Goal: Answer question/provide support: Share knowledge or assist other users

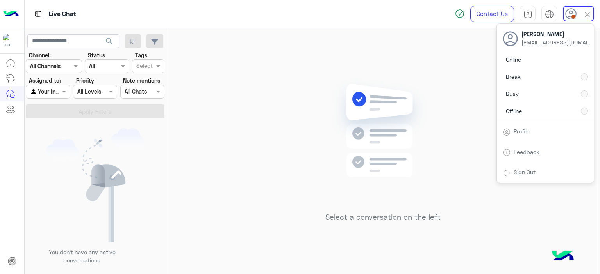
scroll to position [0, 0]
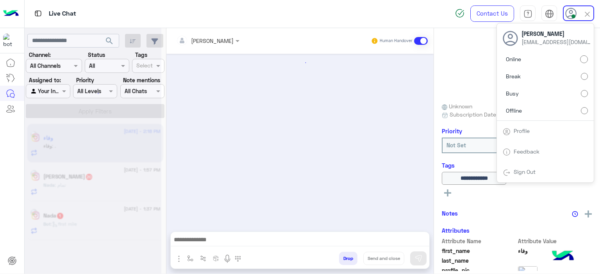
scroll to position [707, 0]
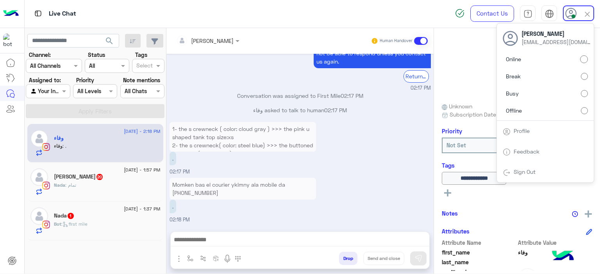
click at [305, 144] on p "1- the s crewneck ( color: cloud gray ) >>> the pink u shaped tank top size:xs …" at bounding box center [242, 145] width 146 height 46
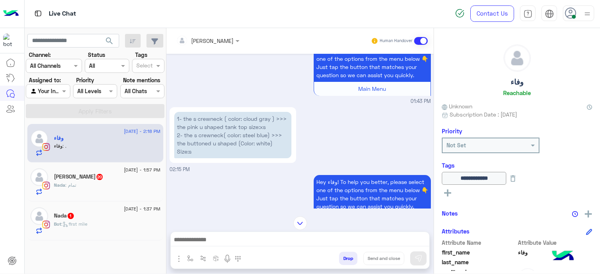
scroll to position [310, 0]
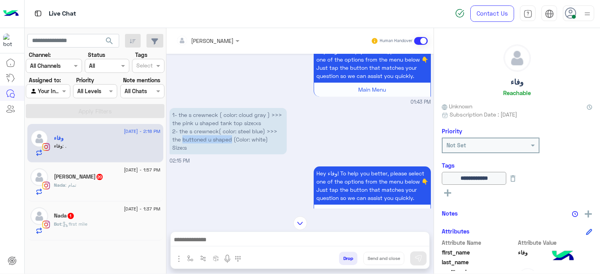
drag, startPoint x: 233, startPoint y: 148, endPoint x: 182, endPoint y: 149, distance: 51.2
click at [182, 149] on p "1- the s crewneck ( color: cloud gray ) >>> the pink u shaped tank top size:xs …" at bounding box center [227, 131] width 117 height 46
copy p "buttoned u shaped"
click at [223, 176] on div "Hey وفاء! To help you better, please select one of the options from the menu be…" at bounding box center [299, 197] width 261 height 64
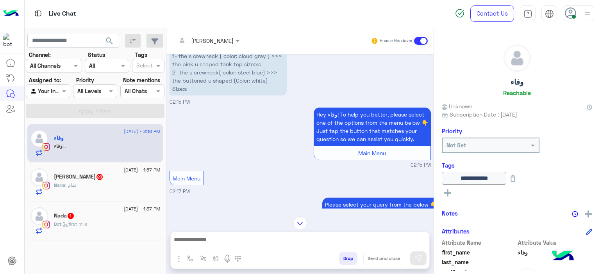
scroll to position [339, 0]
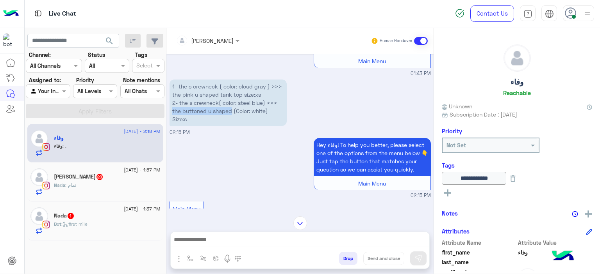
drag, startPoint x: 233, startPoint y: 117, endPoint x: 172, endPoint y: 116, distance: 60.9
click at [171, 117] on p "1- the s crewneck ( color: cloud gray ) >>> the pink u shaped tank top size:xs …" at bounding box center [227, 103] width 117 height 46
copy p "the buttoned u shaped"
click at [227, 158] on div "Hey وفاء! To help you better, please select one of the options from the menu be…" at bounding box center [299, 168] width 261 height 64
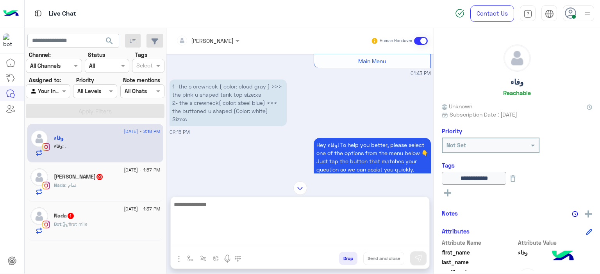
click at [217, 243] on textarea at bounding box center [300, 223] width 258 height 47
type textarea "**********"
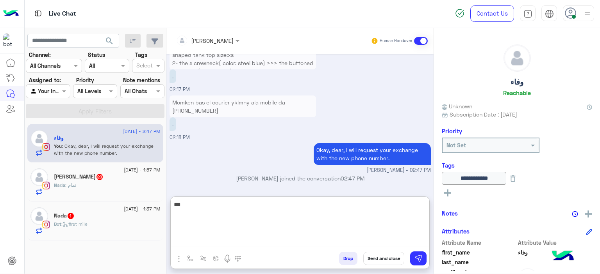
scroll to position [790, 0]
type textarea "**********"
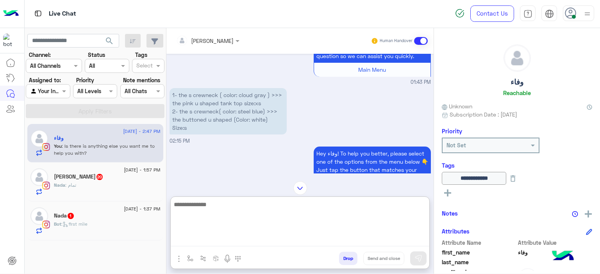
scroll to position [314, 0]
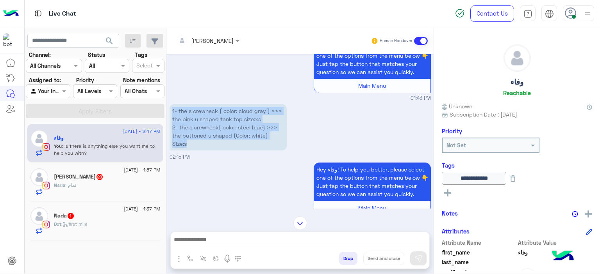
drag, startPoint x: 195, startPoint y: 150, endPoint x: 171, endPoint y: 115, distance: 42.4
click at [171, 115] on p "1- the s crewneck ( color: cloud gray ) >>> the pink u shaped tank top size:xs …" at bounding box center [227, 127] width 117 height 46
copy p "1- the s crewneck ( color: cloud gray ) >>> the pink u shaped tank top size:xs …"
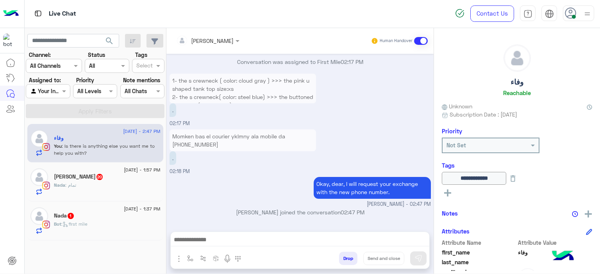
scroll to position [788, 0]
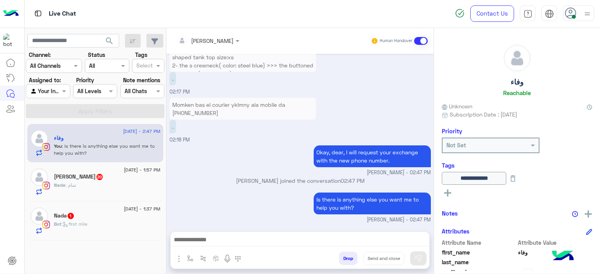
click at [246, 111] on p "Momken bas el courier yklmny ala mobile da [PHONE_NUMBER]" at bounding box center [242, 109] width 146 height 22
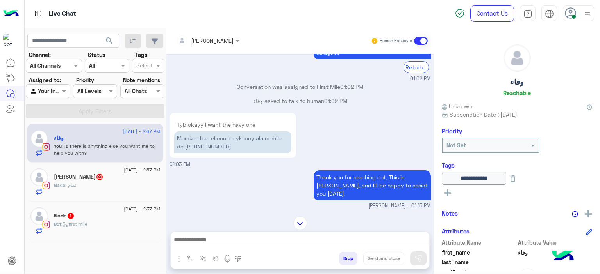
scroll to position [202, 0]
drag, startPoint x: 222, startPoint y: 155, endPoint x: 185, endPoint y: 152, distance: 36.9
click at [185, 152] on p "Momken bas el courier yklmny ala mobile da [PHONE_NUMBER]" at bounding box center [232, 143] width 117 height 22
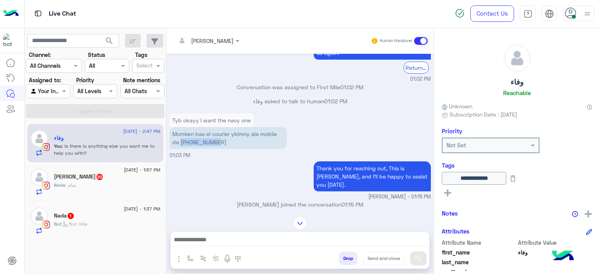
copy p "0155 5179824"
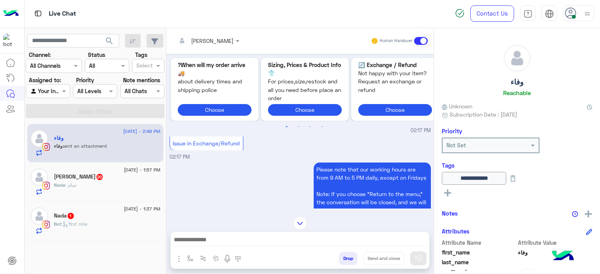
scroll to position [742, 0]
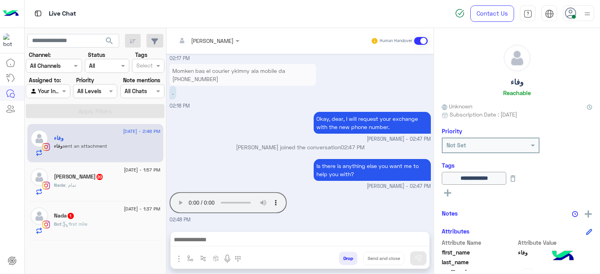
click at [327, 194] on div "Your browser does not support the audio tag. 02:48 PM" at bounding box center [299, 208] width 261 height 34
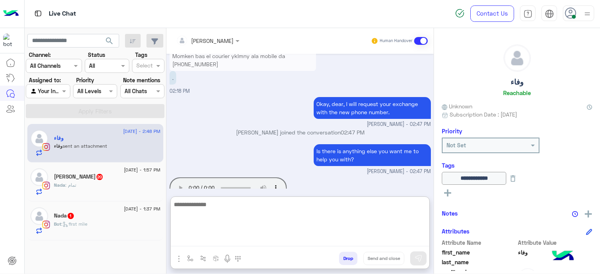
click at [255, 239] on textarea at bounding box center [300, 223] width 258 height 47
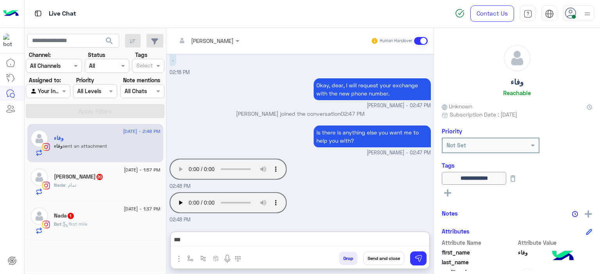
click at [178, 191] on div "Your browser does not support the audio tag." at bounding box center [227, 203] width 117 height 25
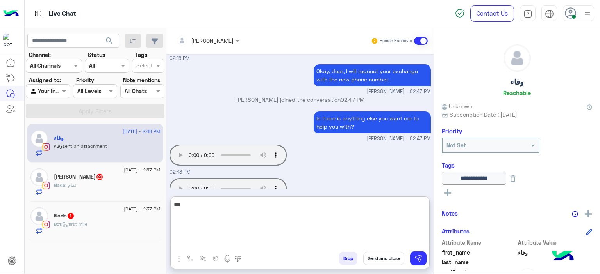
click at [201, 240] on textarea "***" at bounding box center [300, 223] width 258 height 47
type textarea "**********"
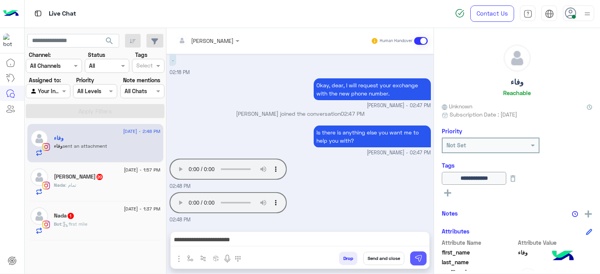
click at [421, 260] on img at bounding box center [418, 259] width 8 height 8
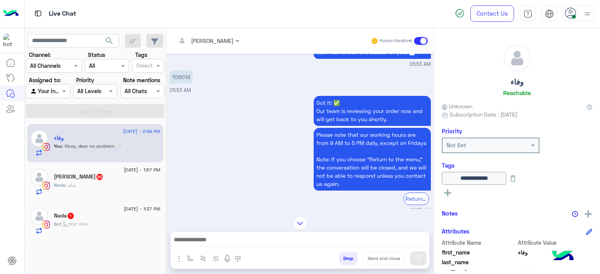
scroll to position [0, 0]
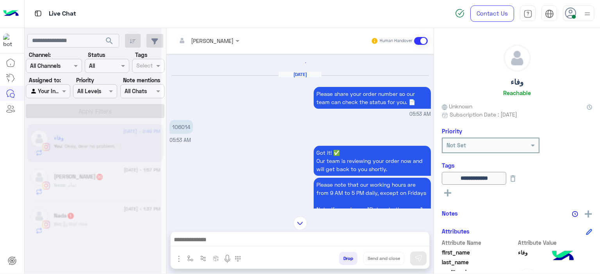
click at [181, 127] on div "106014 05:53 AM" at bounding box center [299, 131] width 261 height 26
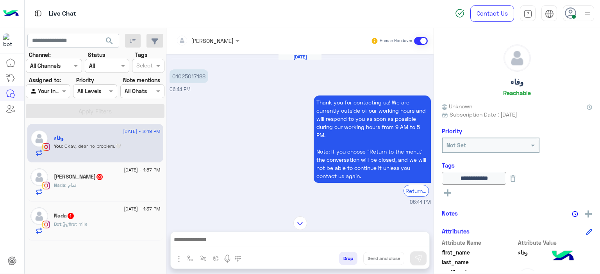
click at [181, 127] on div "[DATE] 01025017188 06:44 PM Thank you for contacting us! We are currently outsi…" at bounding box center [299, 131] width 267 height 155
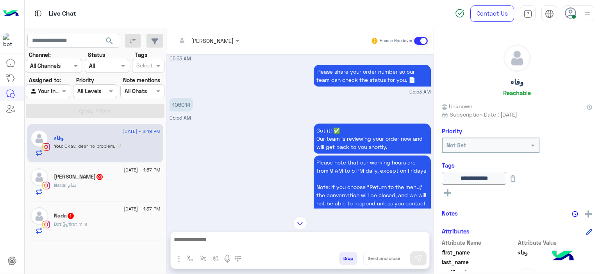
click at [180, 112] on p "106014" at bounding box center [180, 105] width 23 height 14
copy p "106014"
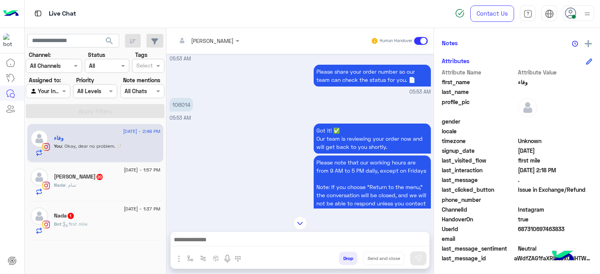
click at [515, 230] on div "UserId 687310697463833" at bounding box center [517, 230] width 150 height 10
click at [300, 221] on img at bounding box center [300, 224] width 14 height 14
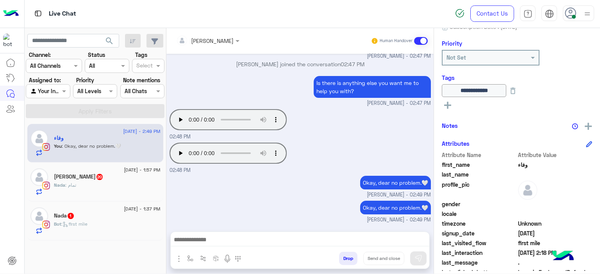
scroll to position [84, 0]
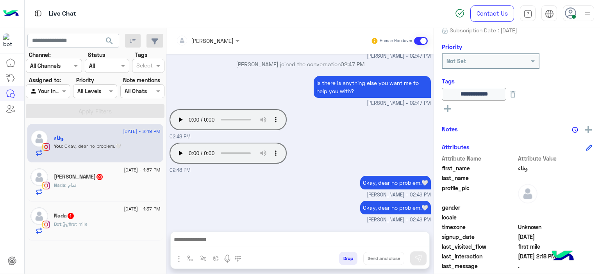
click at [447, 105] on icon at bounding box center [447, 108] width 7 height 7
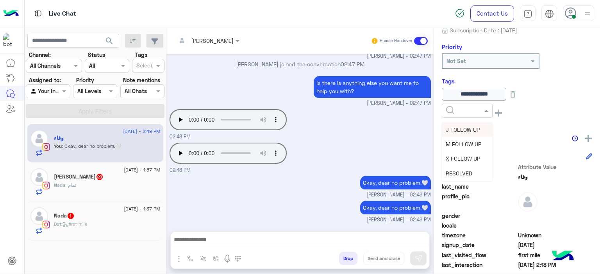
click at [483, 112] on span at bounding box center [487, 111] width 10 height 8
click at [467, 170] on span "RESOLVED" at bounding box center [458, 173] width 27 height 7
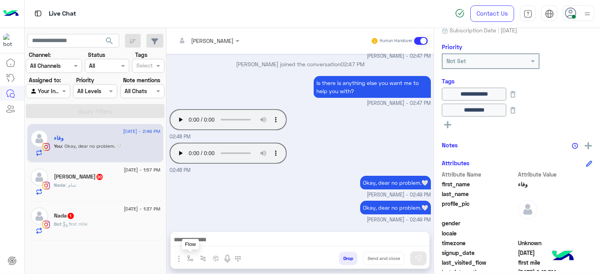
click at [189, 257] on img "button" at bounding box center [190, 259] width 6 height 6
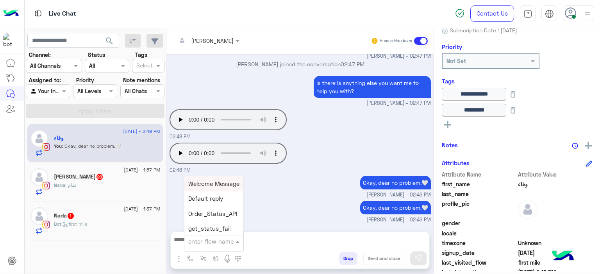
click at [210, 237] on input "text" at bounding box center [204, 241] width 32 height 9
type input "******"
click at [220, 194] on div "Mariam E closure" at bounding box center [213, 199] width 58 height 15
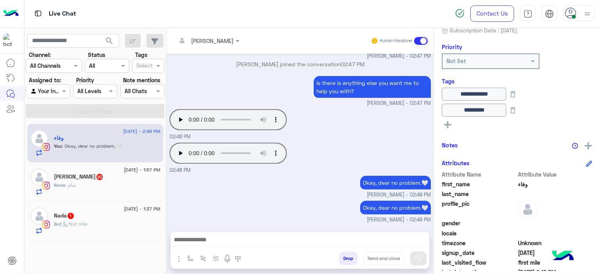
type textarea "**********"
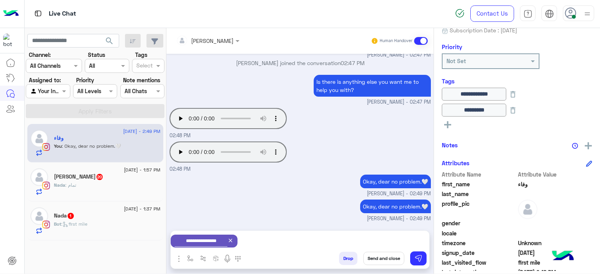
scroll to position [7336, 0]
click at [111, 209] on div "[DATE] - 1:37 PM" at bounding box center [107, 210] width 107 height 5
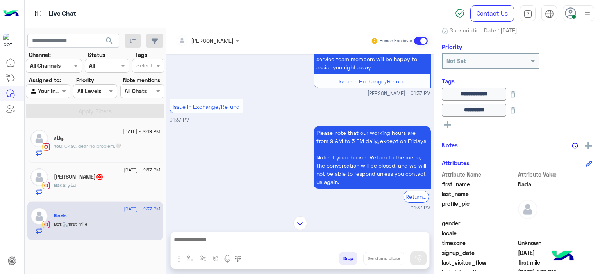
scroll to position [767, 0]
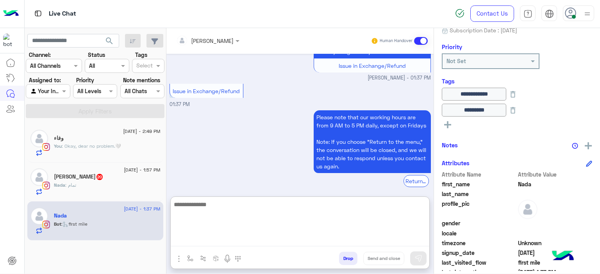
click at [194, 239] on textarea at bounding box center [300, 223] width 258 height 47
type textarea "**********"
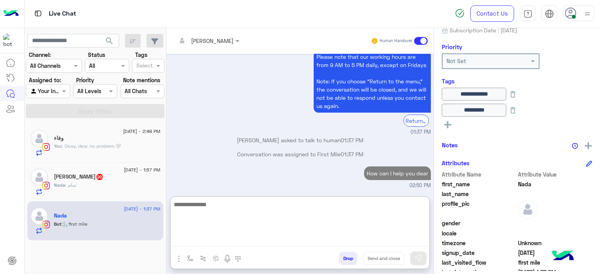
scroll to position [841, 0]
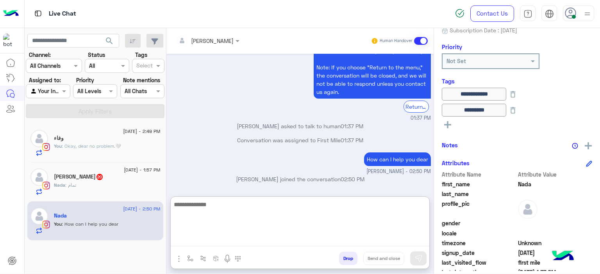
type textarea "*"
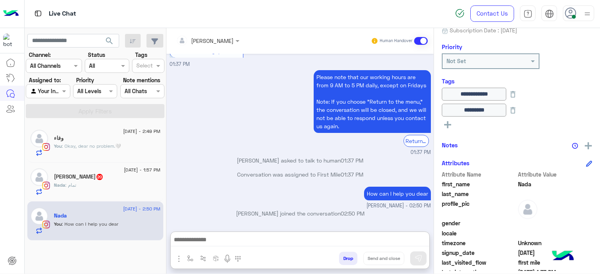
click at [113, 143] on p "You : Okay, dear no problem.🤍" at bounding box center [87, 146] width 67 height 7
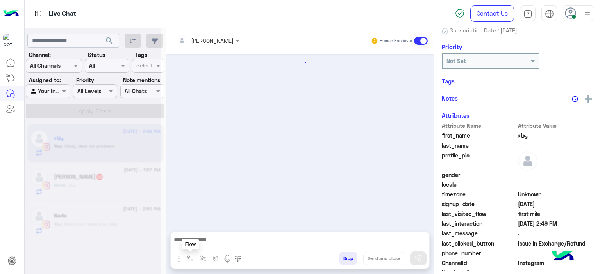
click at [187, 257] on img "button" at bounding box center [190, 259] width 6 height 6
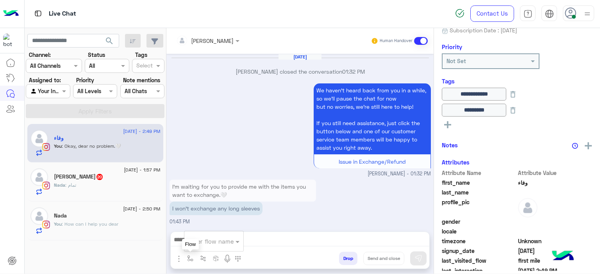
scroll to position [753, 0]
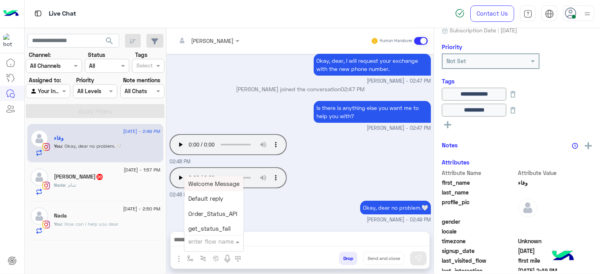
click at [215, 248] on div "enter flow name" at bounding box center [213, 242] width 59 height 14
type input "******"
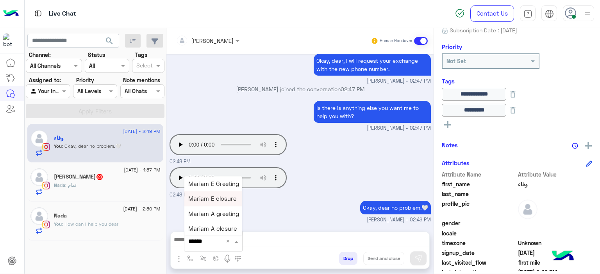
click at [209, 199] on span "Mariam E closure" at bounding box center [212, 199] width 48 height 7
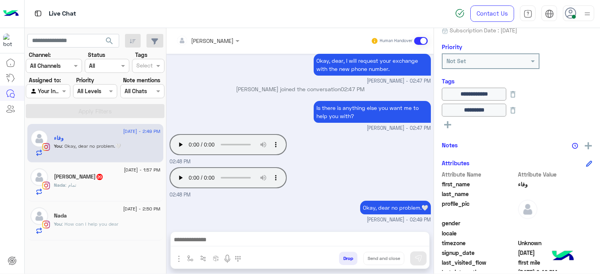
type textarea "**********"
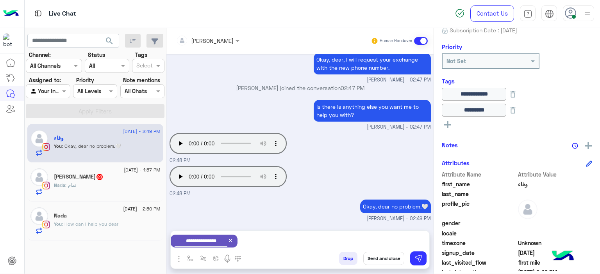
click at [376, 258] on button "Send and close" at bounding box center [383, 258] width 41 height 13
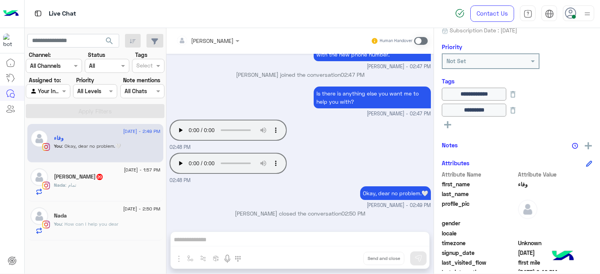
scroll to position [767, 0]
click at [104, 182] on div "Nada : تمام" at bounding box center [107, 189] width 107 height 14
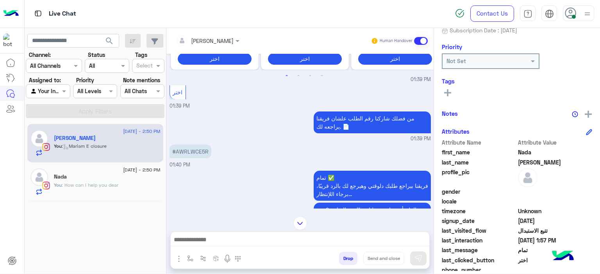
scroll to position [786, 0]
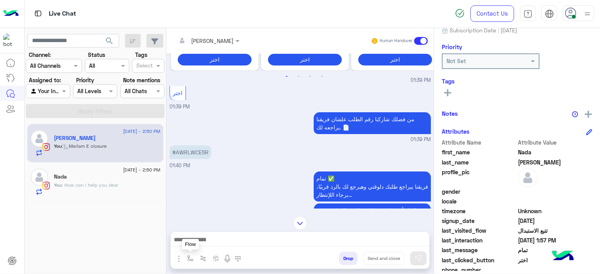
click at [188, 255] on button "button" at bounding box center [190, 258] width 13 height 13
click at [219, 237] on input "text" at bounding box center [204, 241] width 32 height 9
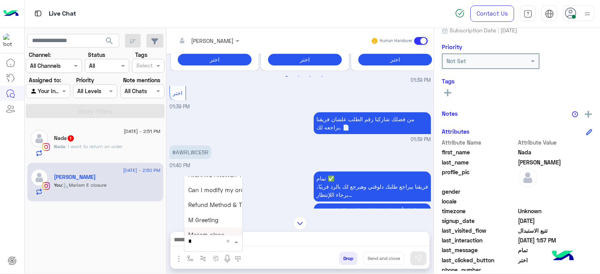
scroll to position [0, 0]
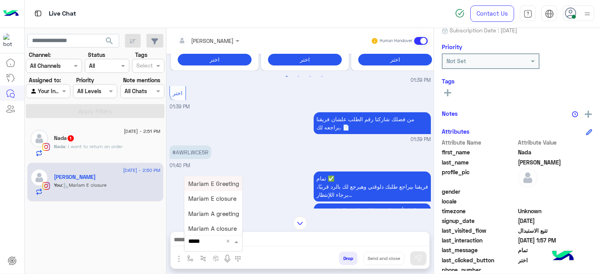
type input "******"
click at [221, 187] on span "Mariam E Greeting" at bounding box center [213, 183] width 51 height 7
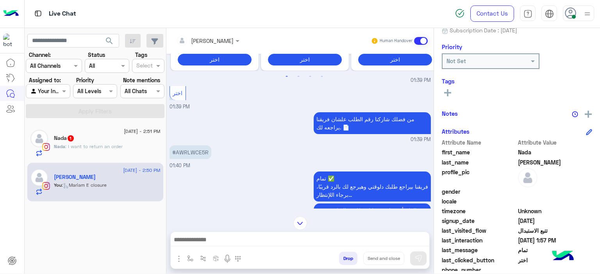
type textarea "**********"
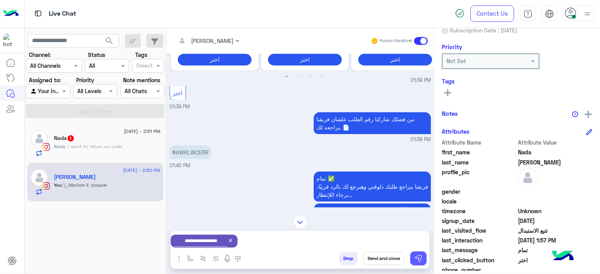
click at [426, 259] on button at bounding box center [418, 259] width 16 height 14
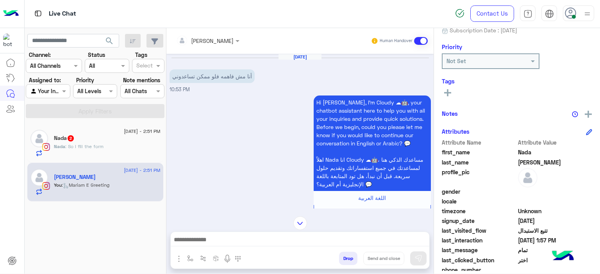
click at [119, 141] on div "Nada 2" at bounding box center [107, 139] width 107 height 8
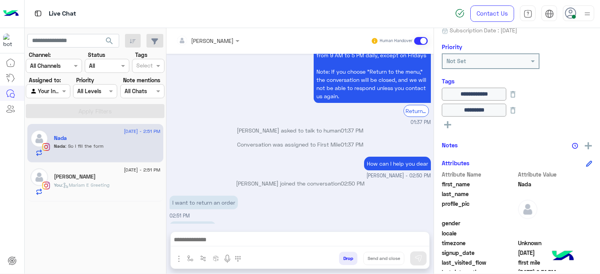
scroll to position [771, 0]
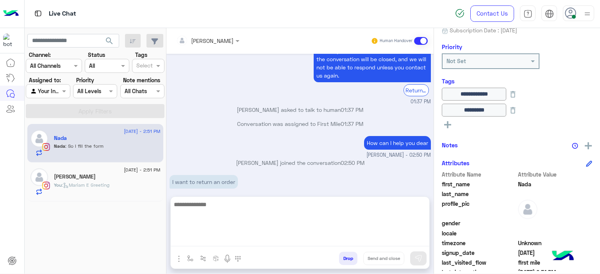
click at [203, 237] on textarea at bounding box center [300, 223] width 258 height 47
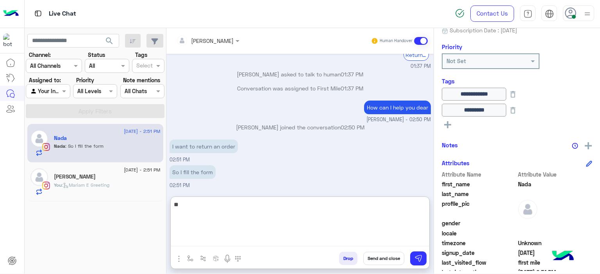
type textarea "*"
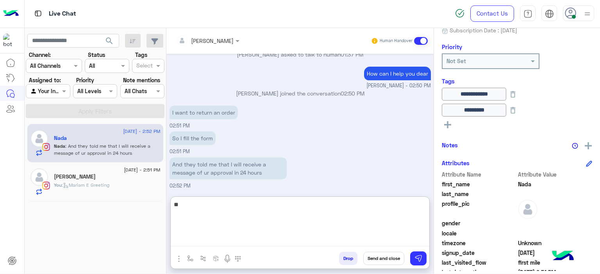
type textarea "*"
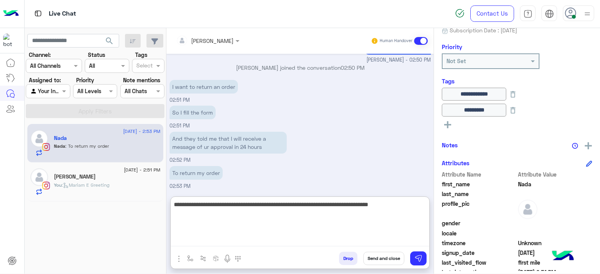
type textarea "**********"
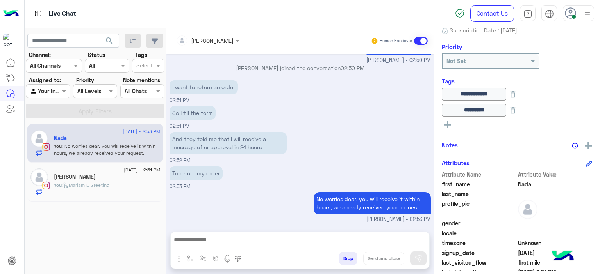
scroll to position [882, 0]
click at [130, 179] on div "[PERSON_NAME]" at bounding box center [107, 178] width 107 height 8
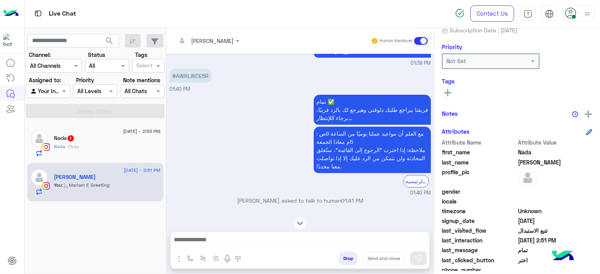
scroll to position [739, 0]
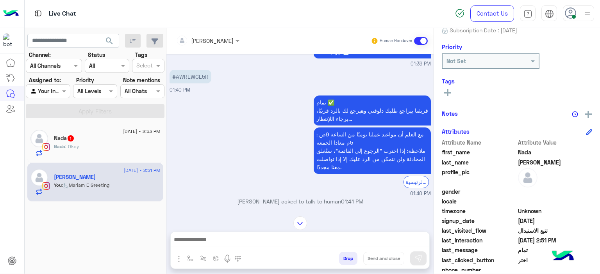
click at [191, 79] on p "#AWRLWCE5R" at bounding box center [190, 77] width 42 height 14
click at [191, 78] on p "#AWRLWCE5R" at bounding box center [190, 77] width 42 height 14
click at [191, 73] on p "#AWRLWCE5R" at bounding box center [190, 77] width 42 height 14
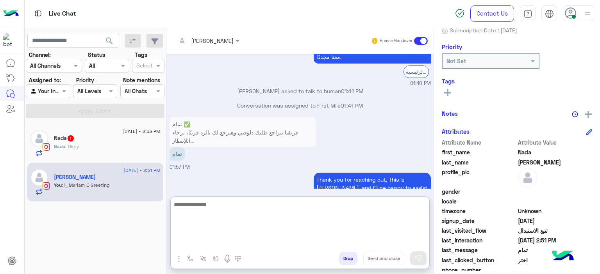
click at [211, 235] on textarea at bounding box center [300, 223] width 258 height 47
type textarea "*"
paste textarea "*******"
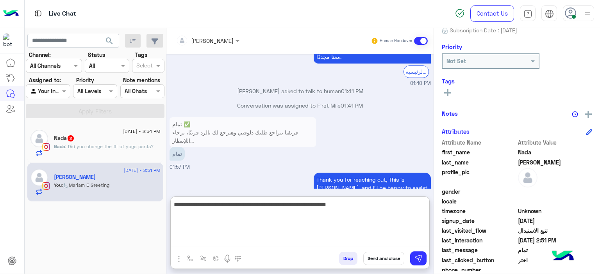
type textarea "**********"
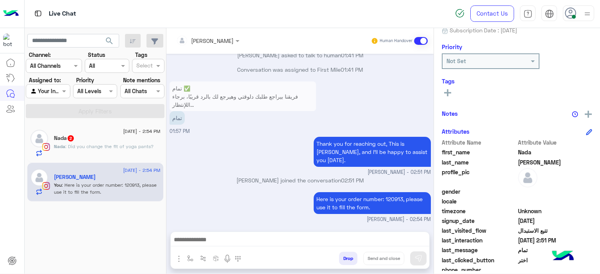
scroll to position [901, 0]
click at [124, 144] on span ": Did you change the fit of yoga pants?" at bounding box center [109, 147] width 88 height 6
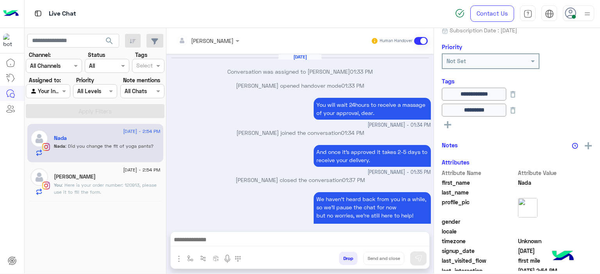
scroll to position [441, 0]
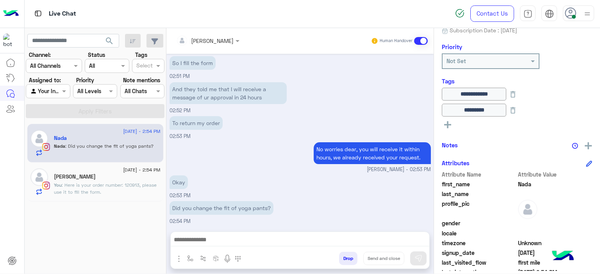
click at [112, 183] on span ": Here is your order number: 120913, please use it to fill the form." at bounding box center [105, 188] width 103 height 13
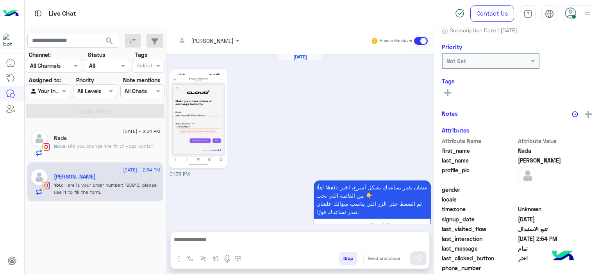
scroll to position [787, 0]
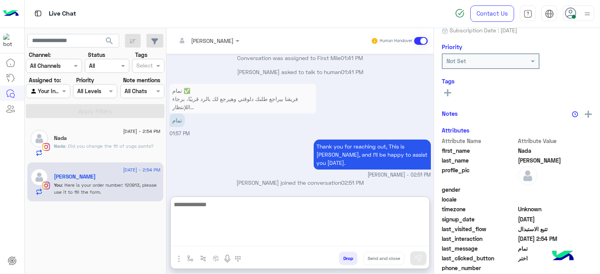
click at [224, 235] on textarea at bounding box center [300, 223] width 258 height 47
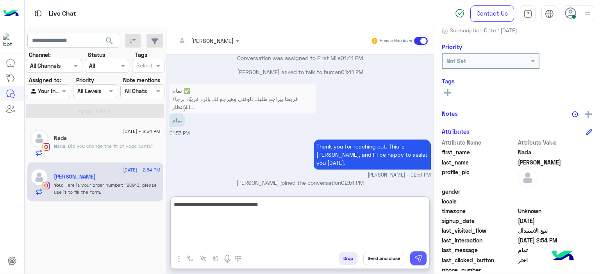
type textarea "**********"
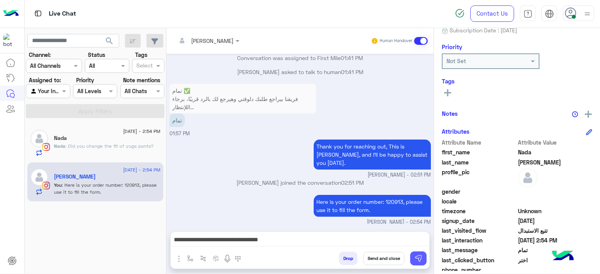
click at [421, 262] on img at bounding box center [418, 259] width 8 height 8
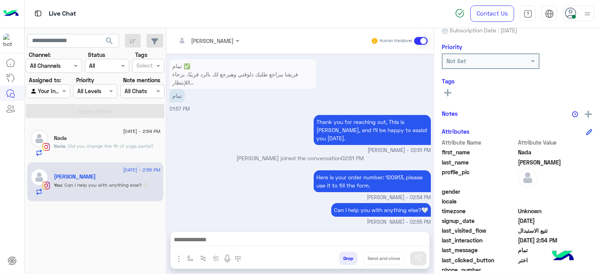
click at [143, 146] on span ": Did you change the fit of yoga pants?" at bounding box center [109, 146] width 88 height 6
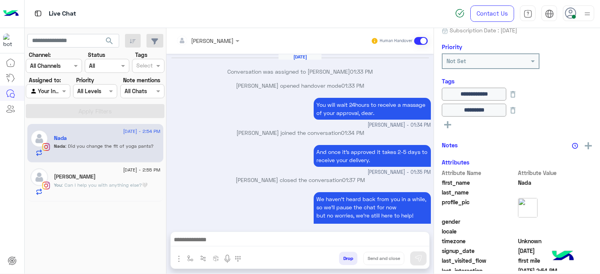
scroll to position [441, 0]
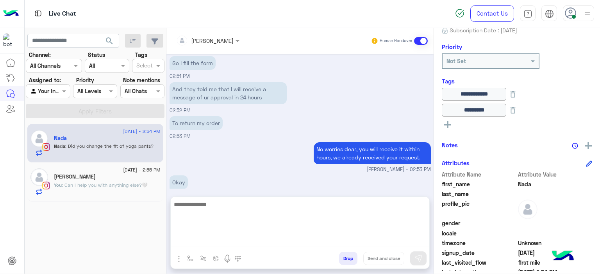
click at [204, 241] on textarea at bounding box center [300, 223] width 258 height 47
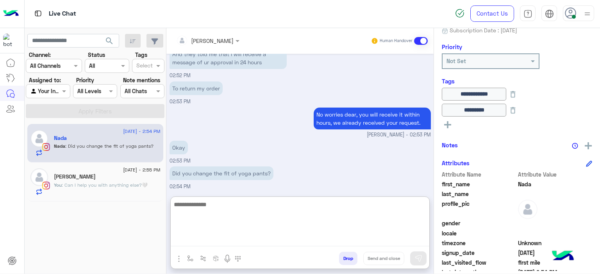
scroll to position [1673, 0]
type textarea "**********"
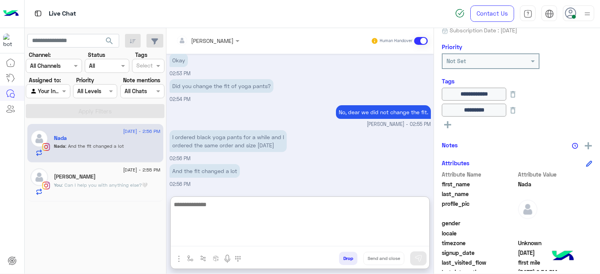
scroll to position [1792, 0]
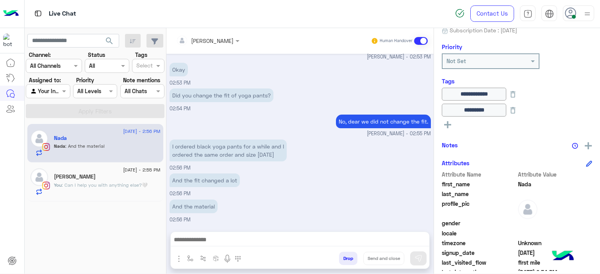
click at [137, 182] on span ": Can I help you with anything else?🤍" at bounding box center [105, 185] width 86 height 6
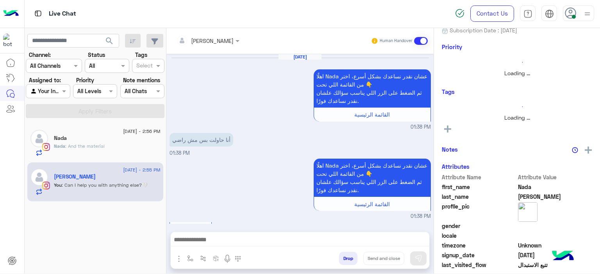
scroll to position [701, 0]
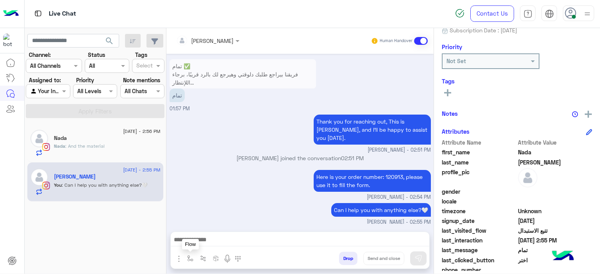
click at [191, 256] on img "button" at bounding box center [190, 259] width 6 height 6
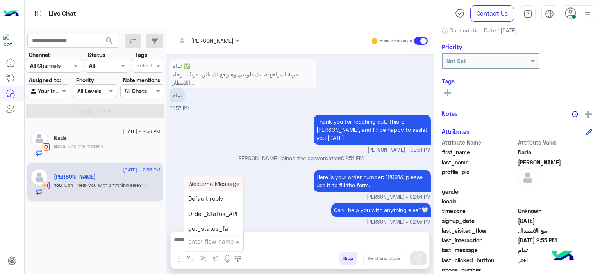
click at [206, 245] on input "text" at bounding box center [204, 241] width 32 height 9
click at [290, 201] on div "Can I help you with anything else?🤍 [PERSON_NAME] - 02:55 PM" at bounding box center [299, 213] width 261 height 25
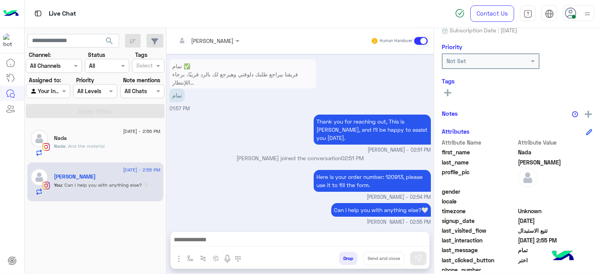
click at [128, 144] on div "Nada : And the material" at bounding box center [107, 150] width 107 height 14
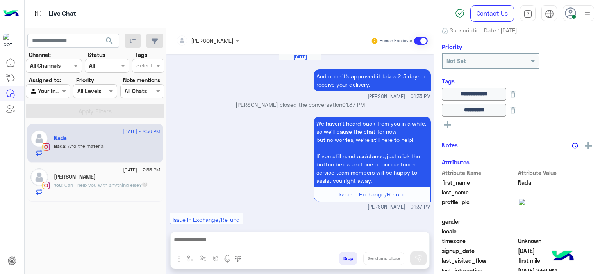
scroll to position [484, 0]
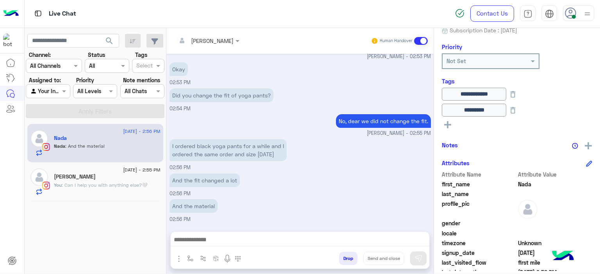
click at [320, 159] on div "I ordered black yoga pants for a while and I ordered the same order and size [D…" at bounding box center [299, 154] width 261 height 34
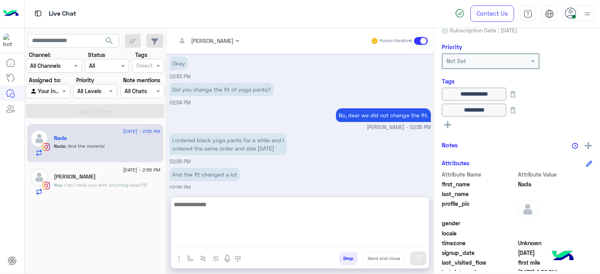
click at [198, 235] on textarea at bounding box center [300, 223] width 258 height 47
type textarea "**********"
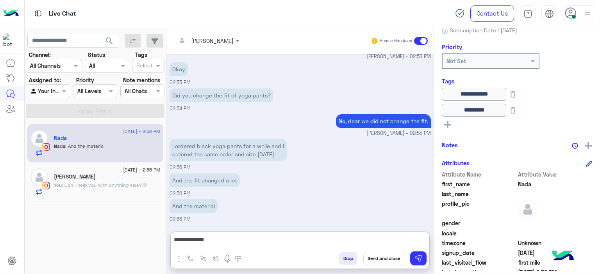
click at [125, 176] on div "[PERSON_NAME]" at bounding box center [107, 178] width 107 height 8
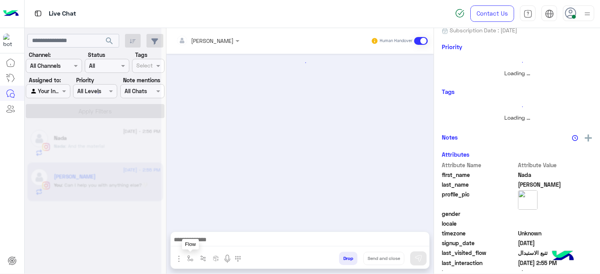
click at [187, 259] on img "button" at bounding box center [190, 259] width 6 height 6
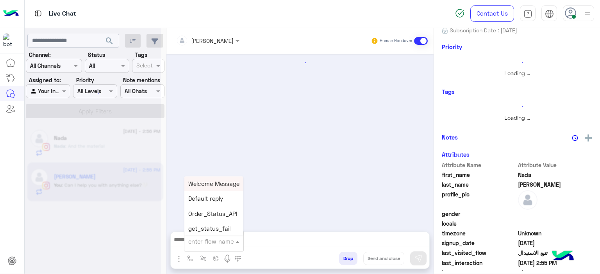
click at [205, 244] on input "text" at bounding box center [204, 241] width 32 height 9
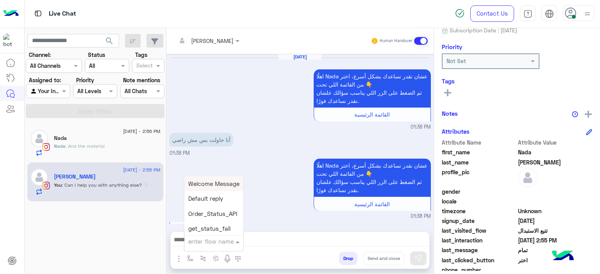
scroll to position [701, 0]
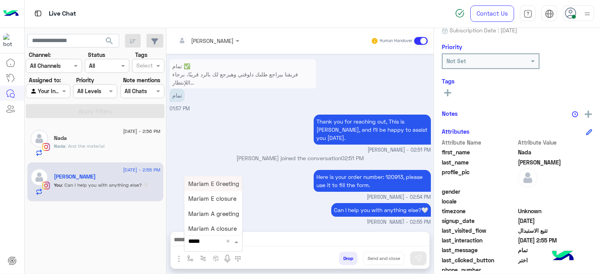
type input "******"
click at [214, 201] on span "Mariam E closure" at bounding box center [212, 199] width 48 height 7
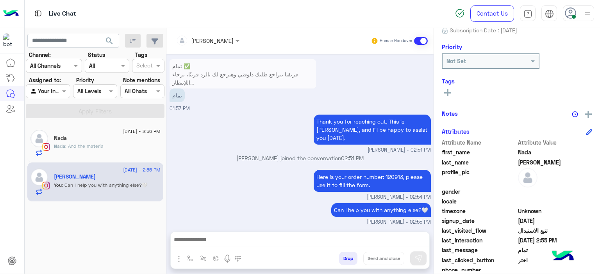
type textarea "**********"
click at [389, 258] on button "Send and close" at bounding box center [383, 258] width 41 height 13
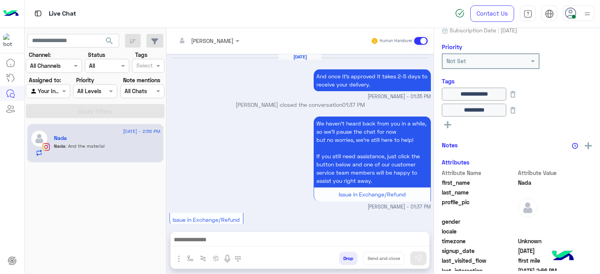
scroll to position [484, 0]
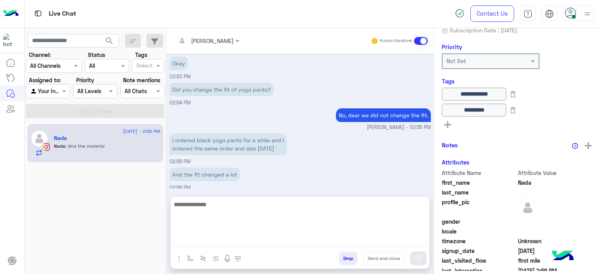
click at [240, 239] on textarea at bounding box center [300, 223] width 258 height 47
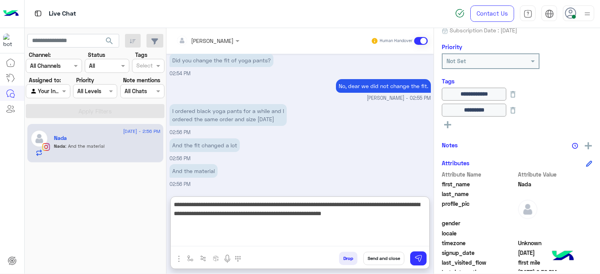
type textarea "**********"
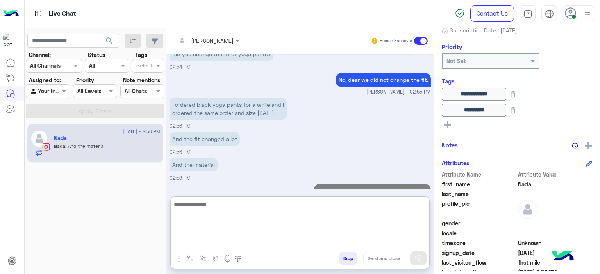
scroll to position [577, 0]
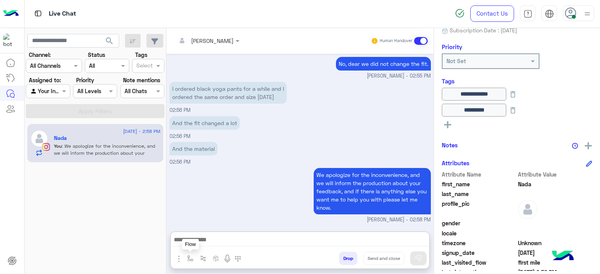
click at [191, 260] on img "button" at bounding box center [190, 259] width 6 height 6
click at [200, 243] on input "text" at bounding box center [204, 241] width 32 height 9
click at [289, 164] on div "And the material 02:56 PM" at bounding box center [299, 153] width 261 height 26
click at [188, 262] on img "button" at bounding box center [190, 259] width 6 height 6
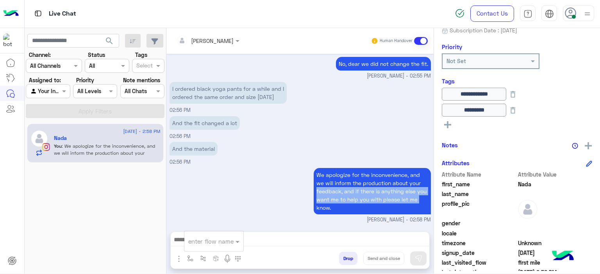
drag, startPoint x: 221, startPoint y: 190, endPoint x: 208, endPoint y: 203, distance: 19.1
click at [208, 203] on div "We apologize for the inconvenience, and we will inform the production about you…" at bounding box center [299, 195] width 261 height 58
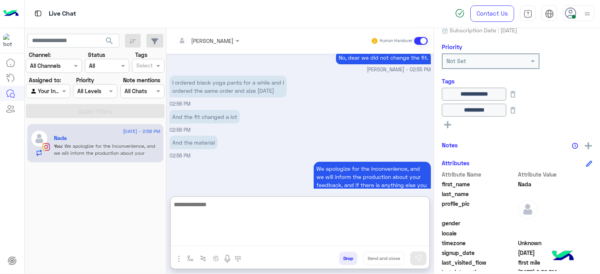
click at [188, 241] on textarea at bounding box center [300, 223] width 258 height 47
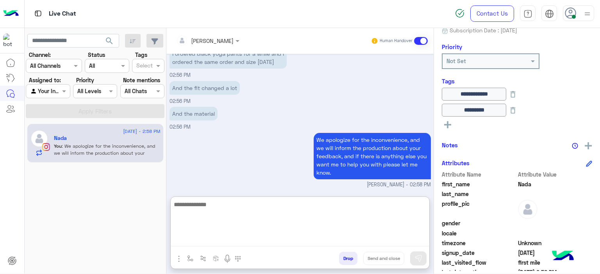
scroll to position [577, 0]
type textarea "**********"
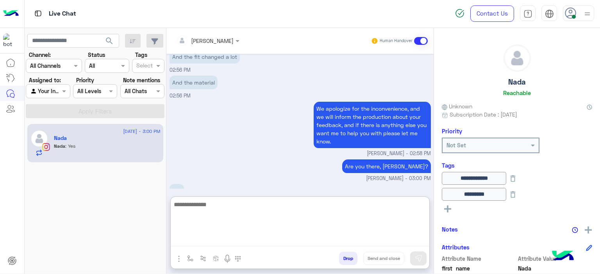
scroll to position [628, 0]
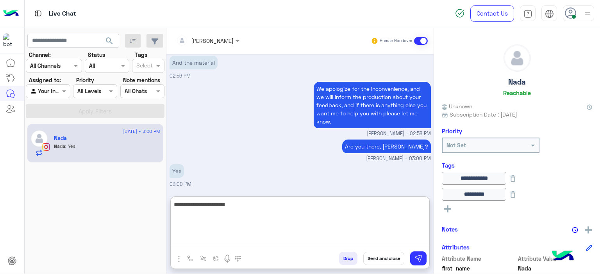
type textarea "**********"
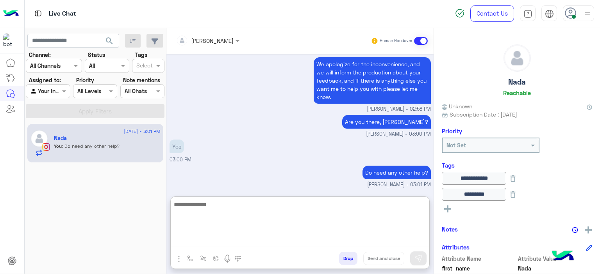
scroll to position [687, 0]
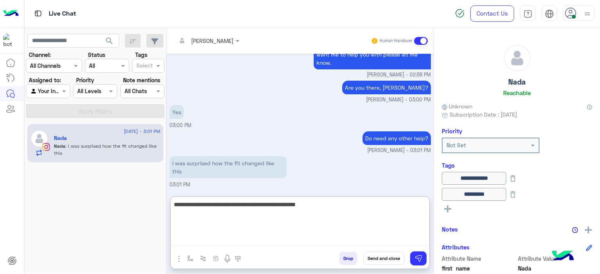
type textarea "**********"
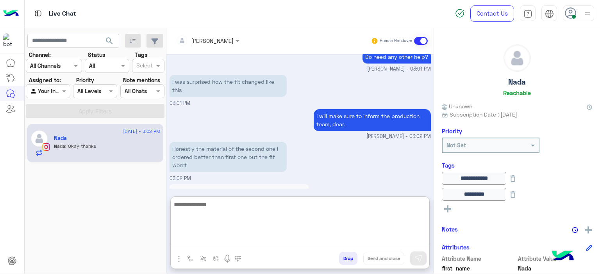
scroll to position [802, 0]
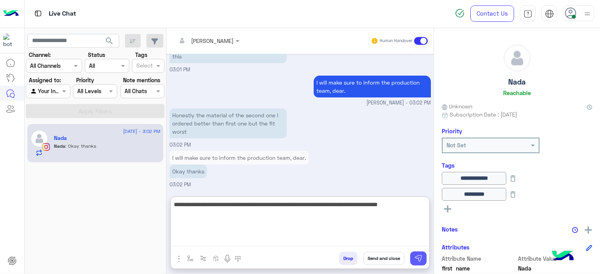
type textarea "**********"
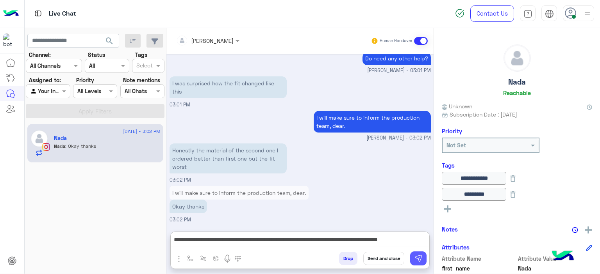
click at [419, 259] on img at bounding box center [418, 259] width 8 height 8
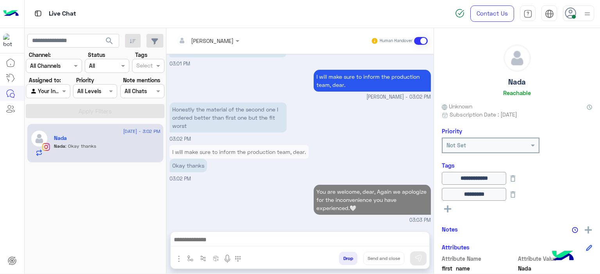
scroll to position [808, 0]
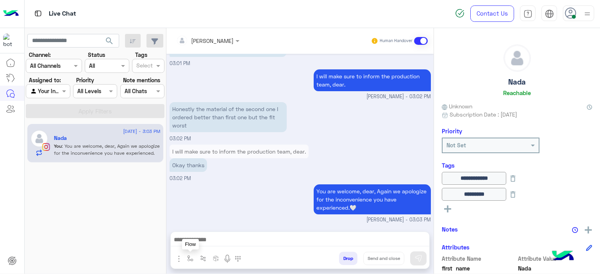
click at [186, 255] on button "button" at bounding box center [190, 258] width 13 height 13
click at [298, 214] on div "You are welcome, dear, Again we apologize for the inconvenience you have experi…" at bounding box center [299, 203] width 261 height 41
click at [287, 201] on div "You are welcome, dear, Again we apologize for the inconvenience you have experi…" at bounding box center [299, 203] width 261 height 41
click at [251, 172] on div "Okay thanks" at bounding box center [238, 166] width 139 height 14
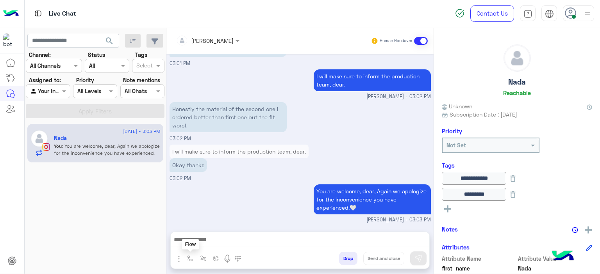
click at [191, 260] on img "button" at bounding box center [190, 259] width 6 height 6
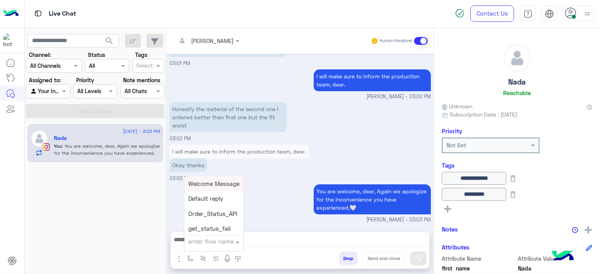
click at [199, 239] on input "text" at bounding box center [204, 241] width 32 height 9
type input "******"
click at [221, 198] on span "Mariam E closure" at bounding box center [212, 199] width 48 height 7
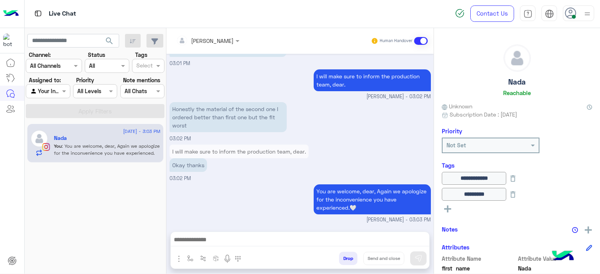
type textarea "**********"
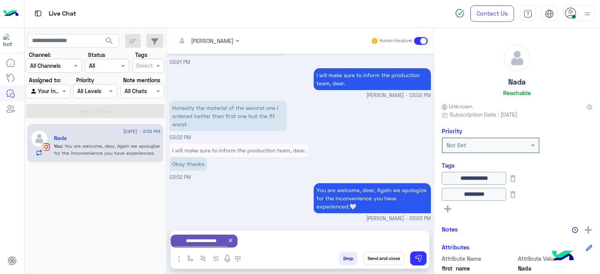
click at [379, 257] on button "Send and close" at bounding box center [383, 258] width 41 height 13
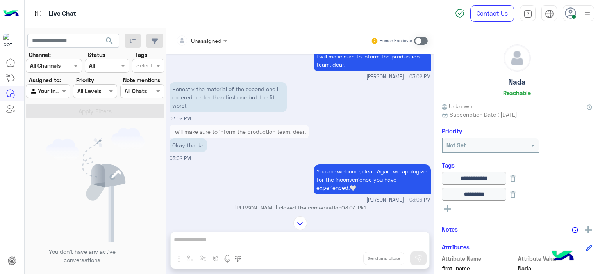
scroll to position [918, 0]
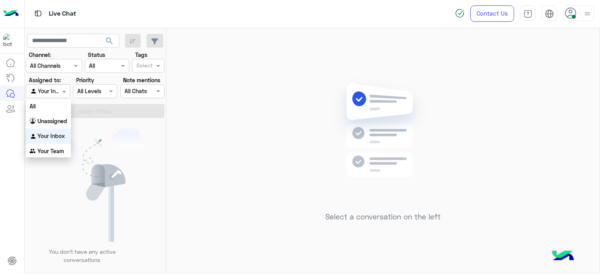
click at [60, 88] on div "Agent Filter Your Inbox" at bounding box center [48, 91] width 44 height 14
click at [57, 123] on b "Unassigned" at bounding box center [52, 121] width 30 height 7
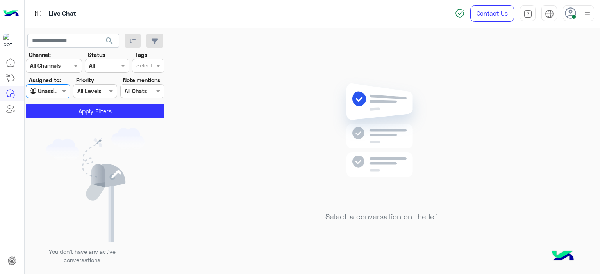
click at [148, 62] on input "text" at bounding box center [144, 66] width 16 height 8
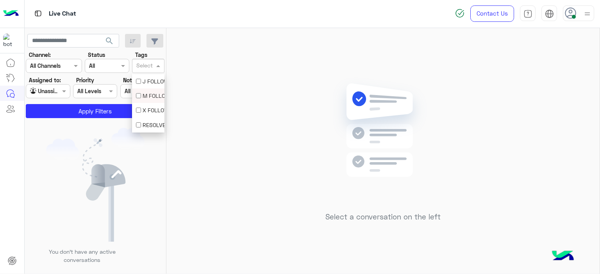
click at [148, 92] on div "M FOLLOW UP" at bounding box center [148, 96] width 25 height 8
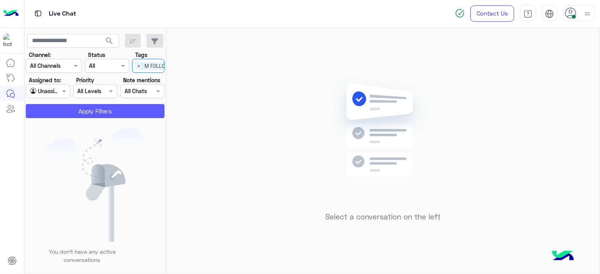
click at [128, 112] on button "Apply Filters" at bounding box center [95, 111] width 139 height 14
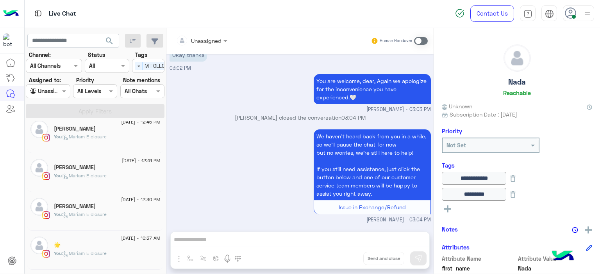
scroll to position [0, 0]
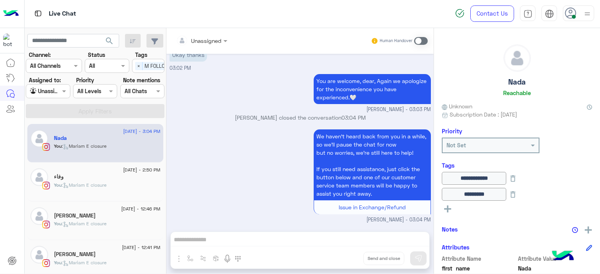
click at [91, 176] on div "وفاء" at bounding box center [107, 178] width 107 height 8
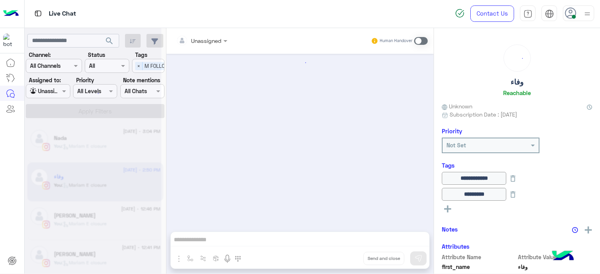
scroll to position [753, 0]
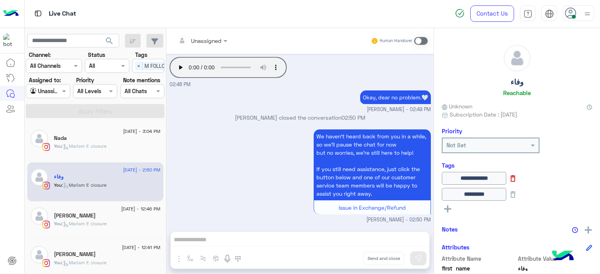
click at [517, 178] on icon at bounding box center [512, 179] width 9 height 9
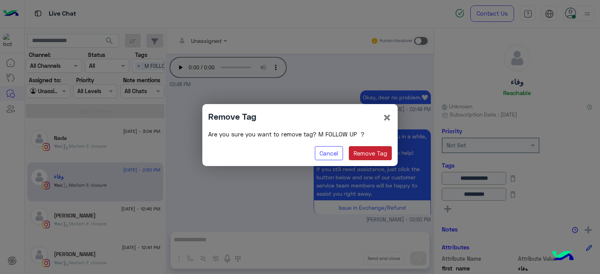
click at [374, 156] on button "Remove Tag" at bounding box center [370, 153] width 43 height 14
type input "********"
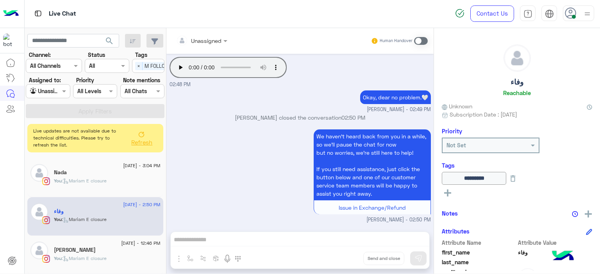
click at [102, 186] on div "You : [PERSON_NAME] closure" at bounding box center [107, 185] width 107 height 14
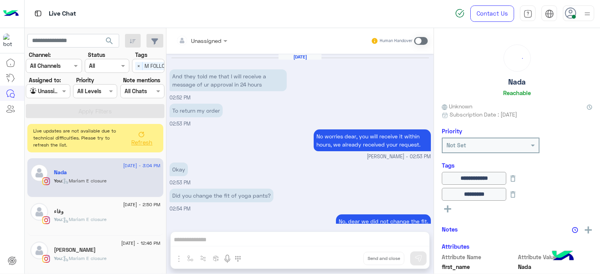
scroll to position [541, 0]
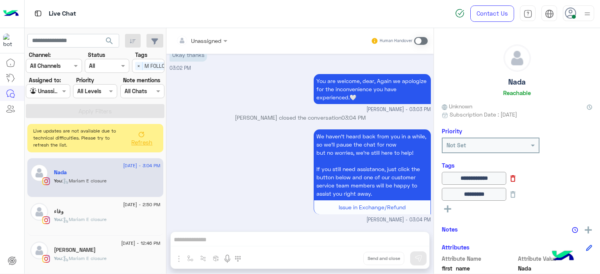
click at [517, 179] on icon at bounding box center [512, 179] width 9 height 9
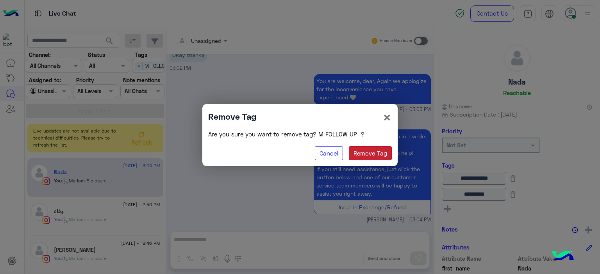
click at [370, 157] on button "Remove Tag" at bounding box center [370, 153] width 43 height 14
type input "********"
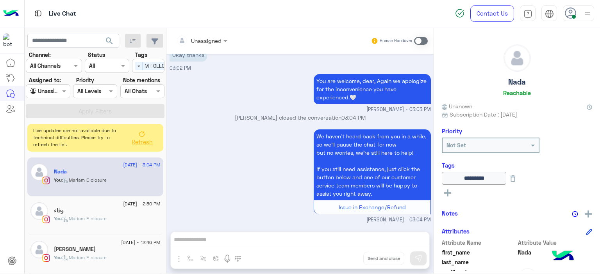
click at [139, 134] on icon at bounding box center [142, 134] width 6 height 6
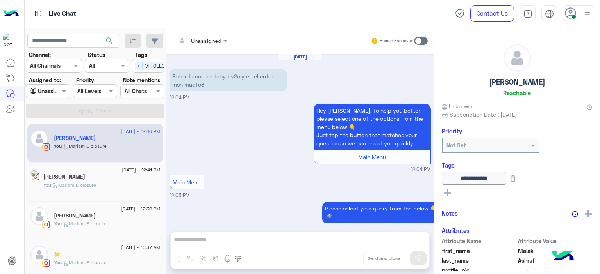
scroll to position [745, 0]
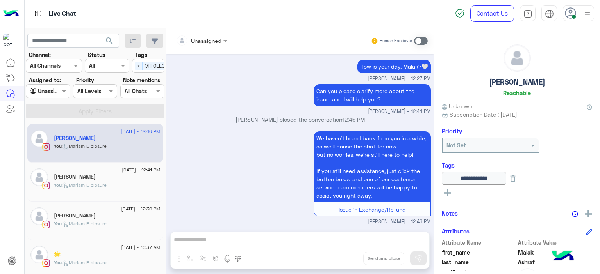
click at [114, 183] on div "You : [PERSON_NAME] closure" at bounding box center [107, 189] width 107 height 14
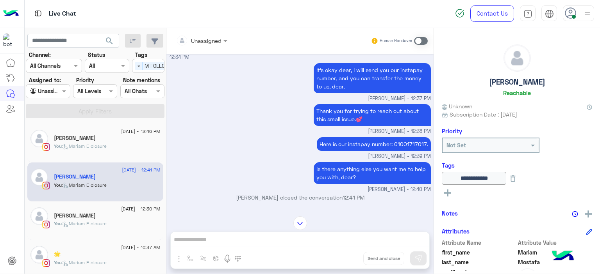
scroll to position [465, 0]
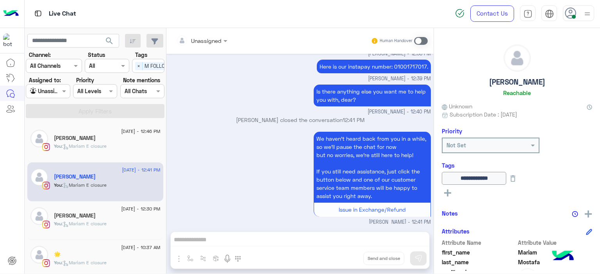
click at [107, 222] on span ": Mariam E closure" at bounding box center [84, 224] width 45 height 6
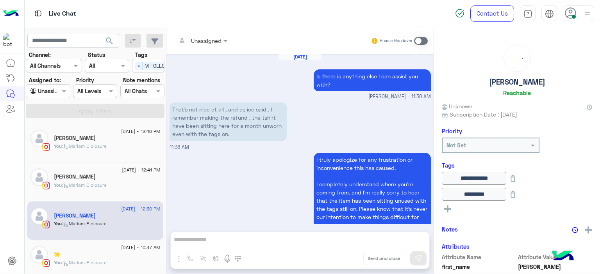
scroll to position [686, 0]
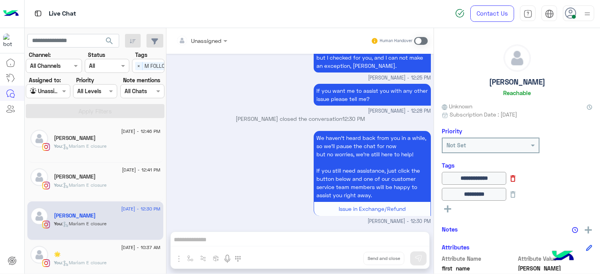
click at [517, 178] on icon at bounding box center [512, 179] width 9 height 9
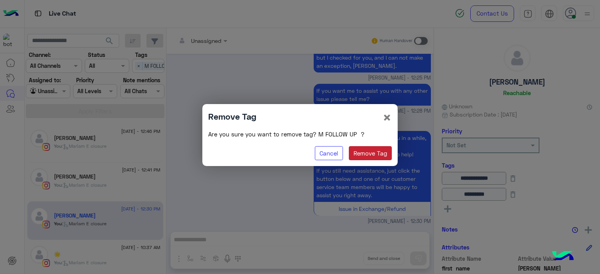
click at [359, 152] on button "Remove Tag" at bounding box center [370, 153] width 43 height 14
type input "********"
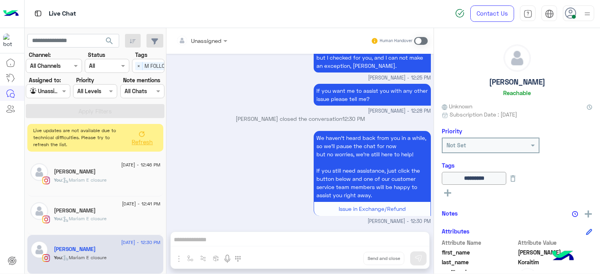
click at [133, 138] on button "Refresh" at bounding box center [141, 138] width 31 height 22
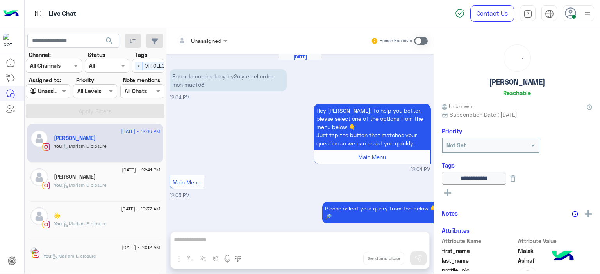
scroll to position [745, 0]
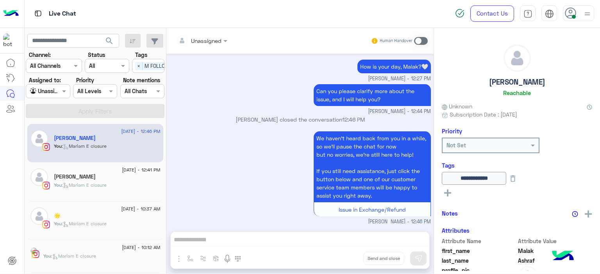
click at [94, 258] on span ": Mariam E closure" at bounding box center [73, 256] width 45 height 6
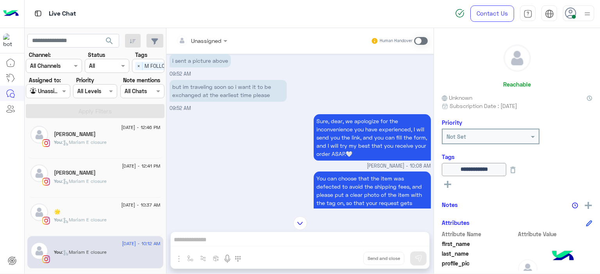
scroll to position [76, 0]
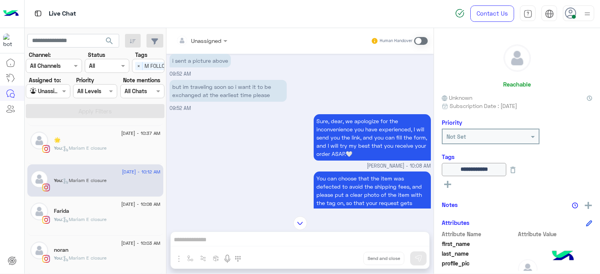
click at [99, 251] on div "noran" at bounding box center [107, 251] width 107 height 8
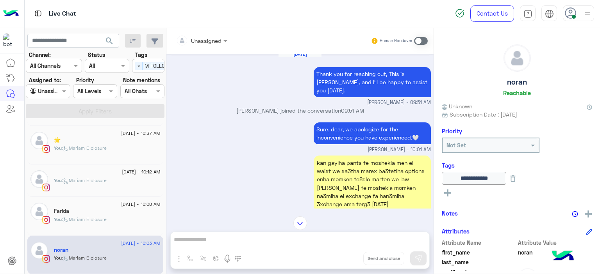
scroll to position [582, 0]
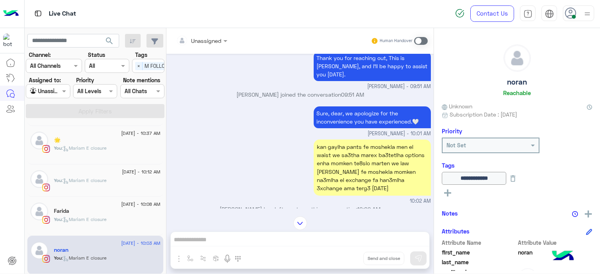
click at [112, 218] on div "You : [PERSON_NAME] closure" at bounding box center [107, 223] width 107 height 14
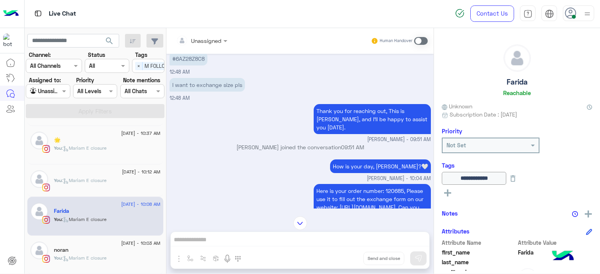
scroll to position [592, 0]
click at [84, 178] on span ": Mariam E closure" at bounding box center [84, 181] width 45 height 6
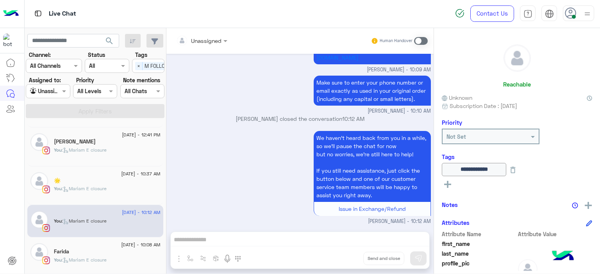
scroll to position [32, 0]
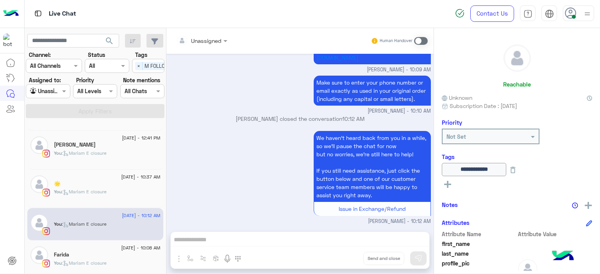
click at [97, 191] on span ": Mariam E closure" at bounding box center [84, 192] width 45 height 6
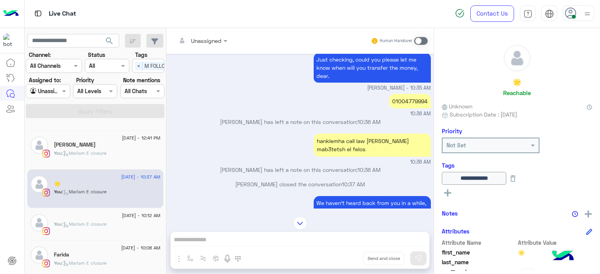
scroll to position [393, 0]
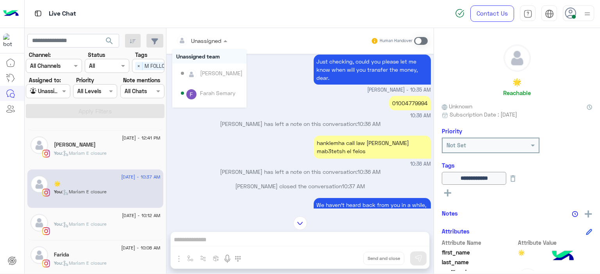
click at [215, 40] on div at bounding box center [201, 40] width 59 height 9
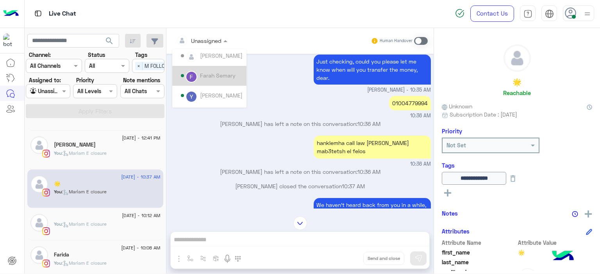
click at [220, 80] on div "Farah Semary" at bounding box center [212, 76] width 62 height 14
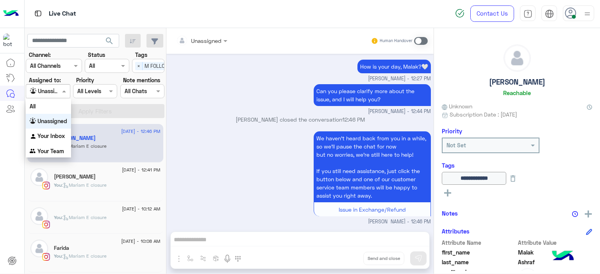
click at [60, 89] on span at bounding box center [65, 91] width 10 height 8
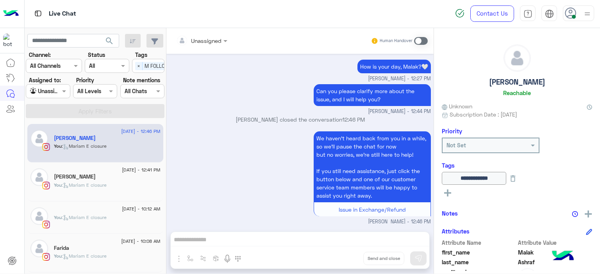
click at [212, 46] on div "Unassigned Human Handover" at bounding box center [299, 41] width 267 height 26
click at [60, 91] on span at bounding box center [65, 91] width 10 height 8
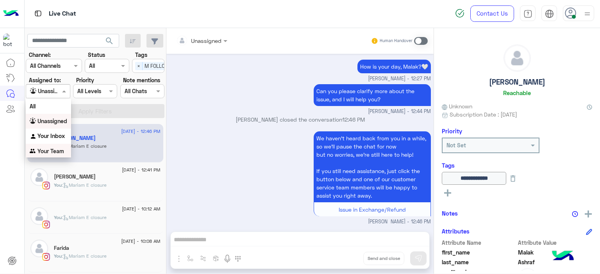
click at [52, 154] on b "Your Team" at bounding box center [50, 151] width 27 height 7
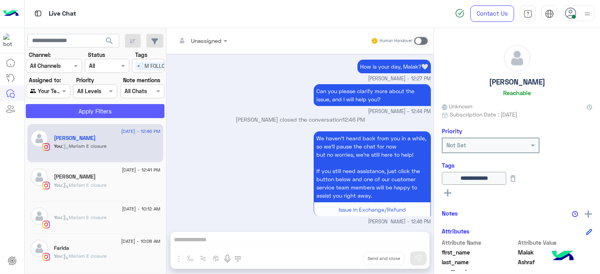
click at [69, 114] on button "Apply Filters" at bounding box center [95, 111] width 139 height 14
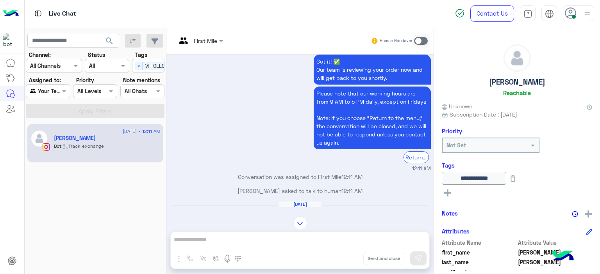
scroll to position [1177, 0]
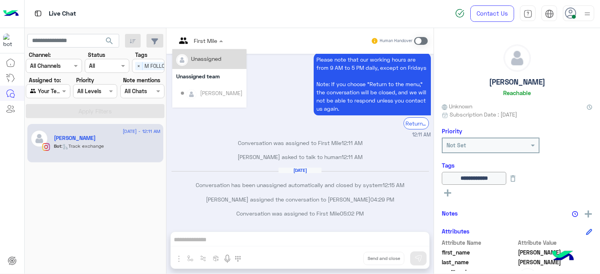
click at [206, 45] on div "First Mile" at bounding box center [205, 41] width 23 height 8
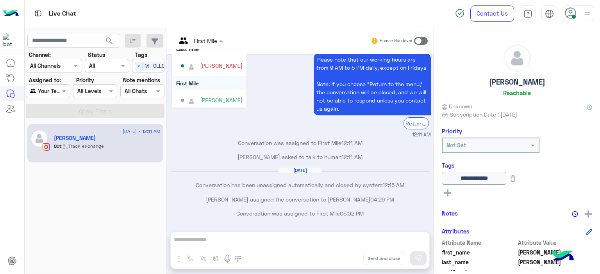
scroll to position [144, 0]
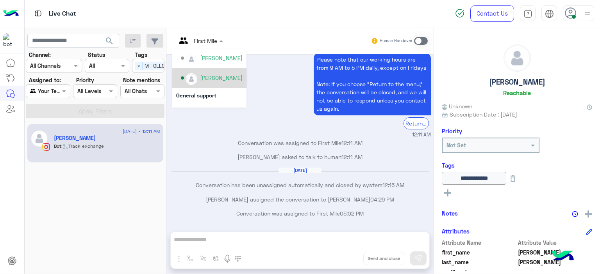
click at [209, 82] on div "[PERSON_NAME]" at bounding box center [212, 78] width 62 height 14
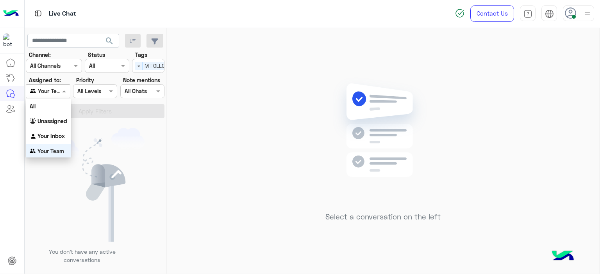
drag, startPoint x: 59, startPoint y: 88, endPoint x: 58, endPoint y: 94, distance: 5.5
click at [59, 88] on div at bounding box center [47, 91] width 43 height 9
click at [50, 123] on b "Unassigned" at bounding box center [52, 121] width 30 height 7
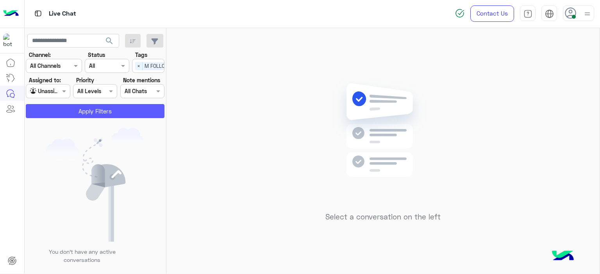
click at [75, 114] on button "Apply Filters" at bounding box center [95, 111] width 139 height 14
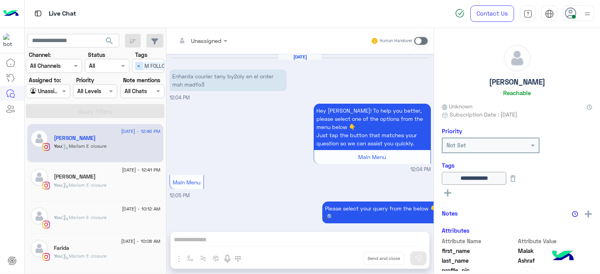
scroll to position [745, 0]
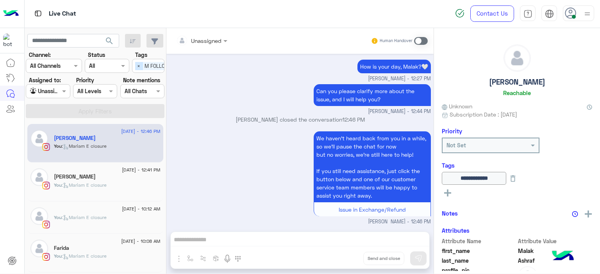
click at [136, 66] on span "×" at bounding box center [138, 66] width 7 height 8
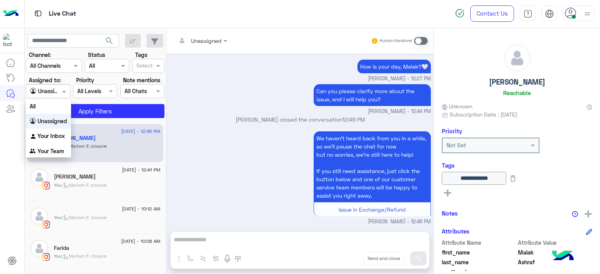
click at [69, 88] on span at bounding box center [65, 91] width 10 height 8
click at [45, 137] on b "Your Inbox" at bounding box center [50, 136] width 27 height 7
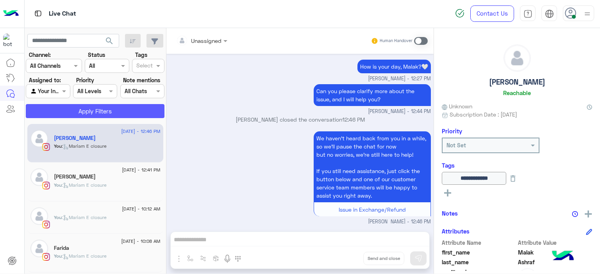
click at [84, 115] on button "Apply Filters" at bounding box center [95, 111] width 139 height 14
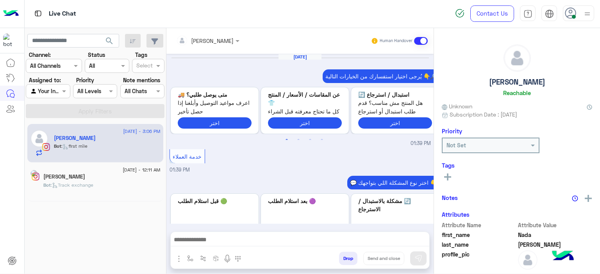
scroll to position [668, 0]
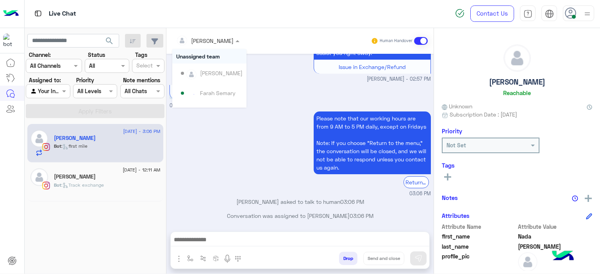
click at [206, 41] on input "text" at bounding box center [197, 41] width 43 height 8
click at [198, 154] on div "Please note that our working hours are from 9 AM to 5 PM daily, except on Frida…" at bounding box center [299, 154] width 261 height 88
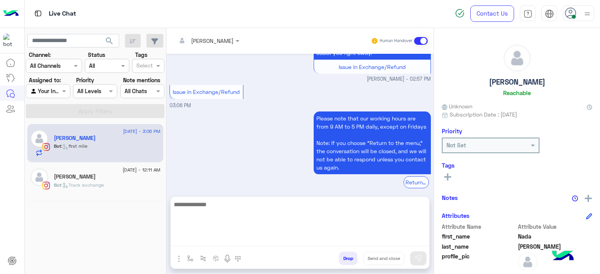
click at [192, 239] on textarea at bounding box center [300, 223] width 258 height 47
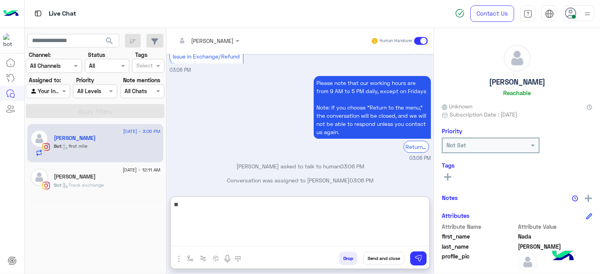
type textarea "*"
type textarea "**********"
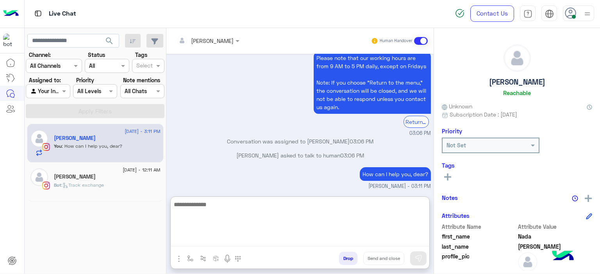
scroll to position [743, 0]
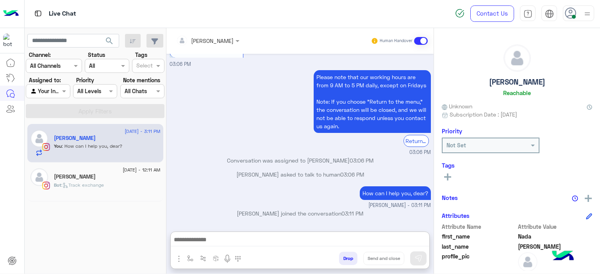
click at [119, 176] on div "[PERSON_NAME]" at bounding box center [107, 178] width 107 height 8
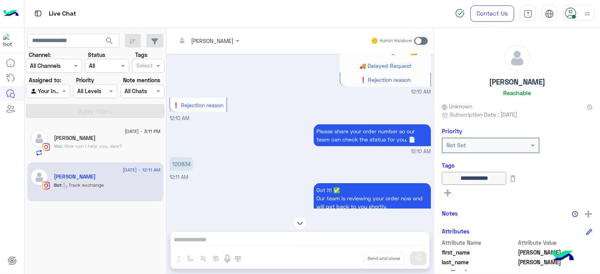
scroll to position [510, 0]
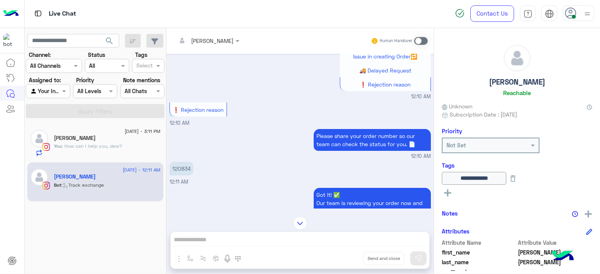
click at [186, 166] on p "120834" at bounding box center [181, 169] width 24 height 14
copy p "120834"
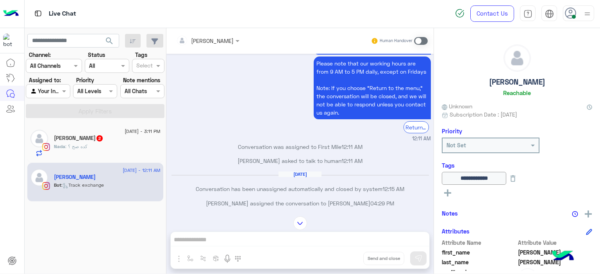
scroll to position [1205, 0]
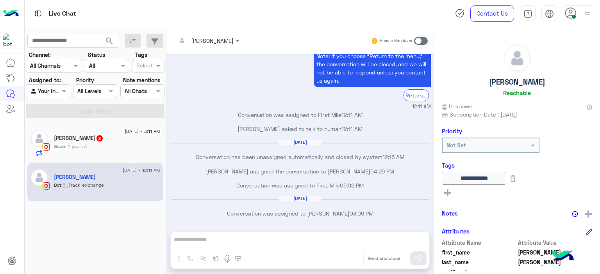
click at [418, 40] on span at bounding box center [421, 41] width 14 height 8
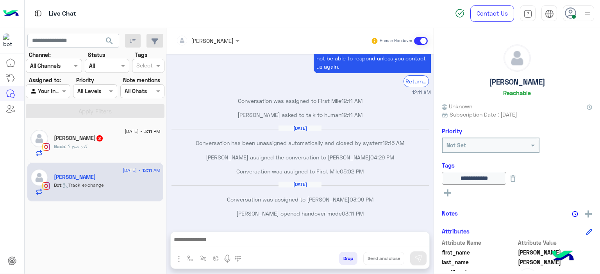
click at [190, 253] on button "button" at bounding box center [190, 258] width 13 height 13
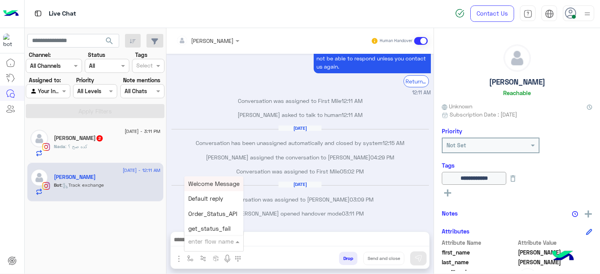
click at [198, 246] on div "enter flow name" at bounding box center [213, 242] width 59 height 14
type input "******"
click at [210, 213] on span "Mariam A greeting" at bounding box center [213, 213] width 51 height 7
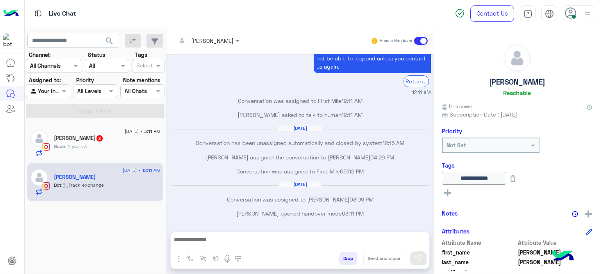
type textarea "**********"
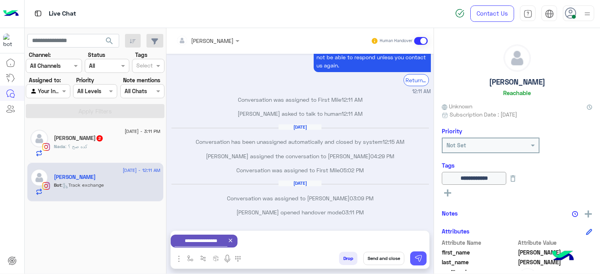
click at [419, 259] on img at bounding box center [418, 259] width 8 height 8
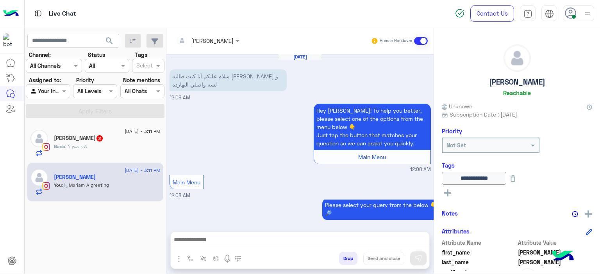
scroll to position [1273, 0]
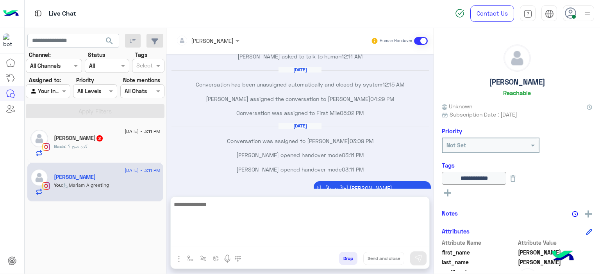
click at [208, 239] on textarea at bounding box center [300, 223] width 258 height 47
type textarea "*"
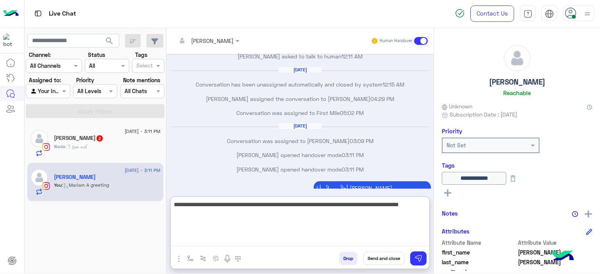
type textarea "**********"
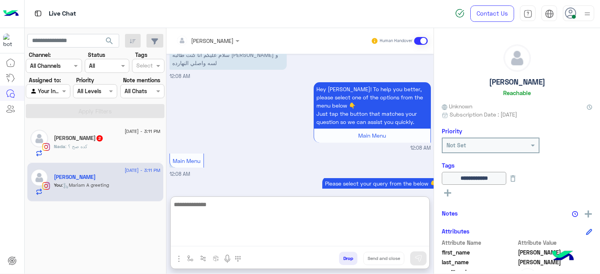
scroll to position [1388, 0]
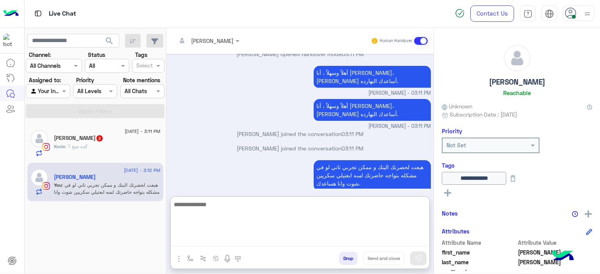
paste textarea "**********"
type textarea "**********"
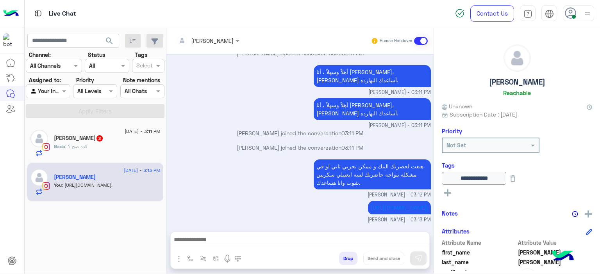
click at [116, 146] on div "Nada : كده صح ؟" at bounding box center [107, 150] width 107 height 14
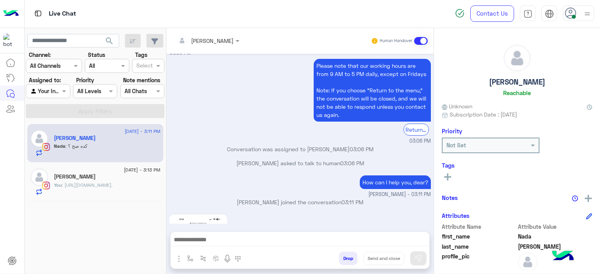
scroll to position [1837, 0]
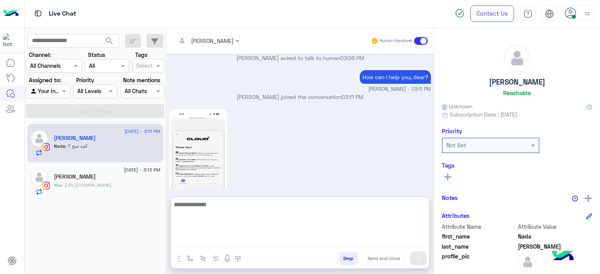
click at [208, 240] on textarea at bounding box center [300, 223] width 258 height 47
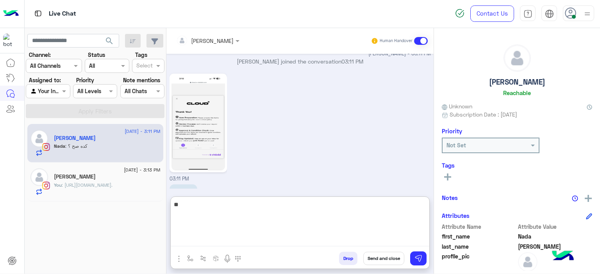
type textarea "*"
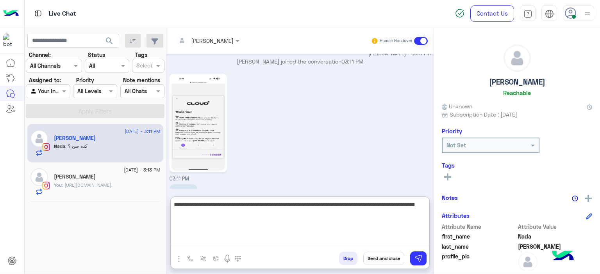
type textarea "**********"
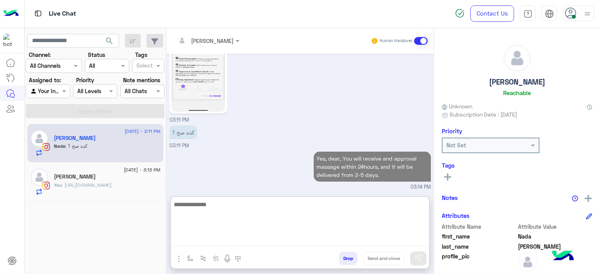
scroll to position [1914, 0]
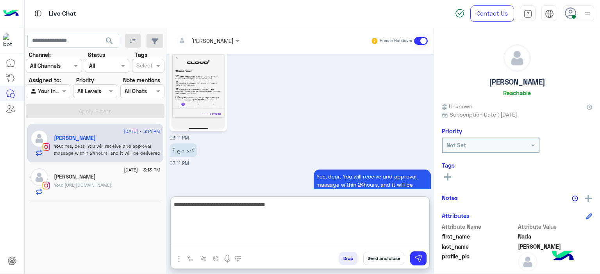
type textarea "**********"
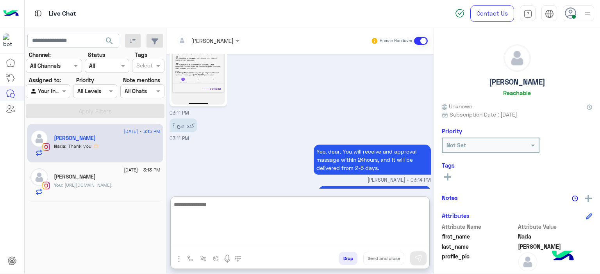
scroll to position [1965, 0]
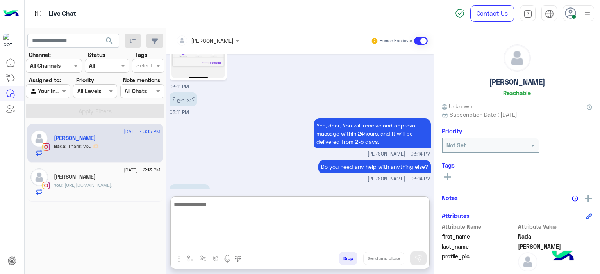
click at [194, 200] on textarea at bounding box center [300, 223] width 258 height 47
type textarea "**********"
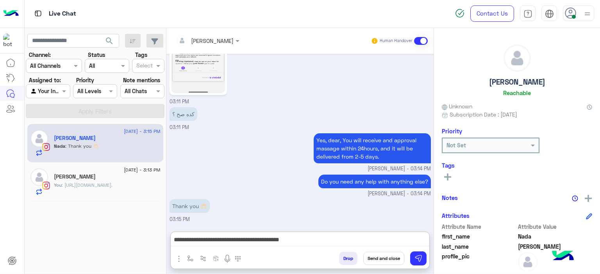
click at [445, 176] on rect at bounding box center [447, 177] width 7 height 2
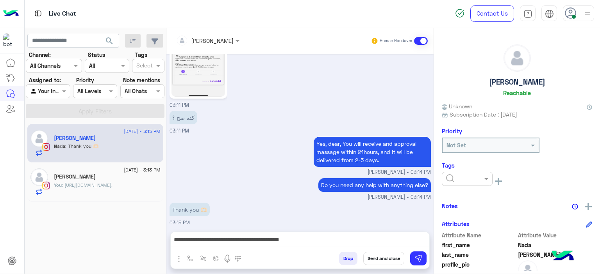
scroll to position [1929, 0]
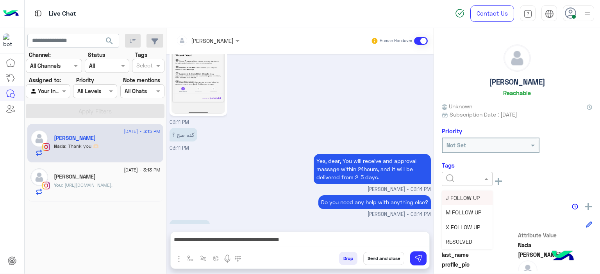
click at [469, 184] on div at bounding box center [467, 179] width 51 height 14
click at [470, 241] on span "RESOLVED" at bounding box center [458, 242] width 27 height 7
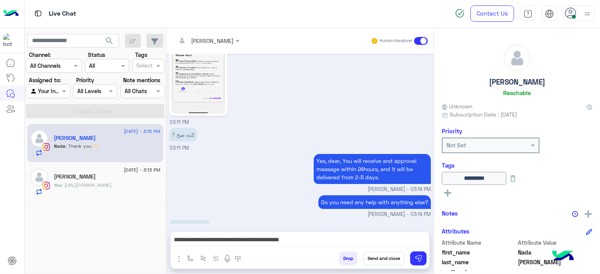
click at [386, 259] on button "Send and close" at bounding box center [383, 258] width 41 height 13
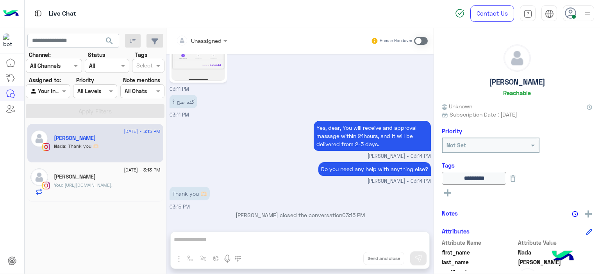
scroll to position [1976, 0]
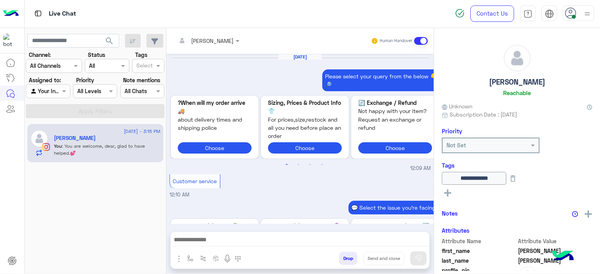
scroll to position [593, 0]
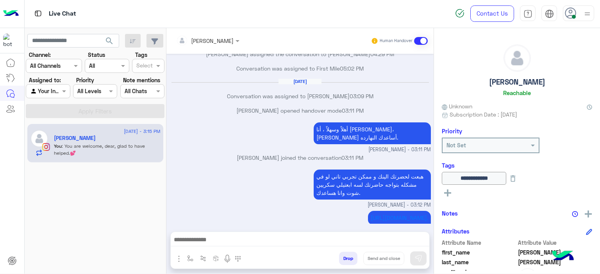
click at [252, 114] on div "[PERSON_NAME] opened handover mode 03:11 PM" at bounding box center [299, 114] width 261 height 14
click at [188, 254] on button "button" at bounding box center [190, 258] width 13 height 13
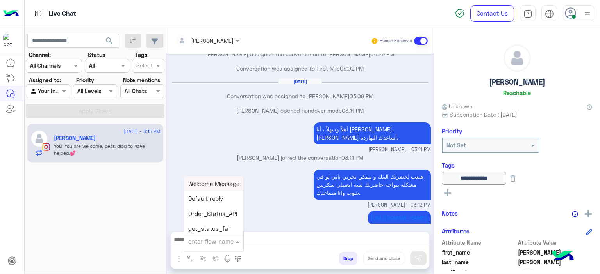
click at [200, 244] on input "text" at bounding box center [204, 241] width 32 height 9
type input "******"
click at [216, 231] on span "Mariam A closure" at bounding box center [212, 229] width 48 height 7
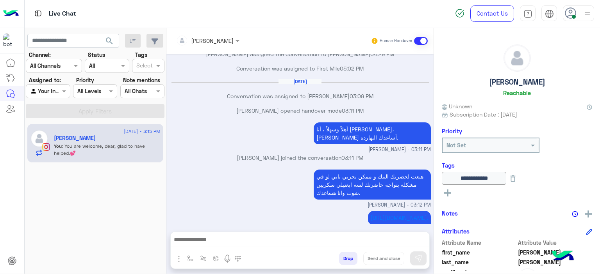
type textarea "**********"
click at [387, 260] on button "Send and close" at bounding box center [383, 258] width 41 height 13
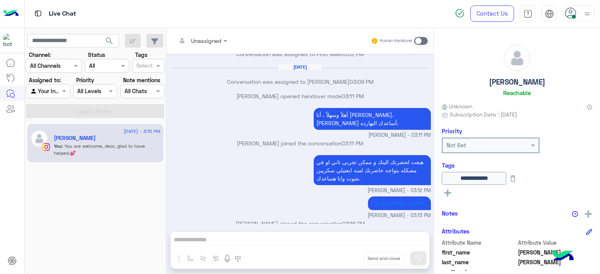
scroll to position [695, 0]
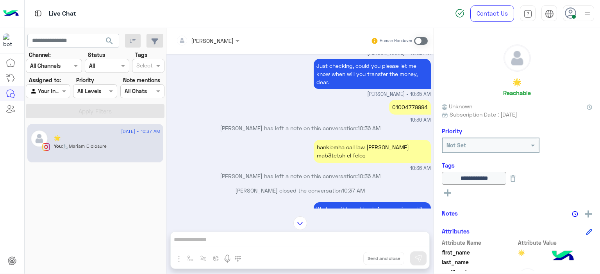
scroll to position [333, 0]
click at [409, 115] on div "01004779994" at bounding box center [410, 107] width 42 height 14
copy div "01004779994"
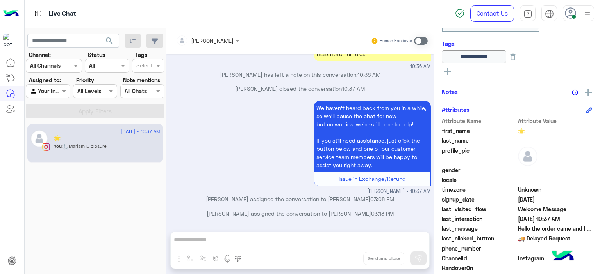
scroll to position [171, 0]
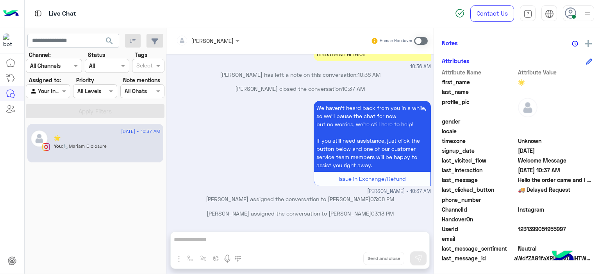
click at [514, 229] on span "UserId" at bounding box center [479, 229] width 75 height 8
click at [514, 228] on span "UserId" at bounding box center [479, 229] width 75 height 8
click at [515, 229] on div "UserId 1231399051955997" at bounding box center [517, 230] width 150 height 10
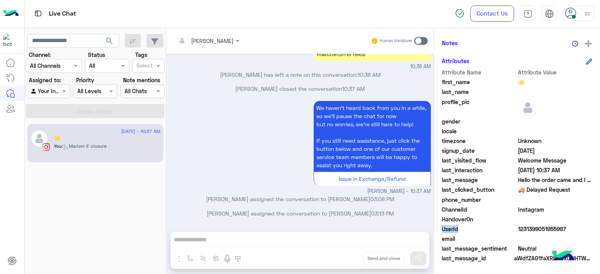
click at [515, 229] on div "UserId 1231399051955997" at bounding box center [517, 230] width 150 height 10
click at [518, 229] on span "1231399051955997" at bounding box center [555, 229] width 75 height 8
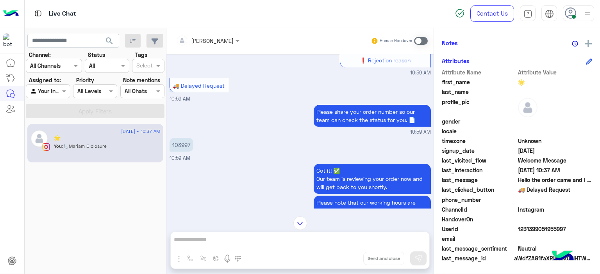
scroll to position [985, 0]
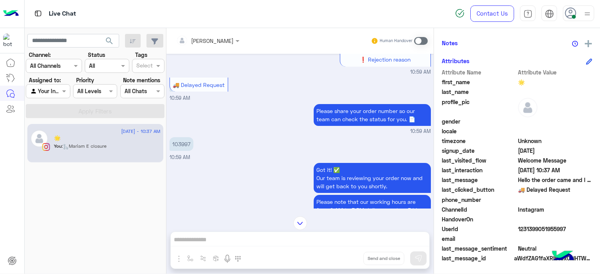
click at [179, 143] on p "103997" at bounding box center [181, 144] width 24 height 14
click at [178, 142] on p "103997" at bounding box center [181, 144] width 24 height 14
copy p "103997"
click at [266, 153] on div "103997 10:59 AM" at bounding box center [299, 148] width 261 height 26
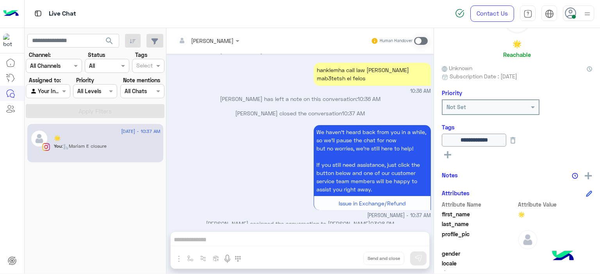
scroll to position [3822, 0]
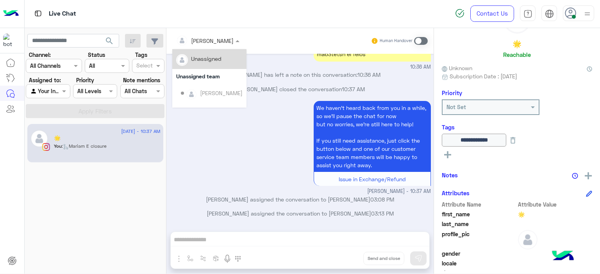
click at [233, 40] on span at bounding box center [238, 41] width 10 height 8
click at [212, 57] on div "Unassigned" at bounding box center [206, 59] width 30 height 8
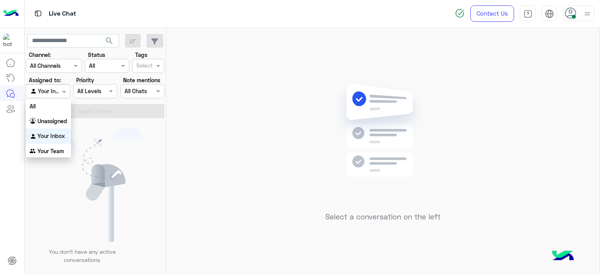
click at [62, 90] on span at bounding box center [65, 91] width 10 height 8
click at [50, 119] on b "Unassigned" at bounding box center [52, 121] width 30 height 7
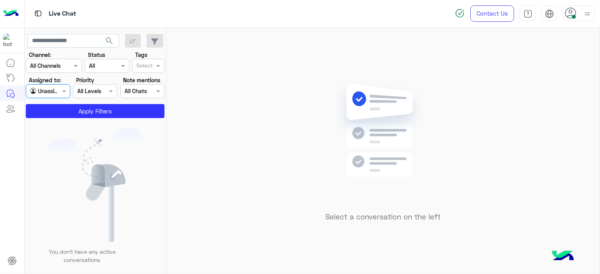
click at [145, 64] on input "text" at bounding box center [144, 66] width 16 height 8
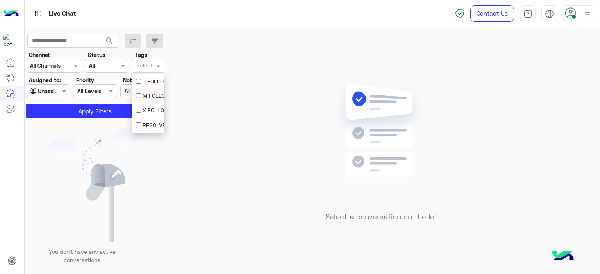
click at [150, 98] on div "M FOLLOW UP" at bounding box center [148, 96] width 25 height 8
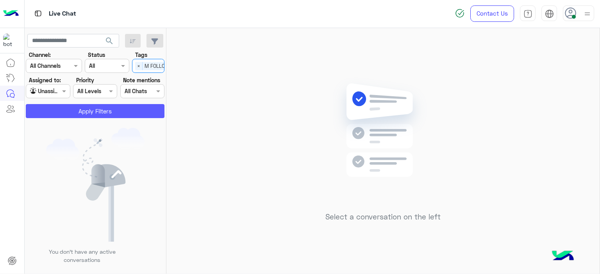
click at [146, 104] on button "Apply Filters" at bounding box center [95, 111] width 139 height 14
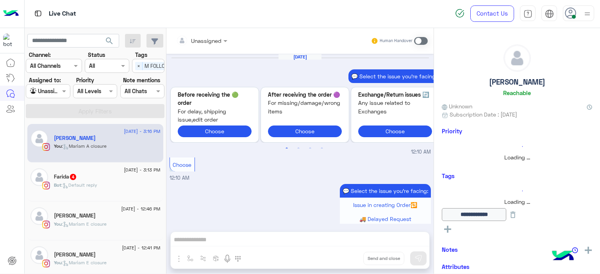
scroll to position [565, 0]
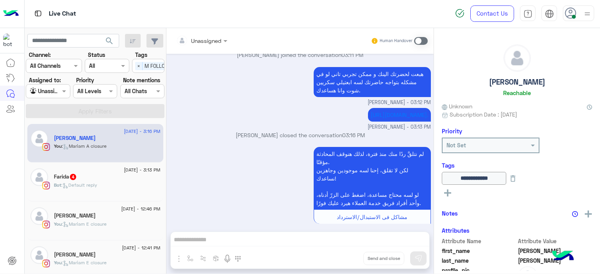
click at [119, 184] on div "Bot : Default reply" at bounding box center [107, 189] width 107 height 14
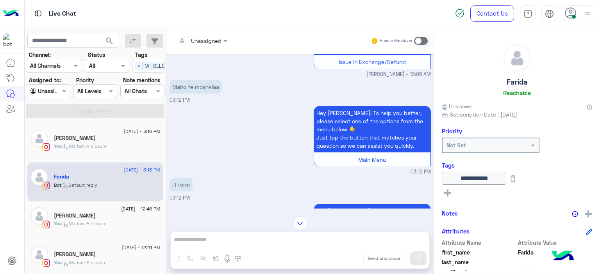
scroll to position [474, 0]
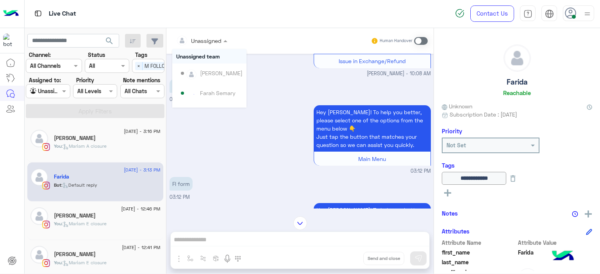
click at [217, 41] on div at bounding box center [201, 40] width 59 height 9
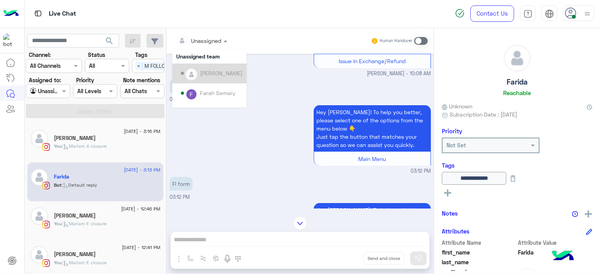
scroll to position [158, 0]
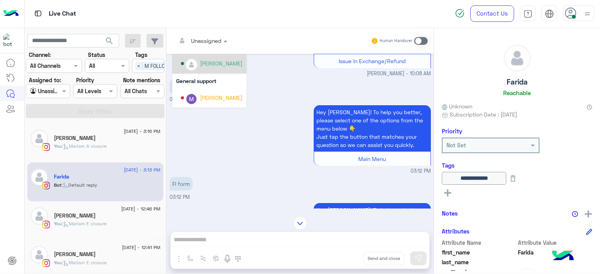
click at [217, 64] on div "[PERSON_NAME]" at bounding box center [221, 63] width 43 height 8
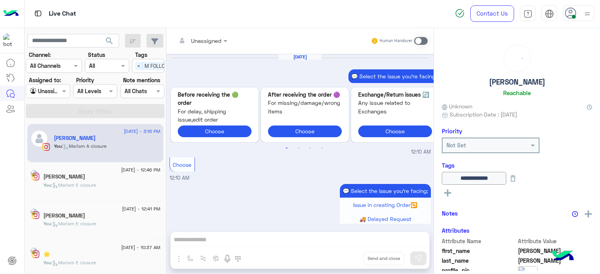
scroll to position [565, 0]
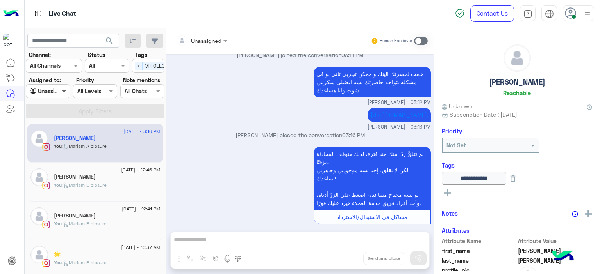
click at [66, 92] on span at bounding box center [65, 91] width 10 height 8
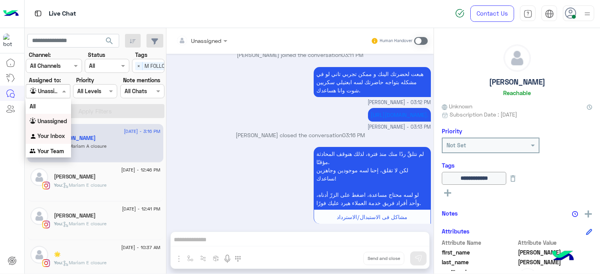
click at [55, 138] on b "Your Inbox" at bounding box center [50, 136] width 27 height 7
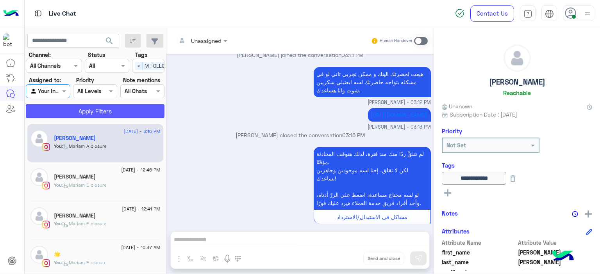
click at [93, 110] on button "Apply Filters" at bounding box center [95, 111] width 139 height 14
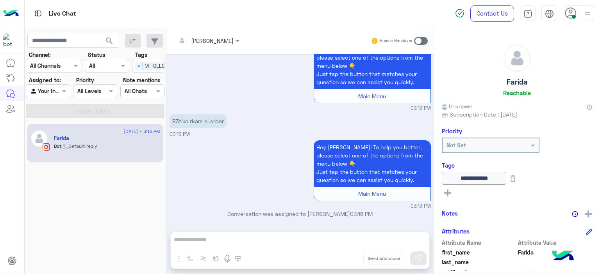
scroll to position [713, 0]
click at [420, 39] on span at bounding box center [421, 41] width 14 height 8
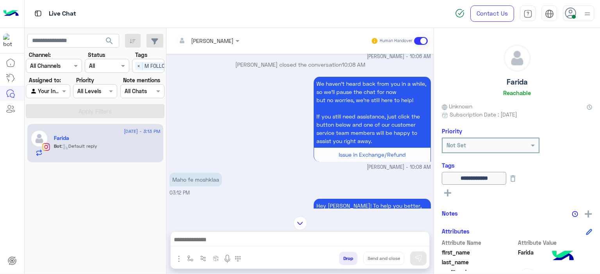
scroll to position [1388, 0]
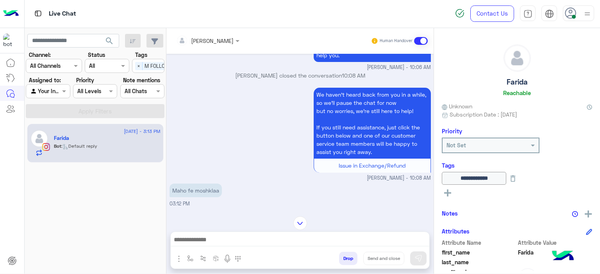
drag, startPoint x: 264, startPoint y: 154, endPoint x: 255, endPoint y: 146, distance: 12.4
click at [255, 146] on div "We haven’t heard back from you in a while, so we’ll pause the chat for now but …" at bounding box center [299, 134] width 261 height 96
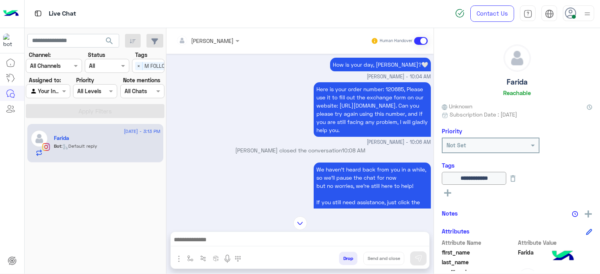
scroll to position [1313, 0]
click at [394, 92] on span "Here is your order number: 120685, Please use it to fill out the exchange form …" at bounding box center [371, 110] width 111 height 48
copy span "120685"
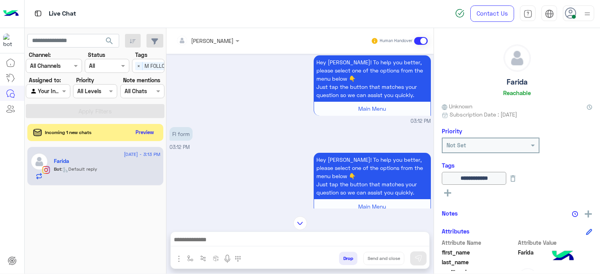
scroll to position [1779, 0]
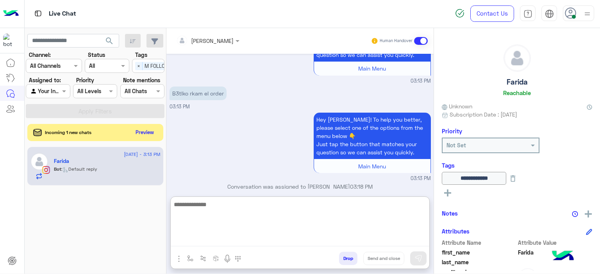
click at [207, 237] on textarea at bounding box center [300, 223] width 258 height 47
type textarea "**********"
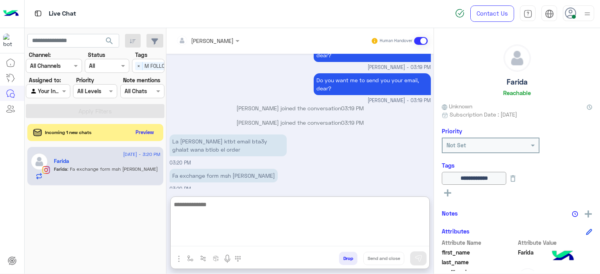
scroll to position [1983, 0]
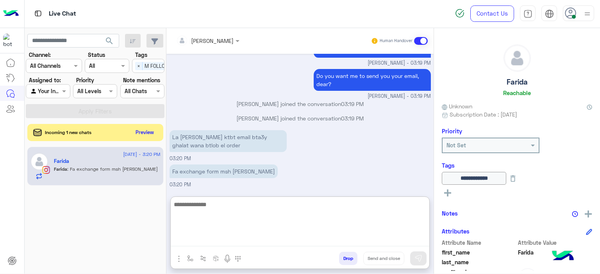
click at [208, 207] on textarea at bounding box center [300, 223] width 258 height 47
paste textarea "**********"
click at [173, 203] on textarea "**********" at bounding box center [300, 223] width 258 height 47
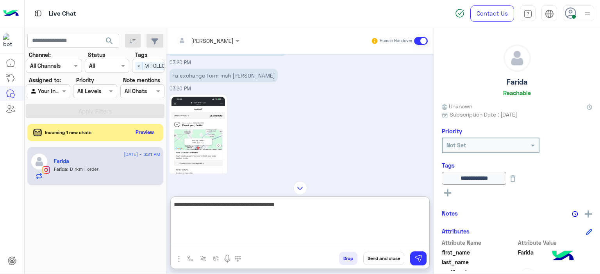
scroll to position [2065, 0]
type textarea "**********"
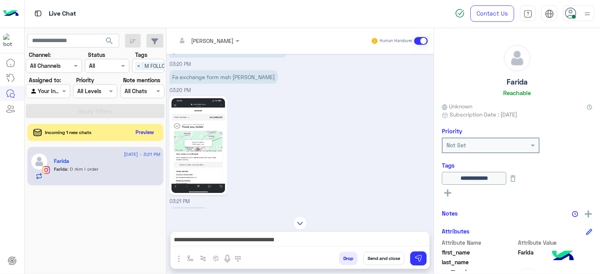
click at [205, 141] on img at bounding box center [197, 145] width 53 height 95
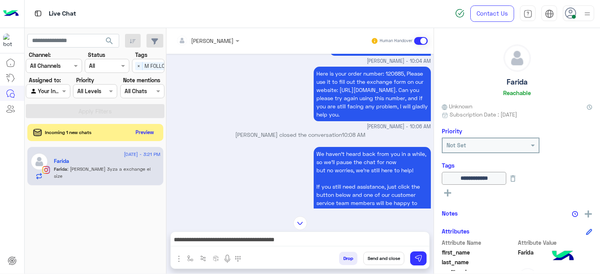
scroll to position [1326, 0]
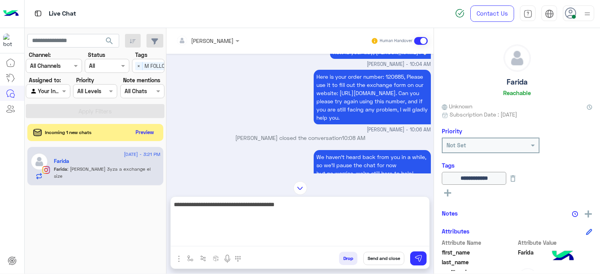
click at [177, 241] on textarea "**********" at bounding box center [300, 223] width 258 height 47
click at [305, 204] on textarea "**********" at bounding box center [300, 223] width 258 height 47
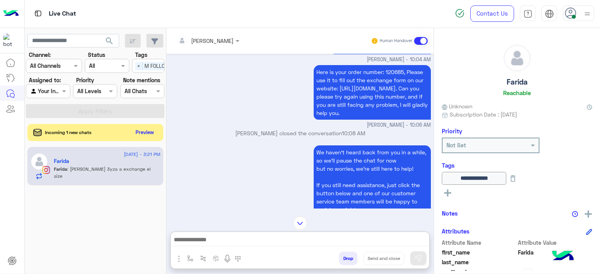
click at [393, 75] on span "Here is your order number: 120685, Please use it to fill out the exchange form …" at bounding box center [371, 93] width 111 height 48
copy span "120685"
click at [301, 222] on img at bounding box center [300, 224] width 14 height 14
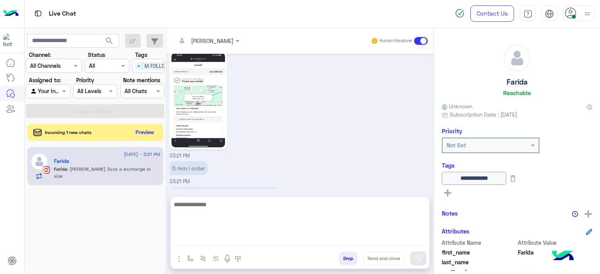
click at [200, 242] on textarea at bounding box center [300, 223] width 258 height 47
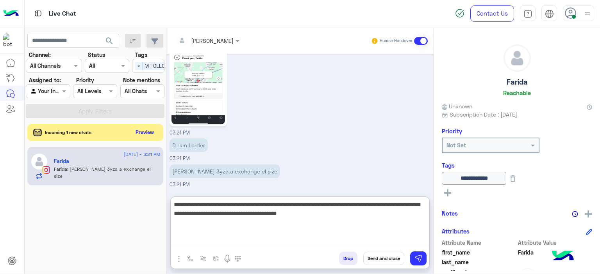
type textarea "**********"
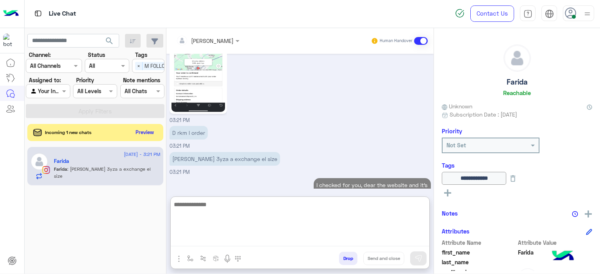
scroll to position [2195, 0]
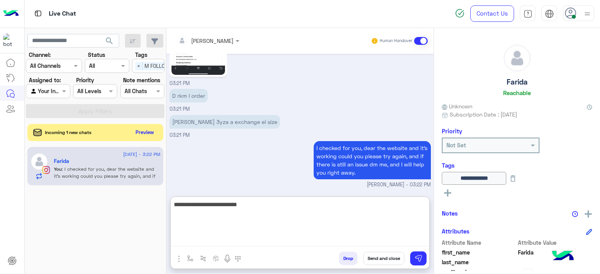
paste textarea "*******"
paste textarea "**********"
type textarea "**********"
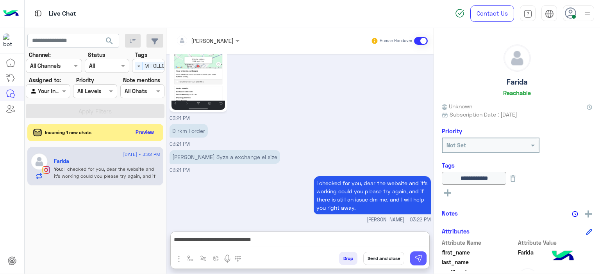
click at [421, 260] on img at bounding box center [418, 259] width 8 height 8
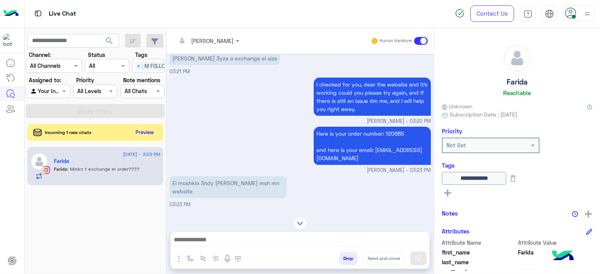
scroll to position [2287, 0]
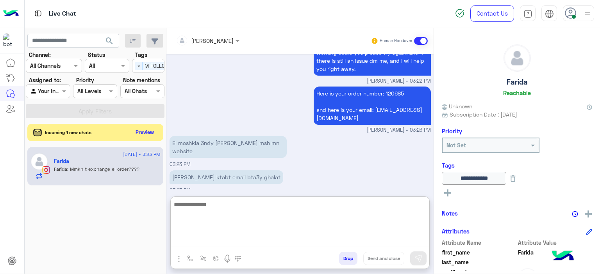
click at [223, 243] on textarea at bounding box center [300, 223] width 258 height 47
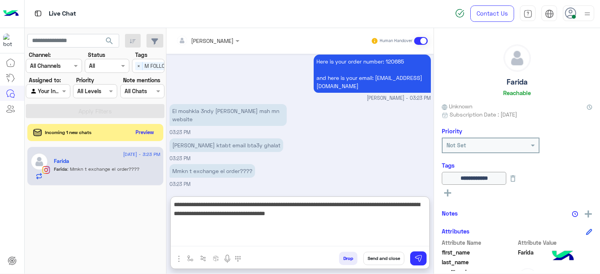
type textarea "**********"
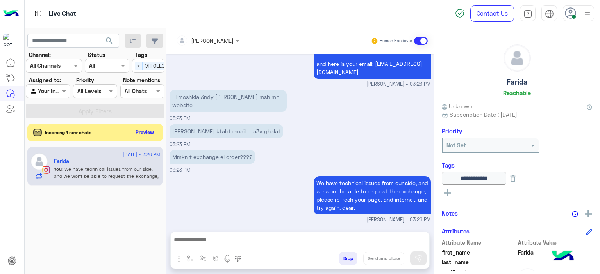
scroll to position [2336, 0]
click at [247, 175] on div "We have technical issues from our side, and we wont be able to request the exch…" at bounding box center [299, 200] width 261 height 50
click at [137, 132] on button "Preview" at bounding box center [145, 132] width 24 height 11
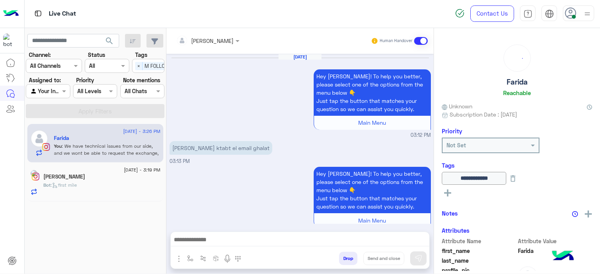
scroll to position [635, 0]
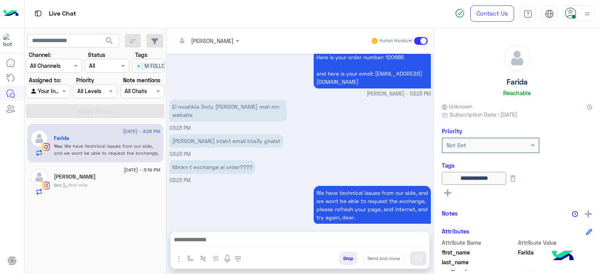
click at [108, 179] on div "[PERSON_NAME]" at bounding box center [107, 178] width 107 height 8
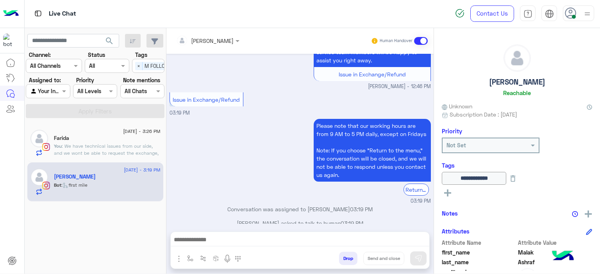
scroll to position [651, 0]
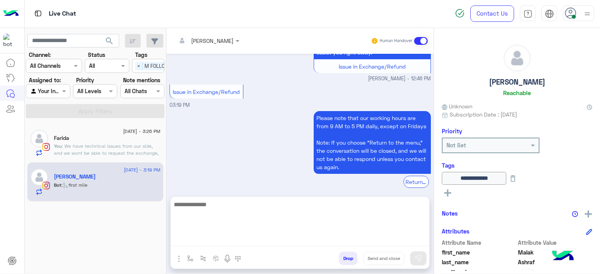
click at [208, 237] on textarea at bounding box center [300, 223] width 258 height 47
click at [225, 204] on textarea "**********" at bounding box center [300, 223] width 258 height 47
click at [242, 202] on textarea "**********" at bounding box center [300, 223] width 258 height 47
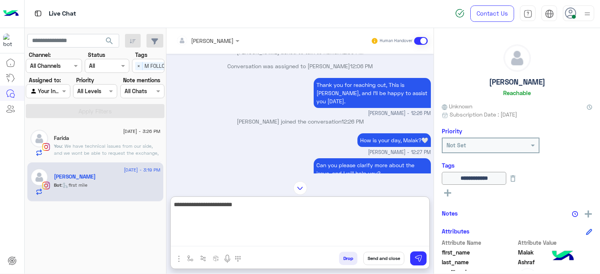
scroll to position [1395, 0]
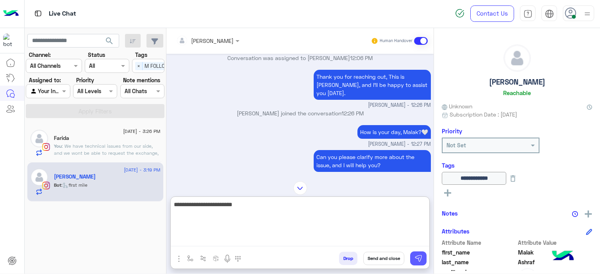
type textarea "**********"
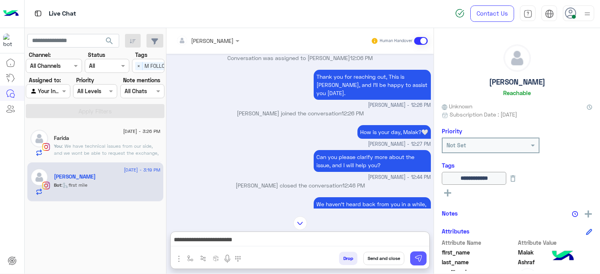
click at [422, 257] on button at bounding box center [418, 259] width 16 height 14
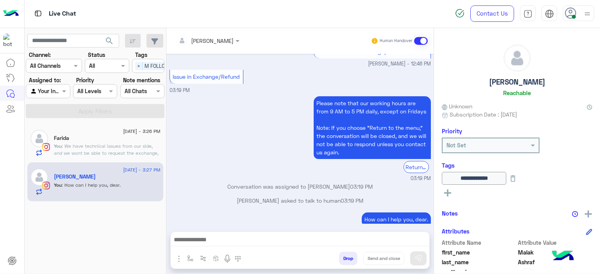
scroll to position [1634, 0]
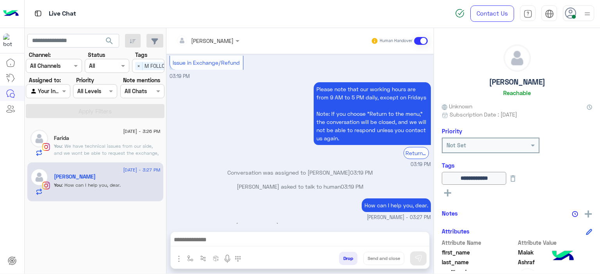
click at [129, 144] on span ": We have technical issues from our side, and we wont be able to request the ex…" at bounding box center [106, 156] width 105 height 27
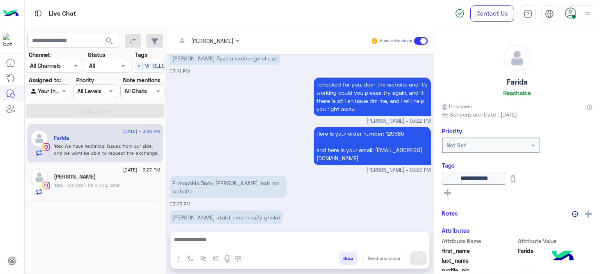
scroll to position [635, 0]
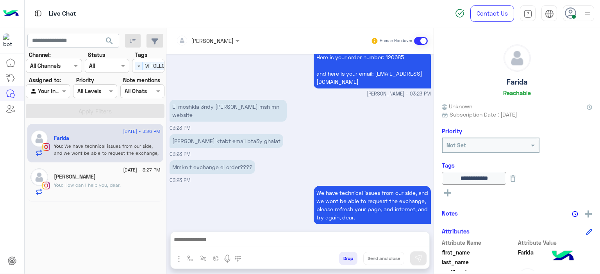
click at [135, 188] on div "You : How can I help you, dear." at bounding box center [107, 189] width 107 height 14
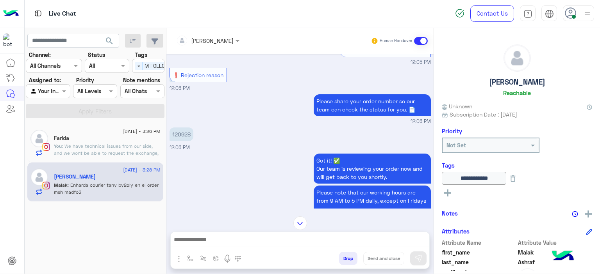
scroll to position [1135, 0]
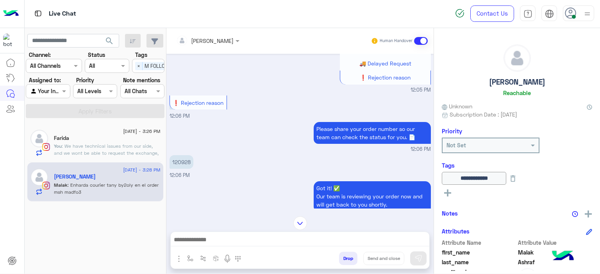
click at [179, 155] on p "120928" at bounding box center [181, 162] width 24 height 14
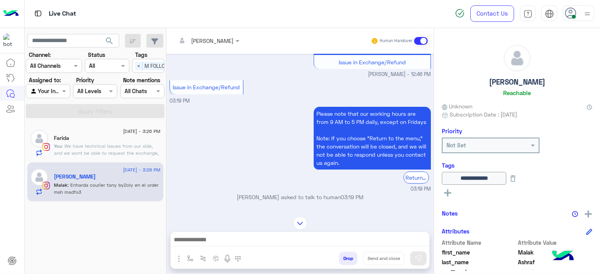
scroll to position [1735, 0]
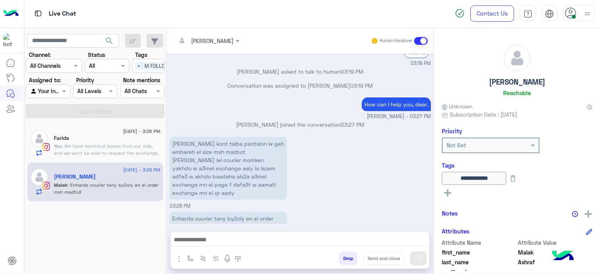
click at [138, 140] on div "Farida" at bounding box center [107, 139] width 107 height 8
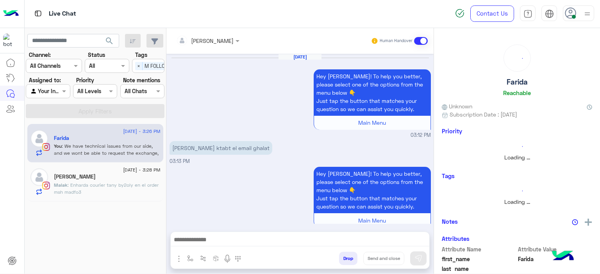
scroll to position [635, 0]
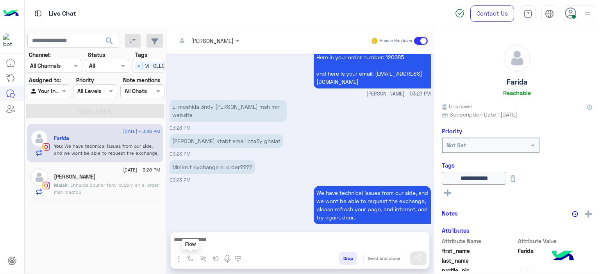
click at [189, 256] on img "button" at bounding box center [190, 259] width 6 height 6
click at [206, 247] on div "enter flow name" at bounding box center [213, 242] width 59 height 14
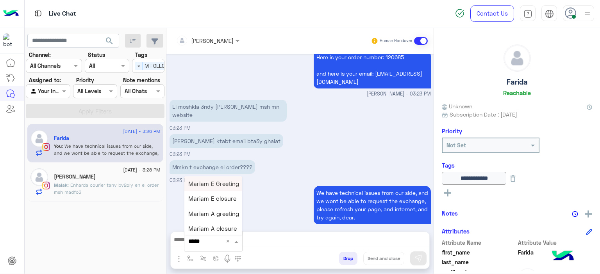
type input "******"
click at [233, 195] on div "Mariam E closure" at bounding box center [213, 199] width 58 height 15
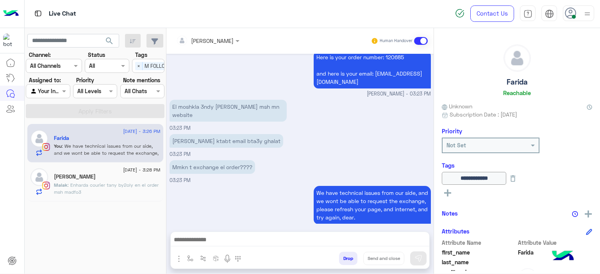
type textarea "**********"
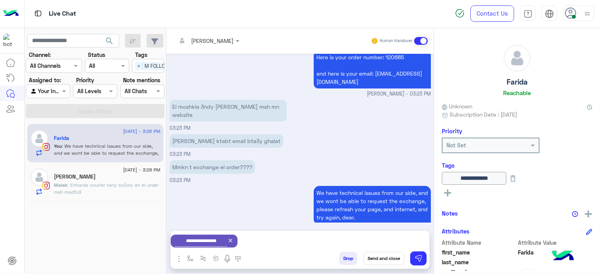
click at [383, 256] on button "Send and close" at bounding box center [383, 258] width 41 height 13
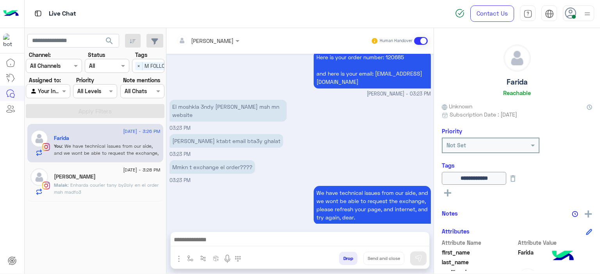
scroll to position [649, 0]
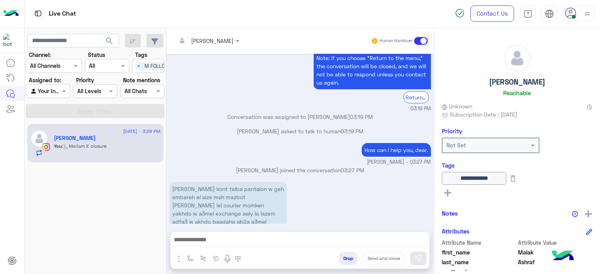
scroll to position [584, 0]
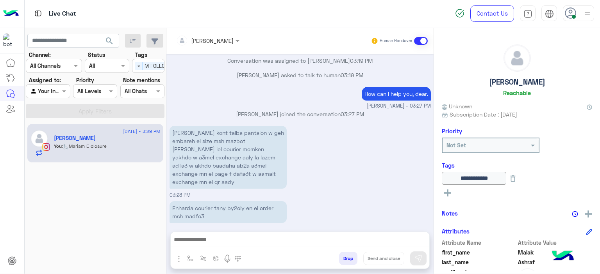
click at [293, 181] on div "[PERSON_NAME] kont talba pantalon w geh embareh el size msh mazbot [PERSON_NAME…" at bounding box center [299, 161] width 261 height 75
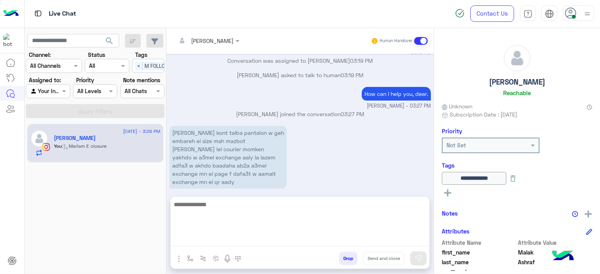
click at [226, 239] on textarea at bounding box center [300, 223] width 258 height 47
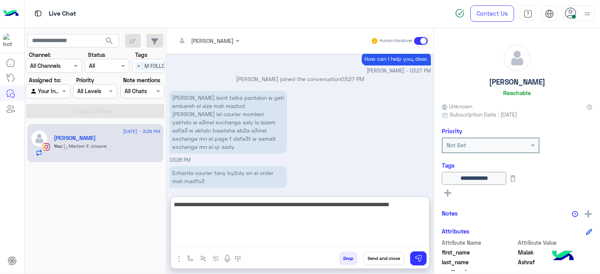
click at [387, 221] on textarea "**********" at bounding box center [300, 223] width 258 height 47
type textarea "**********"
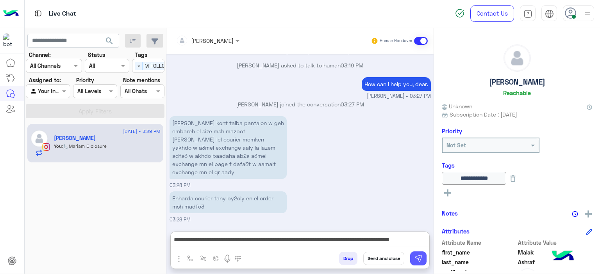
click at [419, 258] on img at bounding box center [418, 259] width 8 height 8
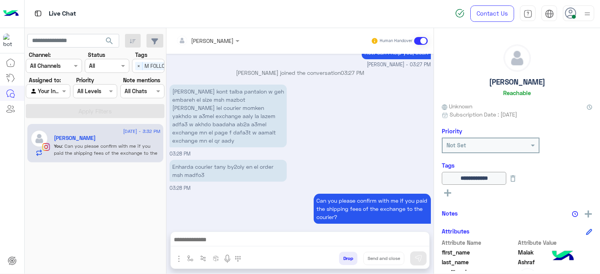
scroll to position [651, 0]
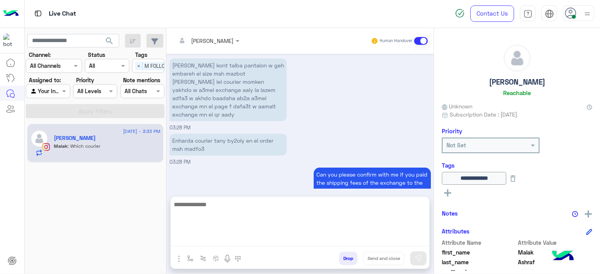
click at [207, 239] on textarea at bounding box center [300, 223] width 258 height 47
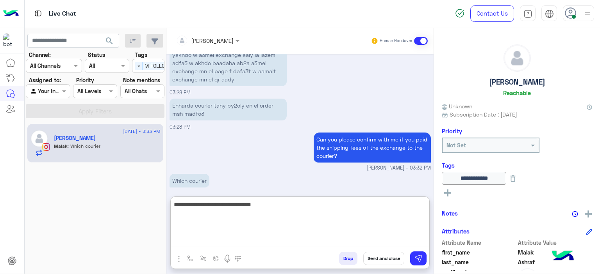
type textarea "**********"
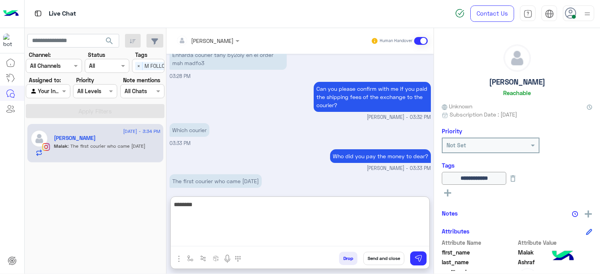
scroll to position [763, 0]
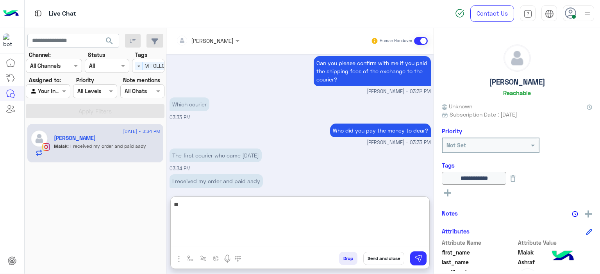
type textarea "*"
click at [200, 205] on textarea at bounding box center [300, 223] width 258 height 47
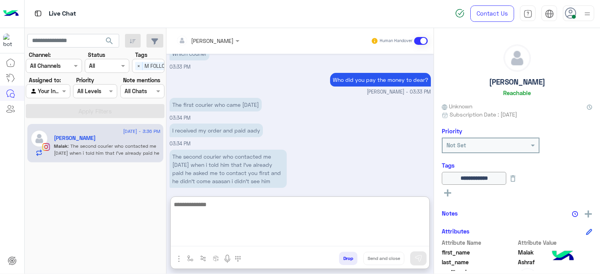
scroll to position [814, 0]
type textarea "*"
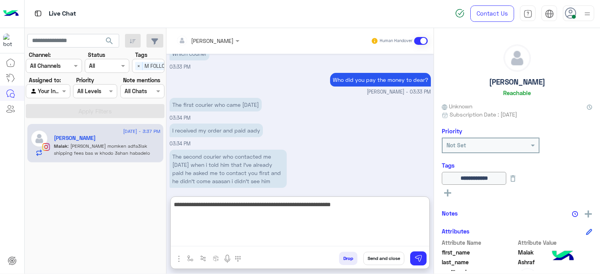
scroll to position [878, 0]
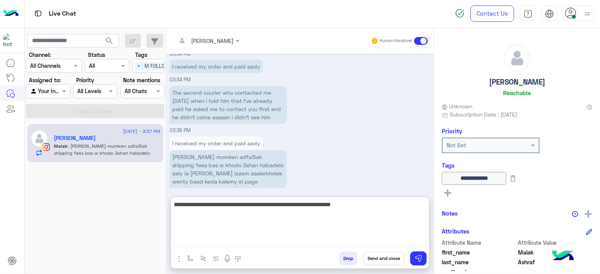
click at [172, 204] on textarea "**********" at bounding box center [300, 223] width 258 height 47
click at [219, 204] on textarea "**********" at bounding box center [300, 223] width 258 height 47
click at [215, 205] on textarea "**********" at bounding box center [300, 223] width 258 height 47
click at [361, 208] on textarea "**********" at bounding box center [300, 223] width 258 height 47
type textarea "**********"
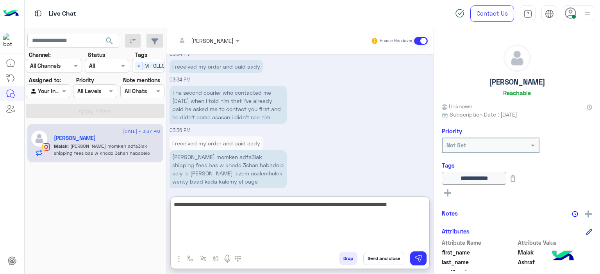
click at [371, 217] on textarea "**********" at bounding box center [300, 223] width 258 height 47
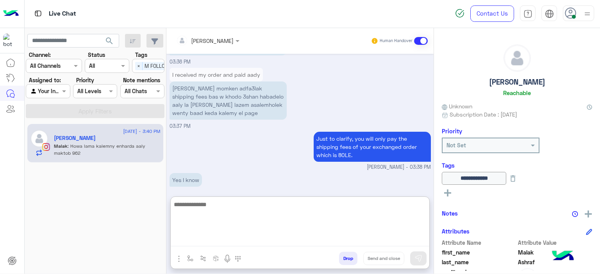
scroll to position [979, 0]
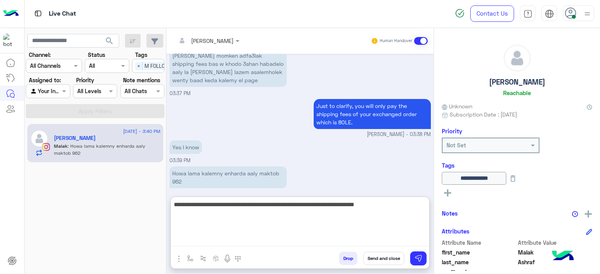
click at [312, 203] on textarea "**********" at bounding box center [300, 223] width 258 height 47
click at [384, 207] on textarea "**********" at bounding box center [300, 223] width 258 height 47
type textarea "**********"
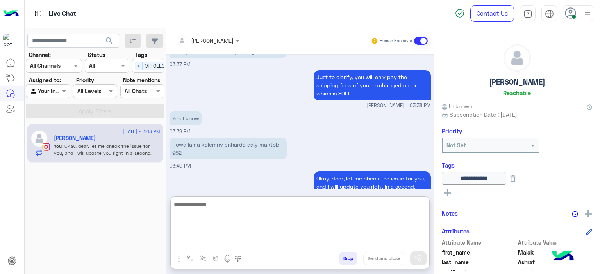
scroll to position [1012, 0]
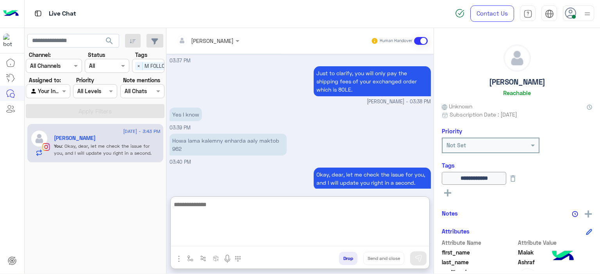
click at [216, 210] on textarea at bounding box center [300, 223] width 258 height 47
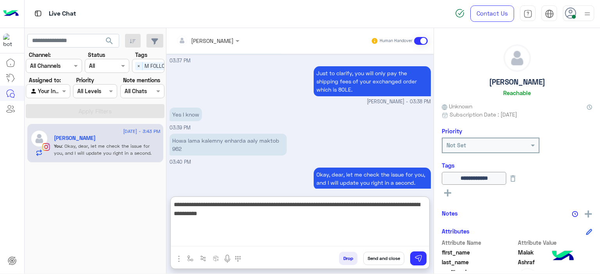
type textarea "**********"
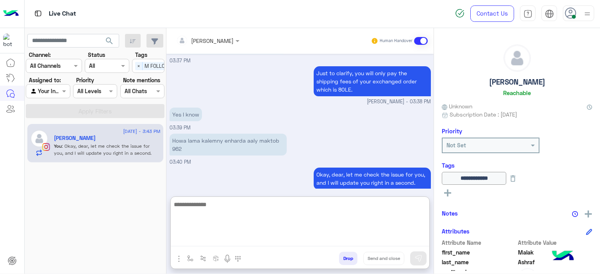
scroll to position [1053, 0]
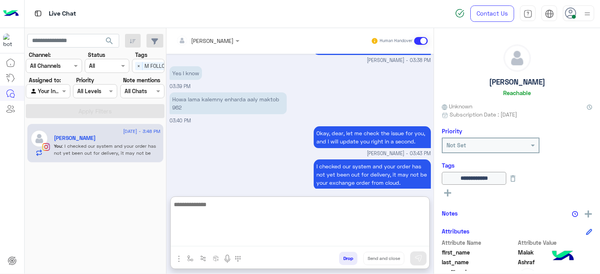
click at [196, 208] on textarea at bounding box center [300, 223] width 258 height 47
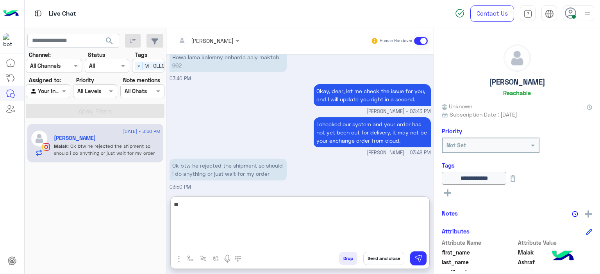
type textarea "*"
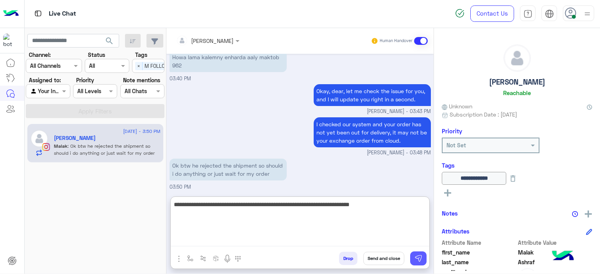
type textarea "**********"
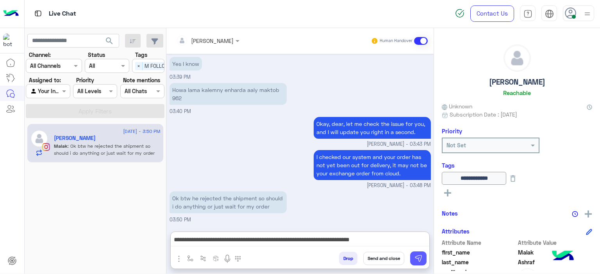
click at [415, 254] on button at bounding box center [418, 259] width 16 height 14
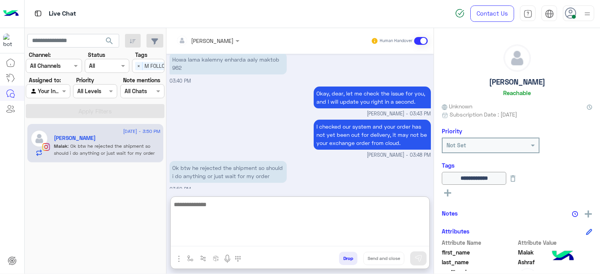
scroll to position [1117, 0]
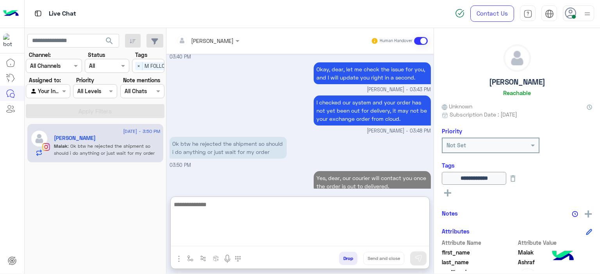
click at [271, 240] on textarea at bounding box center [300, 223] width 258 height 47
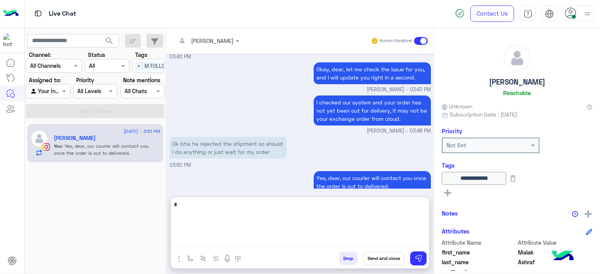
scroll to position [1129, 0]
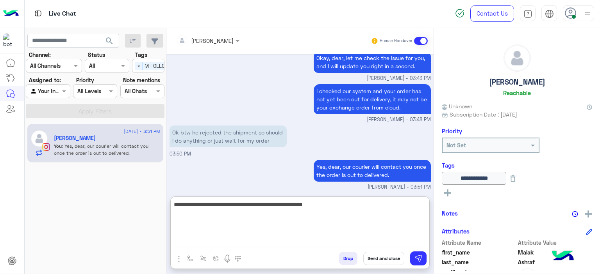
type textarea "**********"
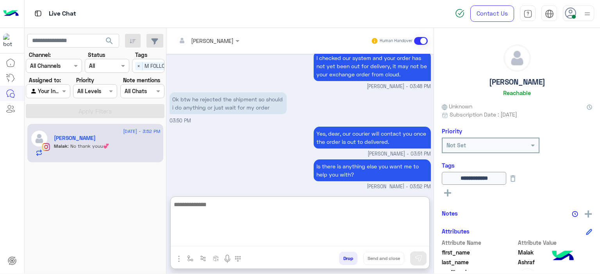
scroll to position [1188, 0]
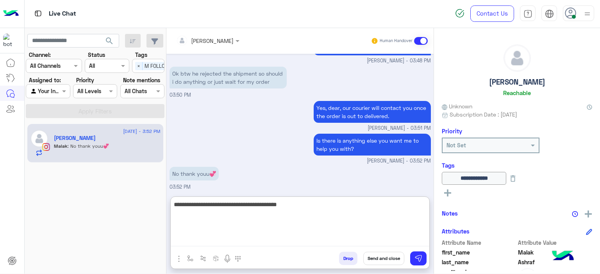
type textarea "**********"
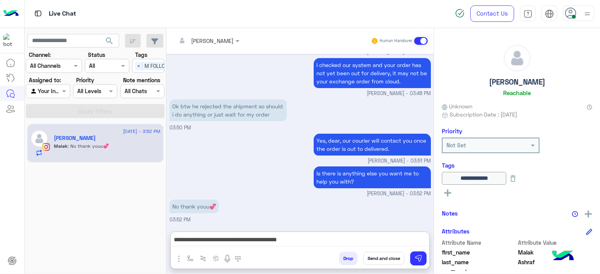
click at [447, 191] on rect at bounding box center [448, 193] width 2 height 7
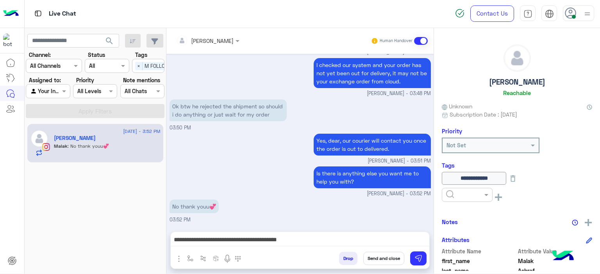
scroll to position [1153, 0]
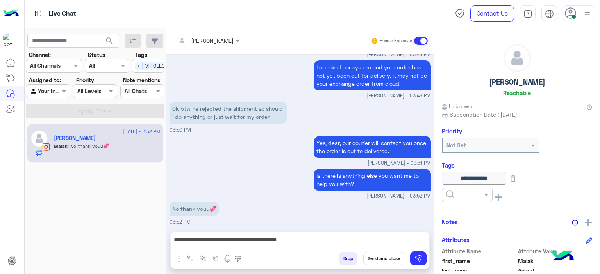
click at [469, 195] on input "text" at bounding box center [458, 195] width 24 height 8
click at [458, 253] on div "RESOLVED" at bounding box center [467, 258] width 51 height 14
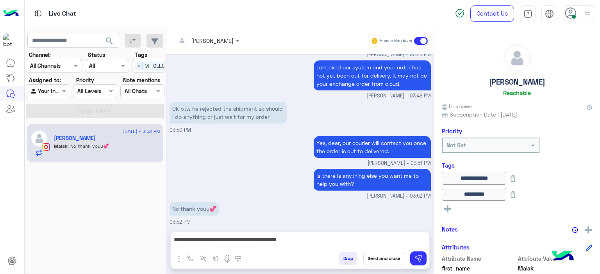
click at [385, 255] on button "Send and close" at bounding box center [383, 258] width 41 height 13
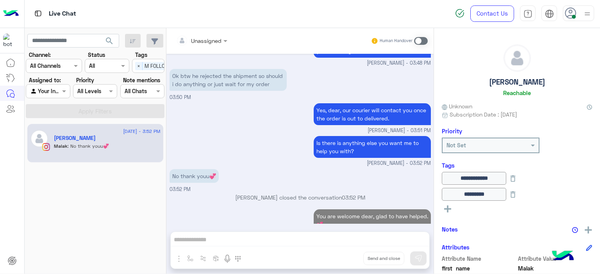
scroll to position [1199, 0]
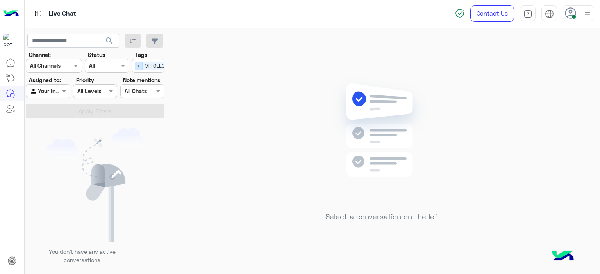
click at [139, 66] on span "×" at bounding box center [138, 66] width 7 height 8
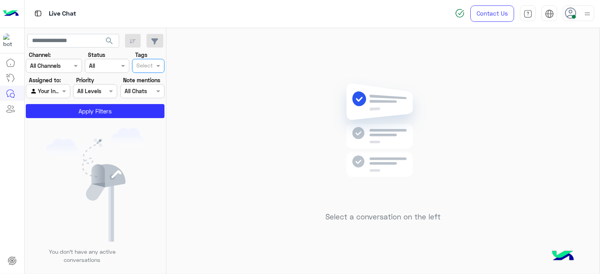
scroll to position [0, 0]
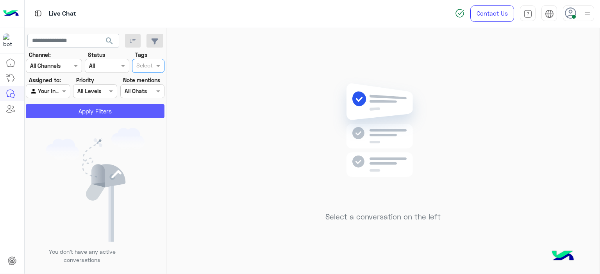
click at [134, 110] on button "Apply Filters" at bounding box center [95, 111] width 139 height 14
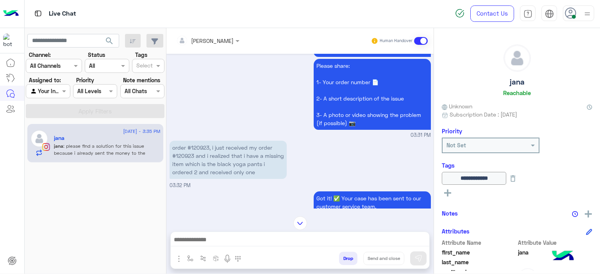
scroll to position [714, 0]
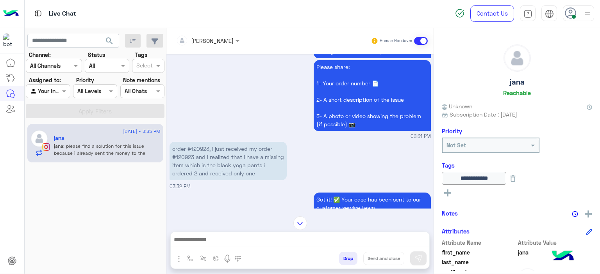
click at [198, 142] on p "order #120923, i just received my order #120923 and i realized that i have a mi…" at bounding box center [227, 161] width 117 height 38
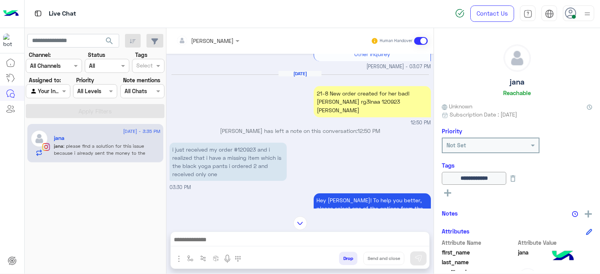
scroll to position [134, 0]
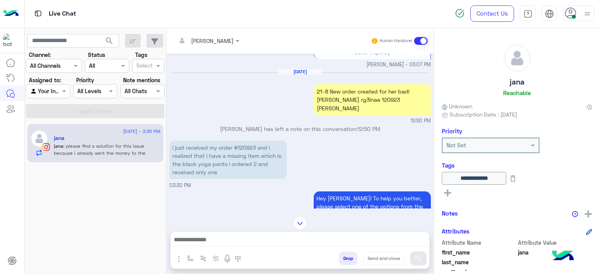
click at [301, 217] on img at bounding box center [300, 224] width 14 height 14
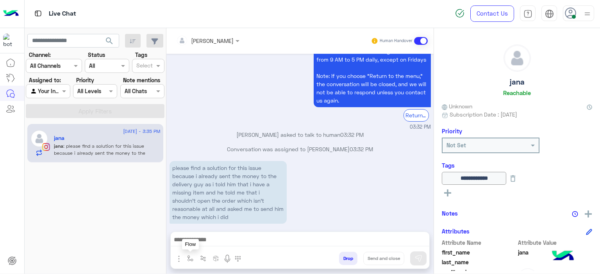
click at [186, 255] on button "button" at bounding box center [190, 258] width 13 height 13
click at [197, 242] on input "text" at bounding box center [204, 241] width 32 height 9
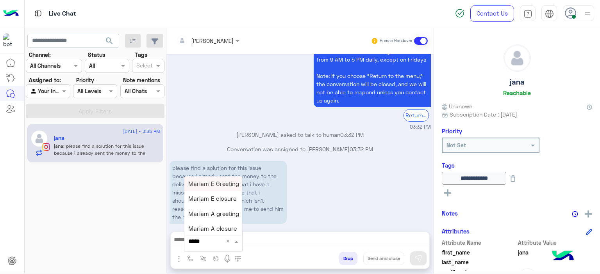
type input "******"
click at [226, 180] on div "Mariam E Greeting" at bounding box center [213, 183] width 58 height 15
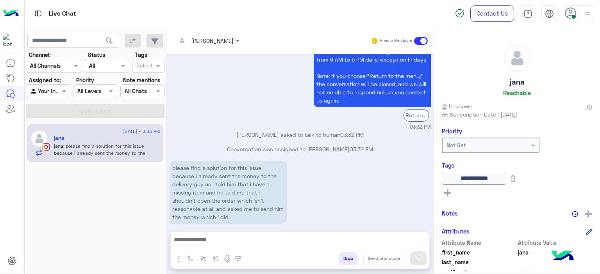
type textarea "**********"
click at [422, 260] on button at bounding box center [418, 259] width 16 height 14
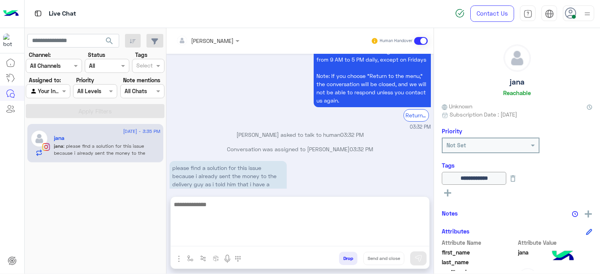
click at [250, 235] on textarea at bounding box center [300, 223] width 258 height 47
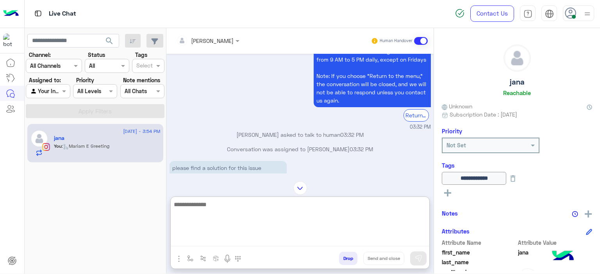
scroll to position [993, 0]
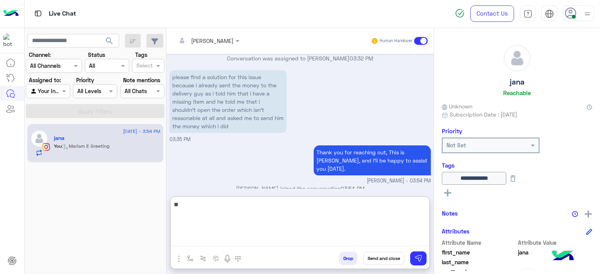
type textarea "*"
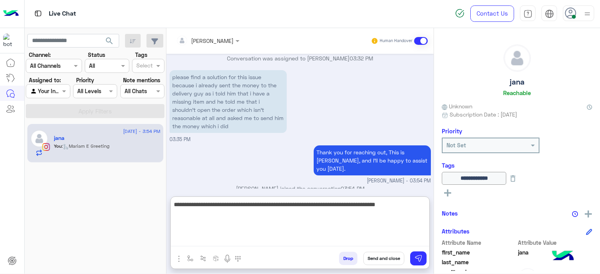
type textarea "**********"
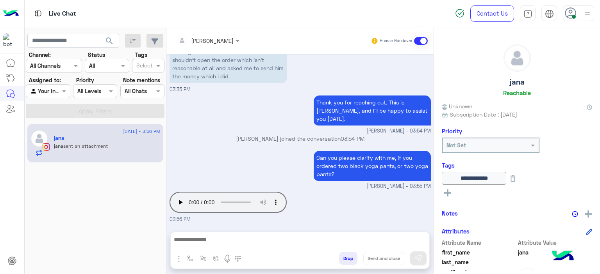
scroll to position [1032, 0]
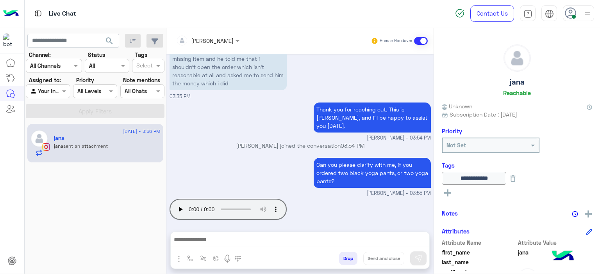
click at [181, 167] on div "[DATE] Can I help you with anything else?😊 [PERSON_NAME] - 03:04 PM [PERSON_NAM…" at bounding box center [299, 139] width 267 height 170
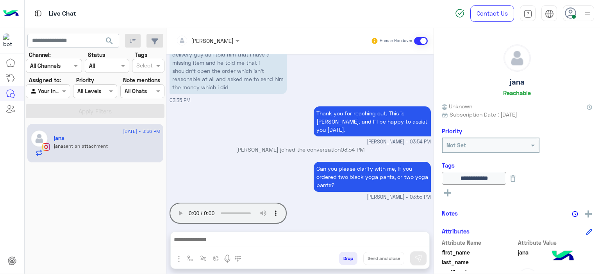
click at [405, 201] on div "Your browser does not support the audio tag. 03:56 PM" at bounding box center [299, 218] width 261 height 34
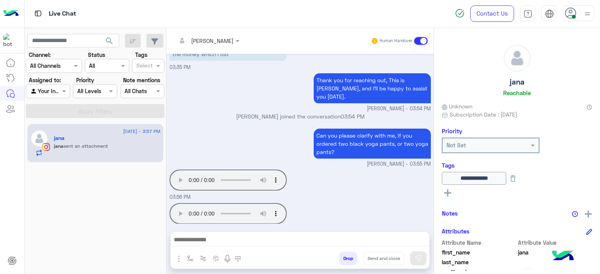
click at [387, 203] on div "Your browser does not support the audio tag. 03:57 PM" at bounding box center [299, 218] width 261 height 34
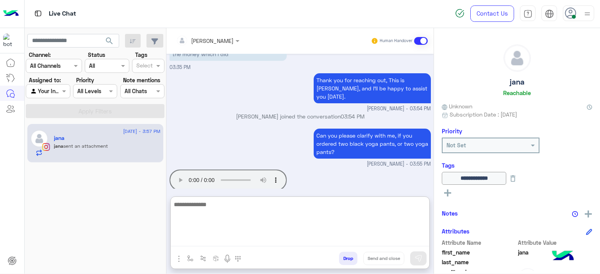
click at [223, 237] on textarea at bounding box center [300, 223] width 258 height 47
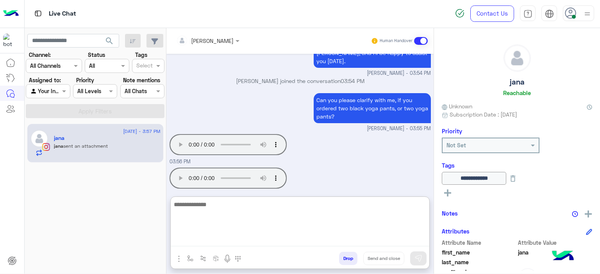
click at [194, 207] on textarea at bounding box center [300, 223] width 258 height 47
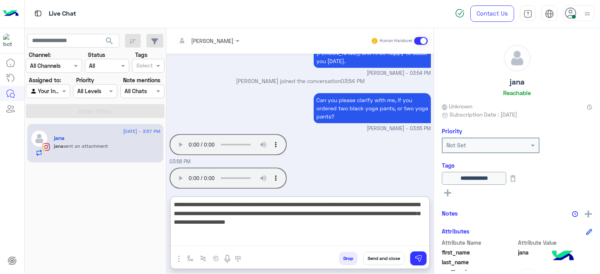
type textarea "**********"
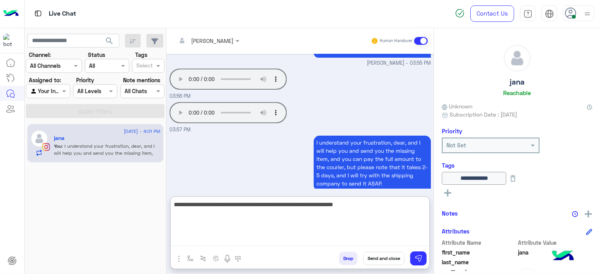
scroll to position [1226, 0]
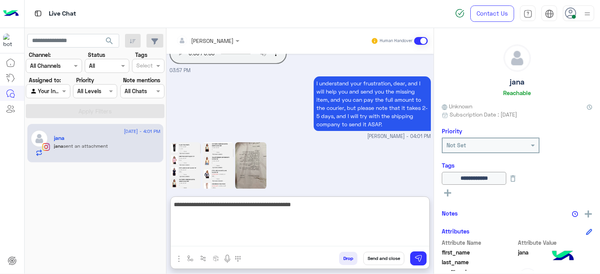
type textarea "**********"
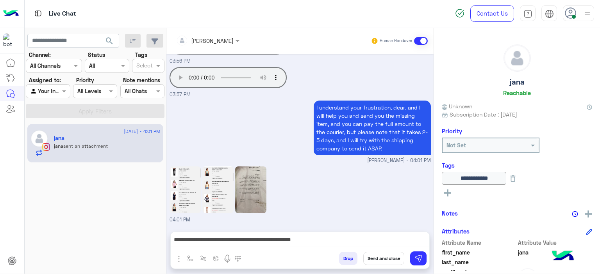
scroll to position [1191, 0]
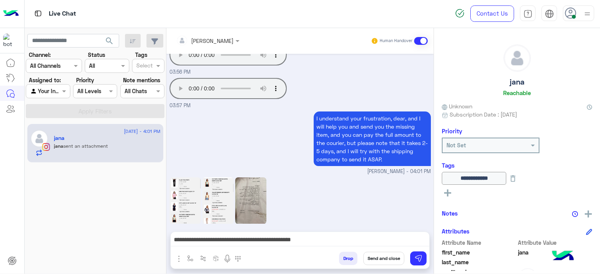
click at [194, 178] on img at bounding box center [184, 201] width 31 height 47
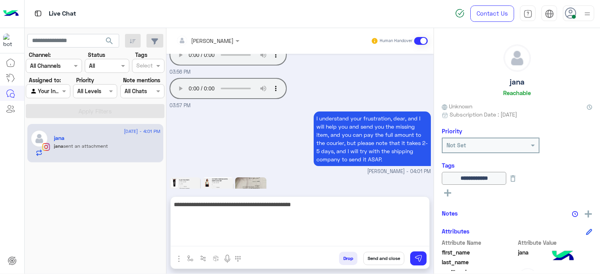
click at [330, 240] on textarea "**********" at bounding box center [300, 223] width 258 height 47
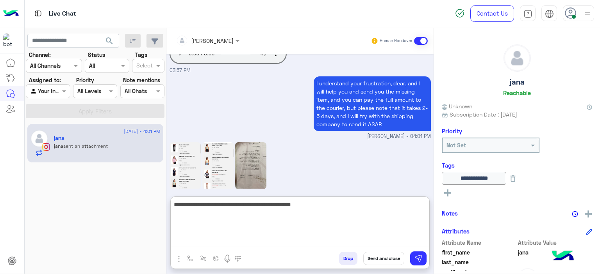
scroll to position [1226, 0]
drag, startPoint x: 323, startPoint y: 203, endPoint x: 159, endPoint y: 194, distance: 164.2
click at [159, 194] on mat-drawer-container "search Channel: Channel All Channels Status Channel All Tags Select Assigned to…" at bounding box center [312, 152] width 575 height 249
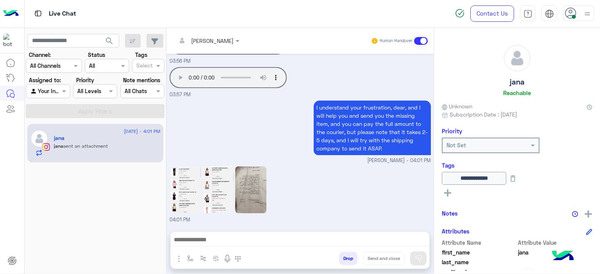
click at [187, 167] on img at bounding box center [184, 190] width 31 height 47
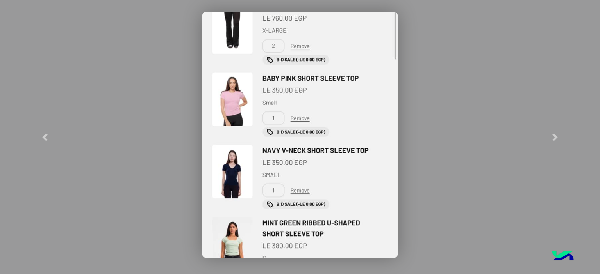
scroll to position [1191, 0]
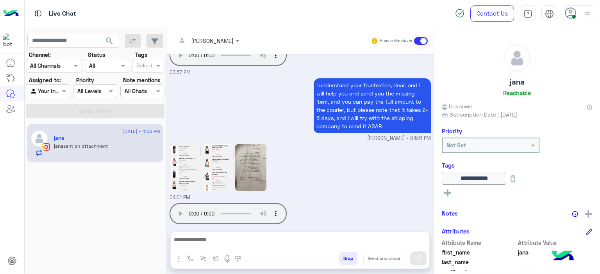
scroll to position [1257, 0]
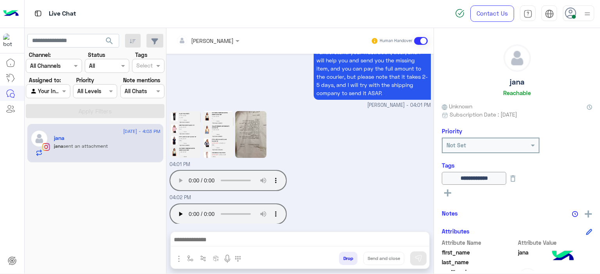
click at [383, 175] on div "Your browser does not support the audio tag. 04:02 PM" at bounding box center [299, 185] width 261 height 34
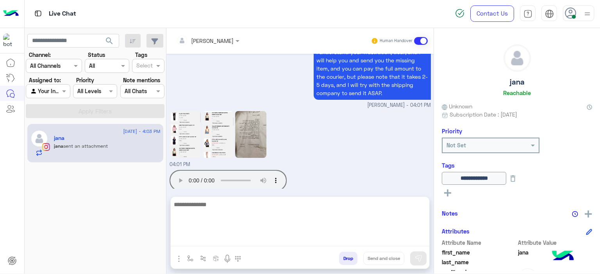
click at [223, 243] on textarea at bounding box center [300, 223] width 258 height 47
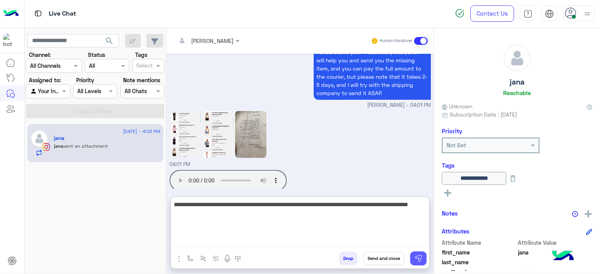
type textarea "**********"
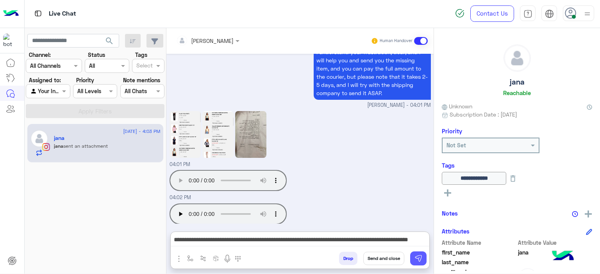
click at [419, 255] on img at bounding box center [418, 259] width 8 height 8
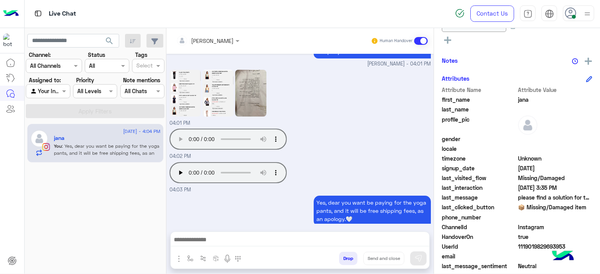
scroll to position [171, 0]
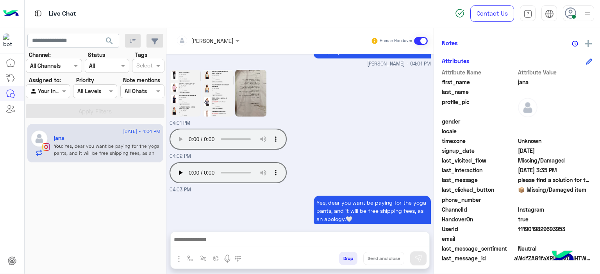
click at [515, 226] on div "UserId 1119019829693953" at bounding box center [517, 230] width 150 height 10
click at [515, 227] on div "UserId 1119019829693953" at bounding box center [517, 230] width 150 height 10
click at [515, 228] on div "UserId 1119019829693953" at bounding box center [517, 230] width 150 height 10
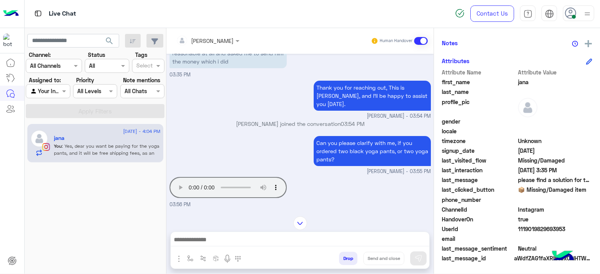
scroll to position [1131, 0]
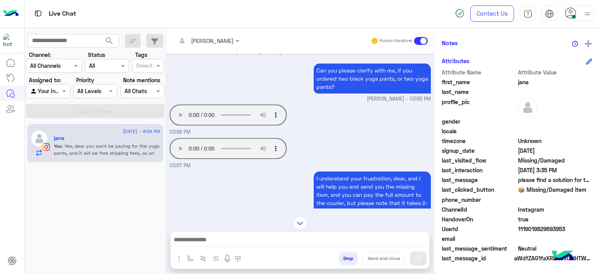
click at [287, 181] on div "I understand your frustration, dear, and I will help you and send you the missi…" at bounding box center [299, 203] width 261 height 66
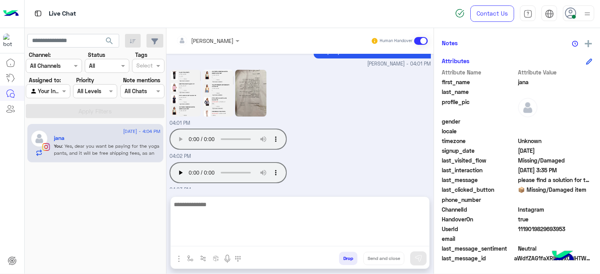
click at [256, 238] on textarea at bounding box center [300, 223] width 258 height 47
type textarea "**********"
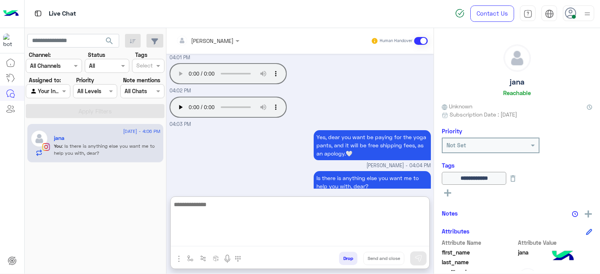
scroll to position [1367, 0]
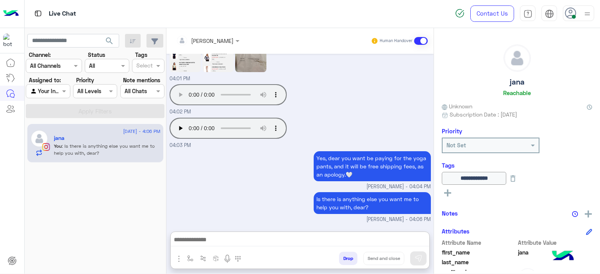
click at [450, 192] on icon at bounding box center [447, 193] width 7 height 7
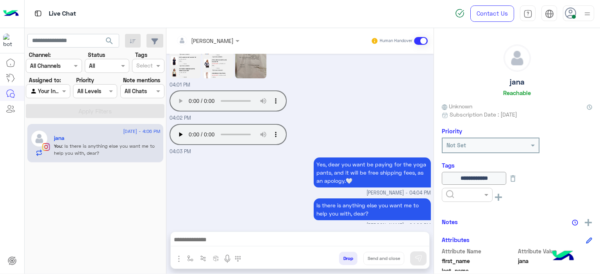
scroll to position [1332, 0]
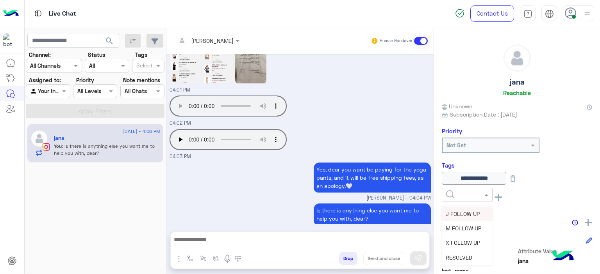
click at [456, 194] on input "text" at bounding box center [458, 195] width 24 height 8
click at [460, 257] on span "RESOLVED" at bounding box center [458, 258] width 27 height 7
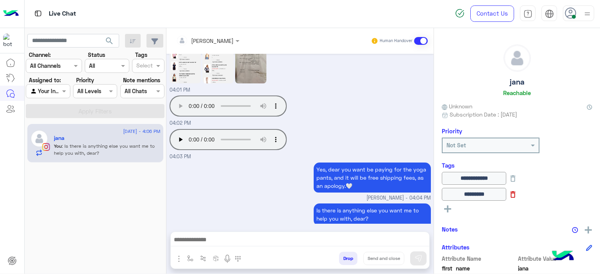
click at [515, 192] on icon at bounding box center [512, 195] width 5 height 7
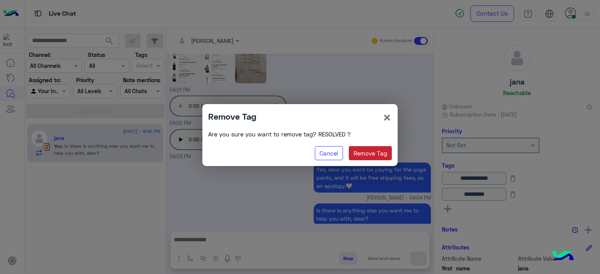
click at [364, 154] on button "Remove Tag" at bounding box center [370, 153] width 43 height 14
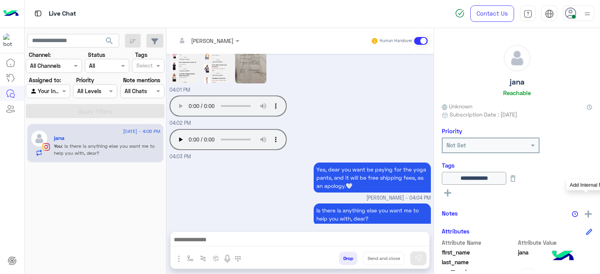
click at [585, 216] on img at bounding box center [587, 214] width 7 height 7
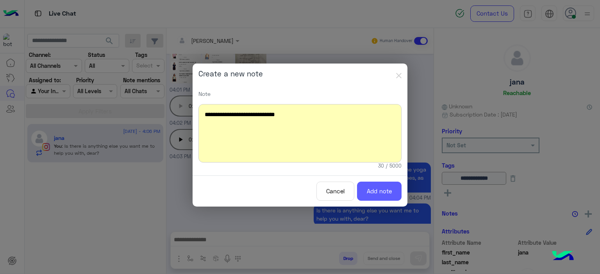
click at [384, 188] on button "Add note" at bounding box center [379, 191] width 45 height 19
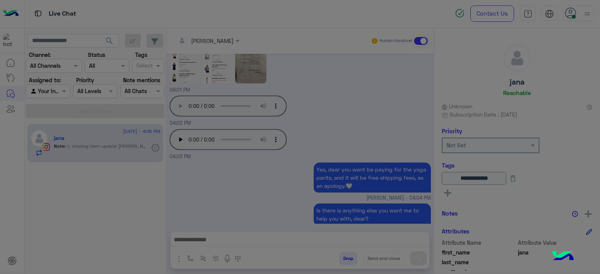
scroll to position [1372, 0]
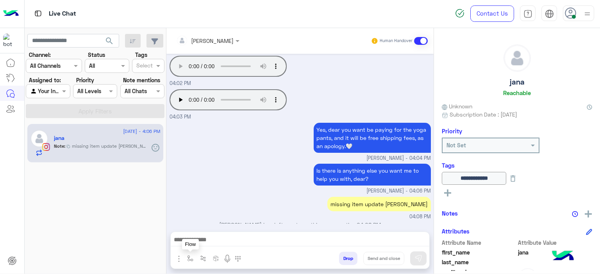
click at [189, 256] on img "button" at bounding box center [190, 259] width 6 height 6
click at [217, 237] on input "text" at bounding box center [204, 241] width 32 height 9
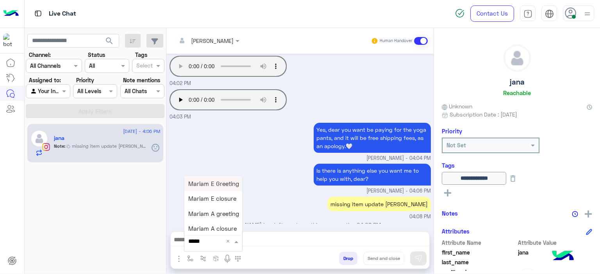
type input "******"
click at [214, 196] on span "Mariam E closure" at bounding box center [212, 199] width 48 height 7
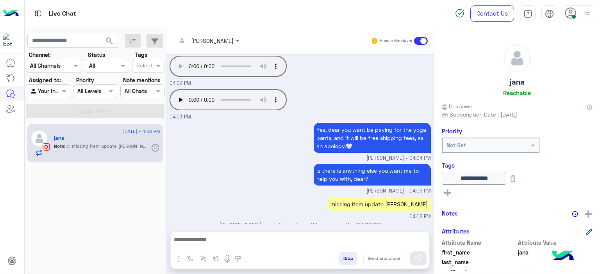
type textarea "**********"
click at [386, 258] on button "Send and close" at bounding box center [383, 258] width 41 height 13
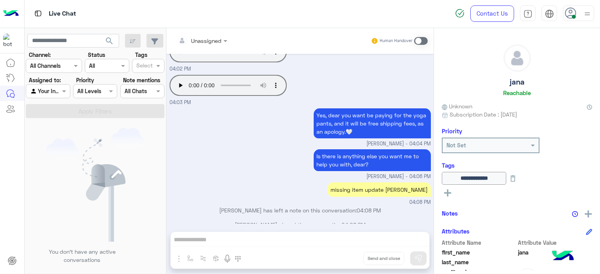
scroll to position [1482, 0]
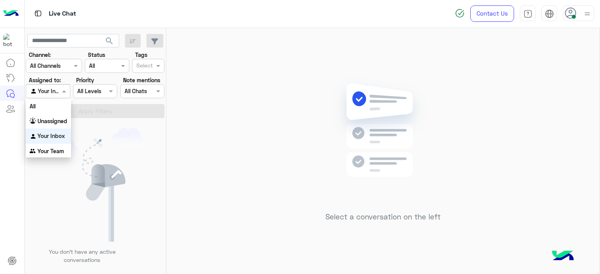
click at [62, 93] on span at bounding box center [65, 91] width 10 height 8
click at [54, 122] on b "Unassigned" at bounding box center [52, 121] width 30 height 7
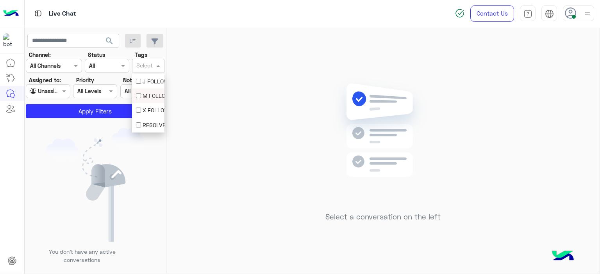
drag, startPoint x: 151, startPoint y: 61, endPoint x: 144, endPoint y: 100, distance: 40.6
click at [144, 100] on body "Live Chat Contact Us Help Center عربي English search Channel: Channel All Chann…" at bounding box center [300, 137] width 600 height 274
click at [144, 100] on div "M FOLLOW UP" at bounding box center [148, 96] width 32 height 14
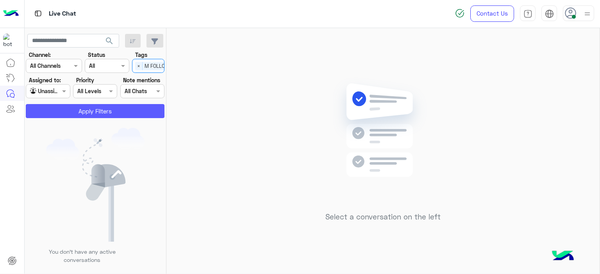
click at [132, 107] on button "Apply Filters" at bounding box center [95, 111] width 139 height 14
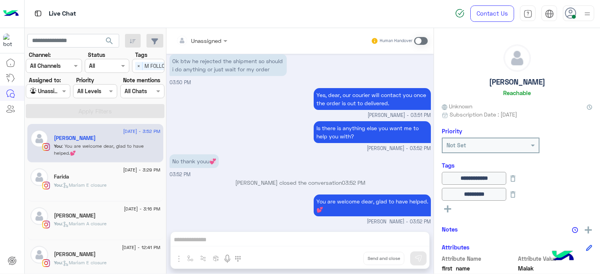
scroll to position [14, 0]
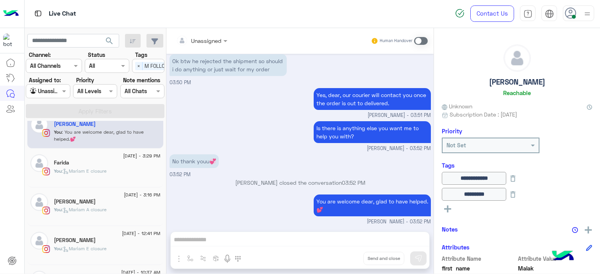
click at [100, 175] on div "You : [PERSON_NAME] closure" at bounding box center [107, 175] width 107 height 14
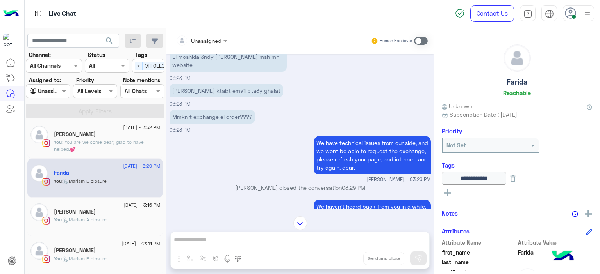
scroll to position [114, 0]
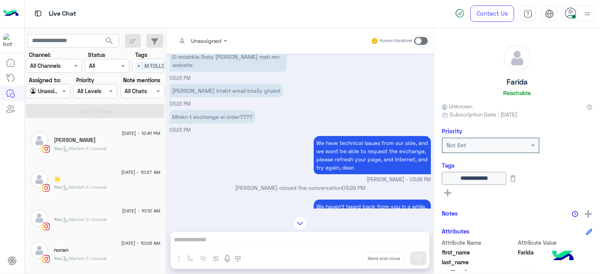
click at [97, 189] on p "You : [PERSON_NAME] closure" at bounding box center [80, 187] width 53 height 7
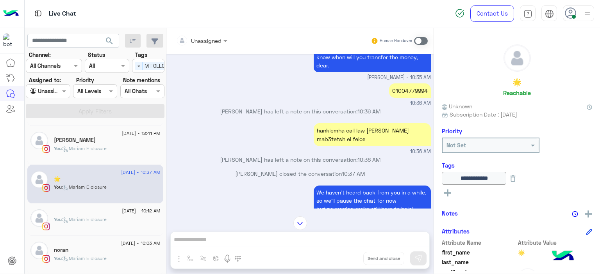
scroll to position [432, 0]
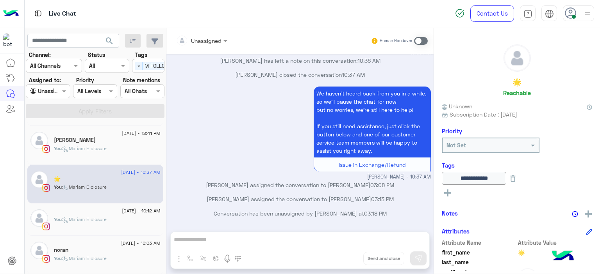
click at [448, 192] on rect at bounding box center [447, 193] width 7 height 2
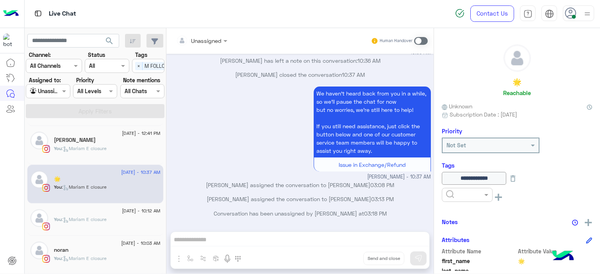
click at [460, 196] on input "text" at bounding box center [458, 195] width 24 height 8
click at [458, 252] on div "RESOLVED" at bounding box center [467, 258] width 51 height 14
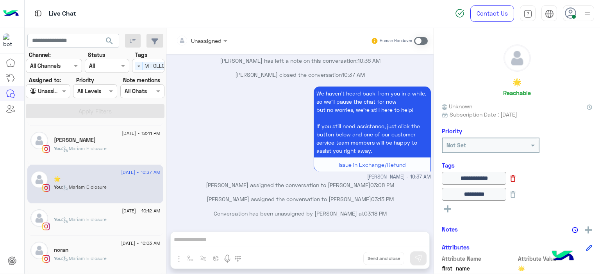
click at [517, 179] on icon at bounding box center [512, 179] width 9 height 9
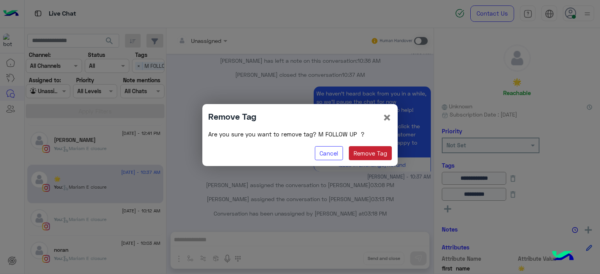
click at [371, 149] on button "Remove Tag" at bounding box center [370, 153] width 43 height 14
type input "********"
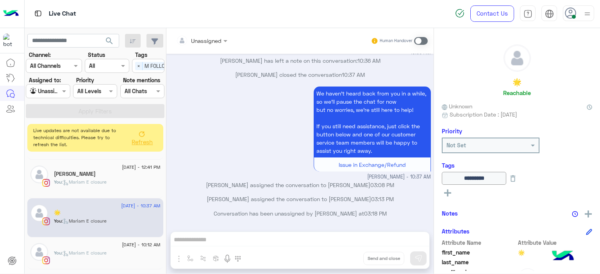
click at [145, 138] on button "Refresh" at bounding box center [141, 138] width 31 height 22
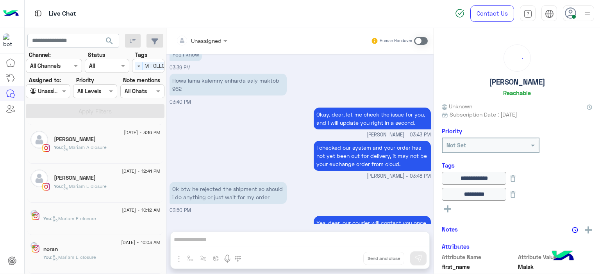
scroll to position [560, 0]
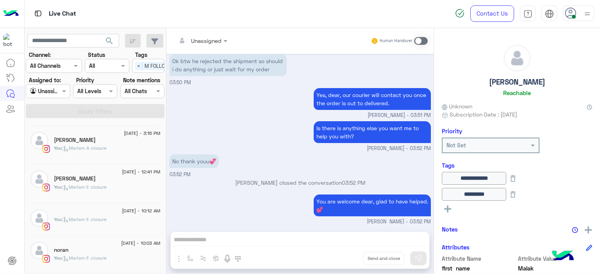
click at [102, 258] on span ": Mariam E closure" at bounding box center [84, 258] width 45 height 6
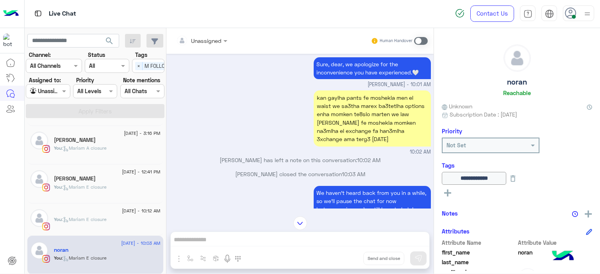
scroll to position [686, 0]
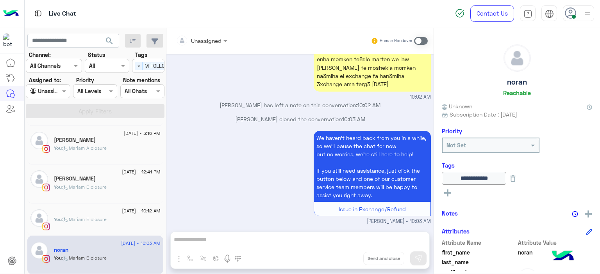
click at [122, 218] on div "You : [PERSON_NAME] closure" at bounding box center [107, 223] width 107 height 14
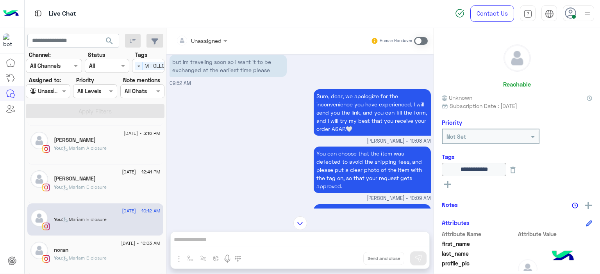
scroll to position [693, 0]
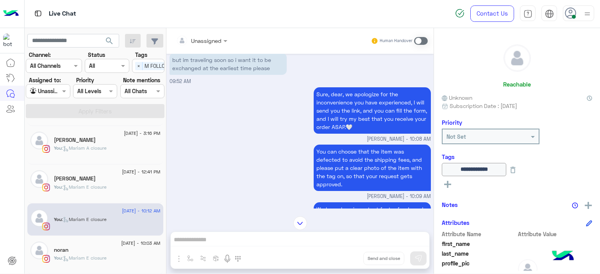
click at [83, 189] on span ": Mariam E closure" at bounding box center [84, 187] width 45 height 6
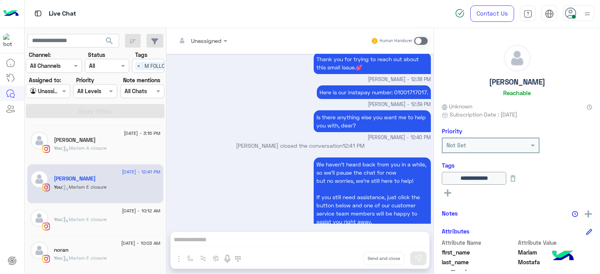
scroll to position [465, 0]
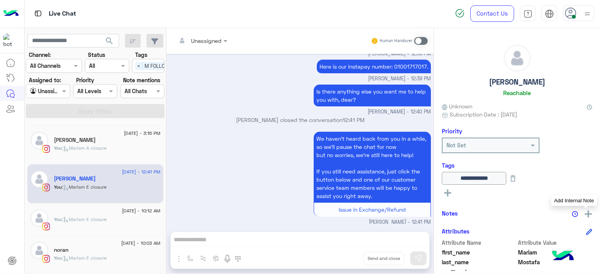
click at [586, 211] on img at bounding box center [587, 214] width 7 height 7
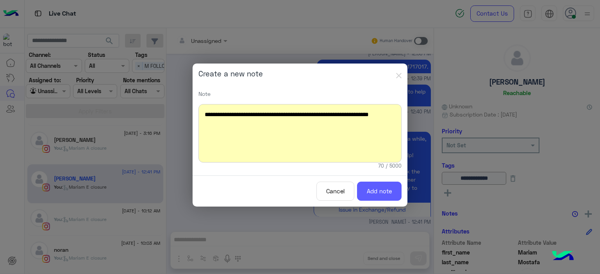
click at [396, 196] on button "Add note" at bounding box center [379, 191] width 45 height 19
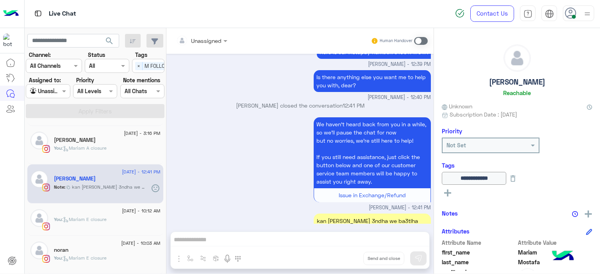
scroll to position [513, 0]
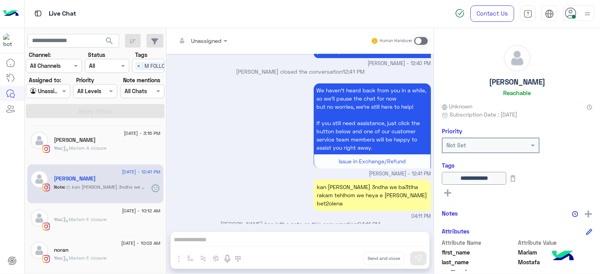
click at [449, 192] on rect at bounding box center [447, 193] width 7 height 2
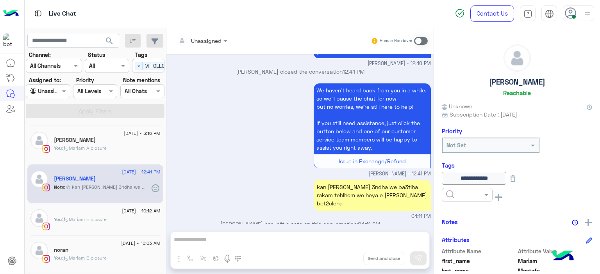
click at [465, 196] on input "text" at bounding box center [458, 195] width 24 height 8
click at [458, 260] on span "RESOLVED" at bounding box center [458, 258] width 27 height 7
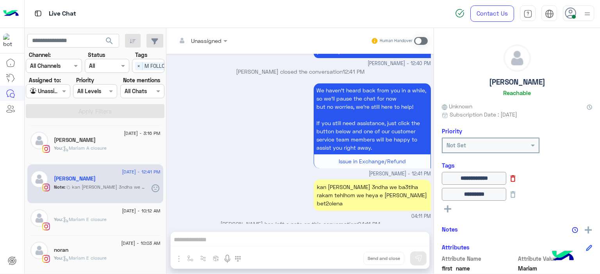
click at [517, 178] on icon at bounding box center [512, 179] width 9 height 9
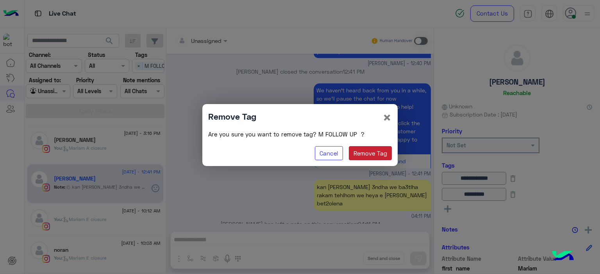
click at [377, 151] on button "Remove Tag" at bounding box center [370, 153] width 43 height 14
type input "********"
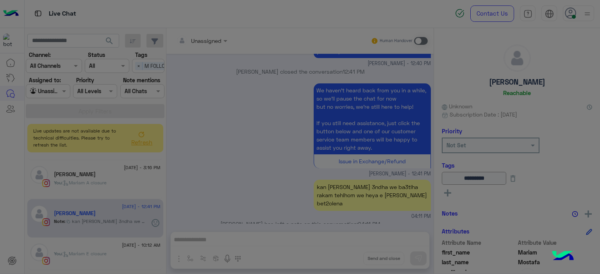
scroll to position [110, 0]
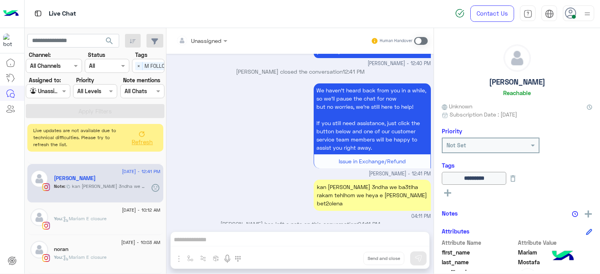
click at [142, 145] on button "Refresh" at bounding box center [141, 138] width 31 height 22
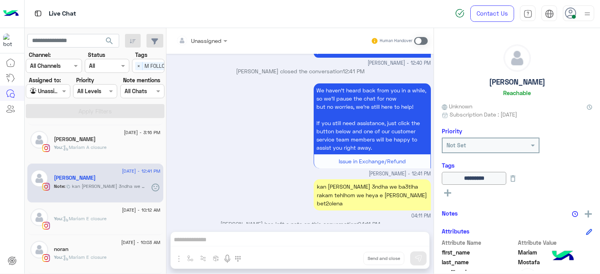
scroll to position [76, 0]
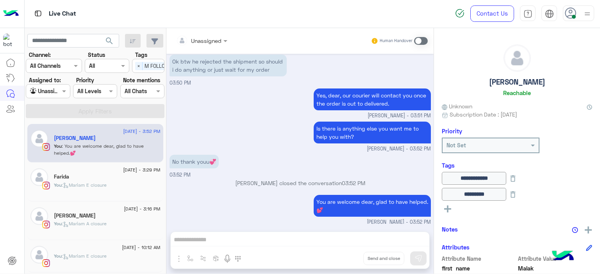
scroll to position [37, 0]
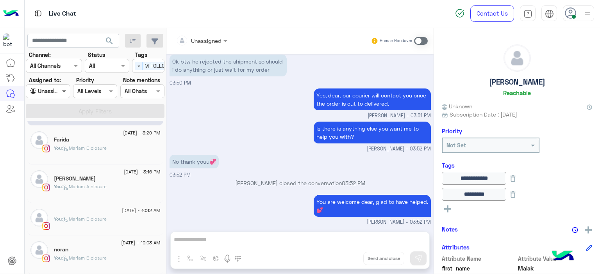
click at [68, 91] on span at bounding box center [65, 91] width 10 height 8
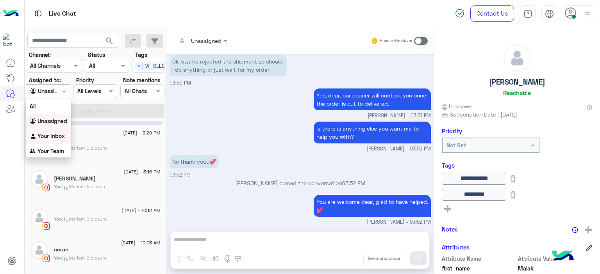
click at [52, 135] on b "Your Inbox" at bounding box center [50, 136] width 27 height 7
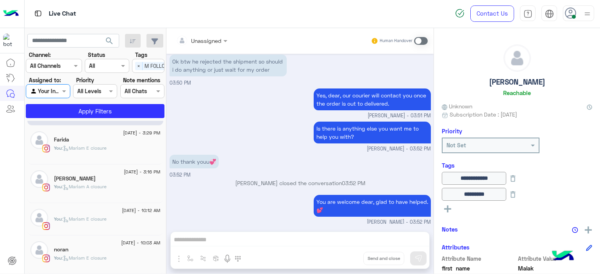
click at [134, 66] on div "Select × M FOLLOW UP" at bounding box center [157, 66] width 50 height 12
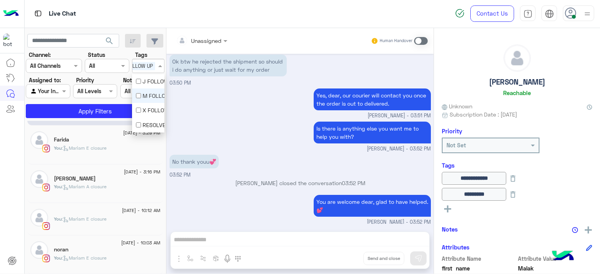
click at [142, 95] on div "M FOLLOW UP" at bounding box center [148, 96] width 25 height 8
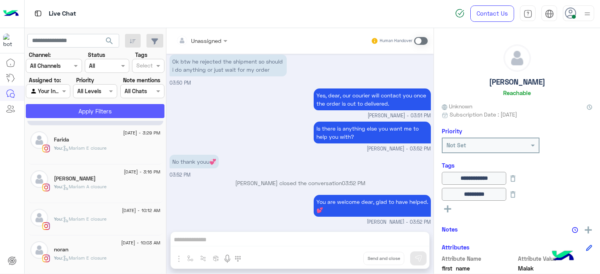
click at [120, 110] on button "Apply Filters" at bounding box center [95, 111] width 139 height 14
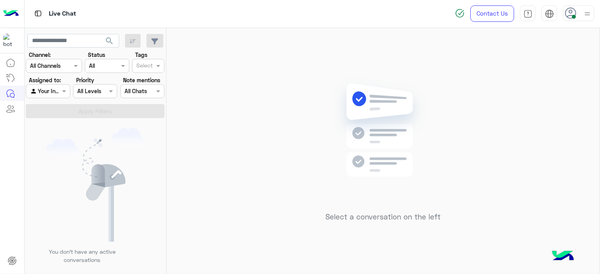
click at [584, 14] on img at bounding box center [587, 14] width 10 height 10
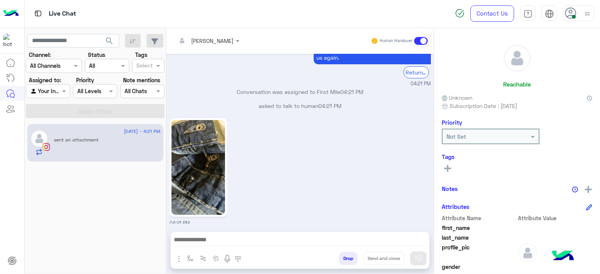
scroll to position [1118, 0]
click at [192, 253] on button "button" at bounding box center [190, 258] width 13 height 13
click at [194, 245] on input "text" at bounding box center [204, 241] width 32 height 9
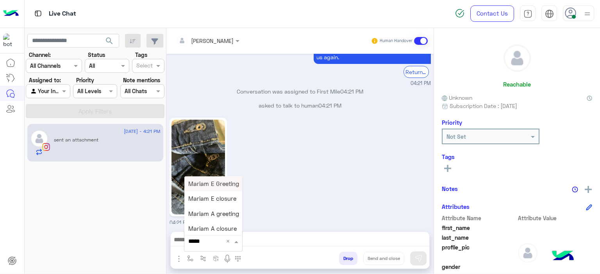
type input "******"
click at [214, 184] on span "Mariam E Greeting" at bounding box center [213, 183] width 51 height 7
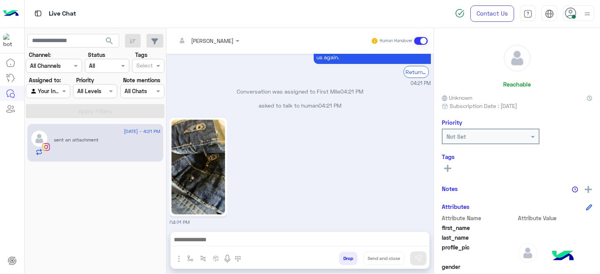
type textarea "**********"
click at [420, 258] on img at bounding box center [418, 259] width 8 height 8
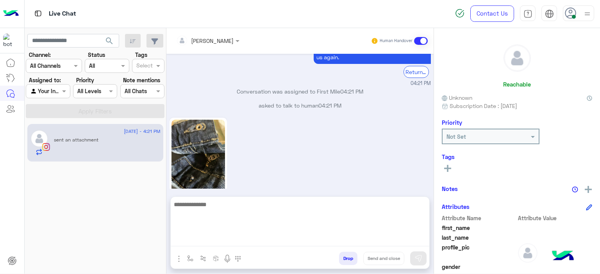
click at [212, 241] on textarea at bounding box center [300, 223] width 258 height 47
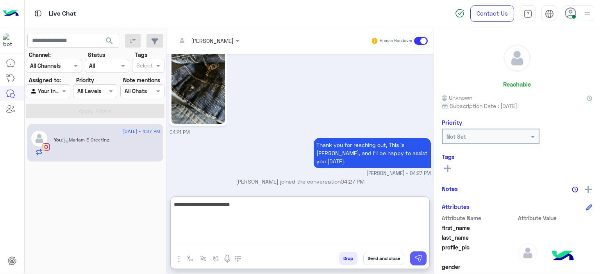
type textarea "**********"
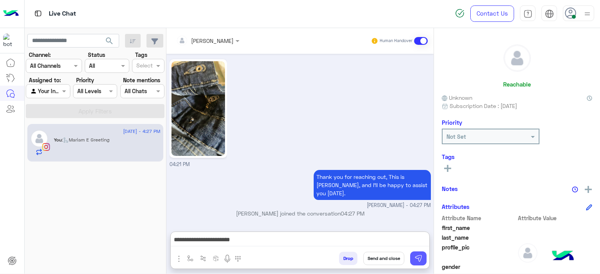
click at [417, 259] on img at bounding box center [418, 259] width 8 height 8
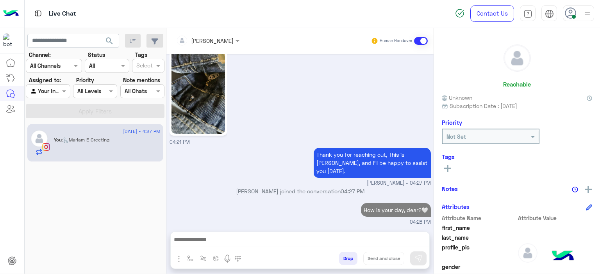
scroll to position [1199, 0]
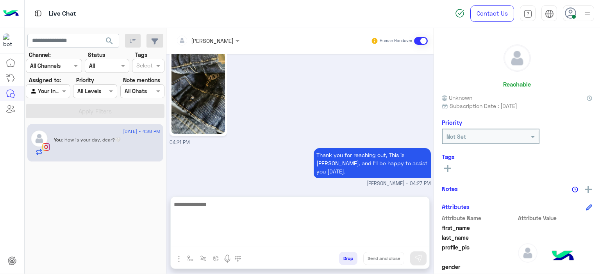
click at [235, 239] on textarea at bounding box center [300, 223] width 258 height 47
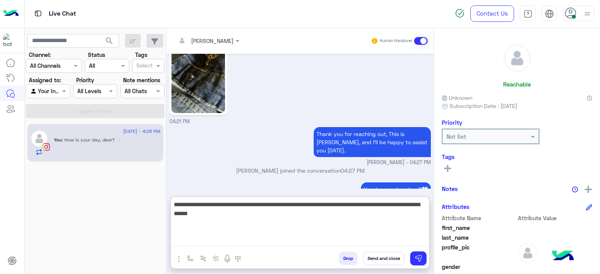
click at [200, 216] on textarea "**********" at bounding box center [300, 223] width 258 height 47
click at [238, 214] on textarea "**********" at bounding box center [300, 223] width 258 height 47
click at [184, 212] on textarea "**********" at bounding box center [300, 223] width 258 height 47
click at [244, 212] on textarea "**********" at bounding box center [300, 223] width 258 height 47
type textarea "**********"
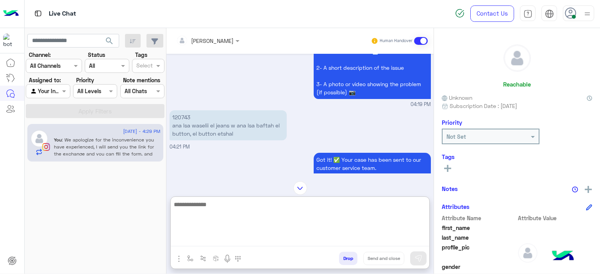
scroll to position [939, 0]
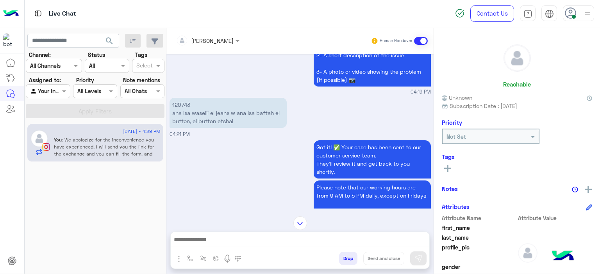
click at [185, 100] on p "120743 [PERSON_NAME] lsa waselii el jeans w [PERSON_NAME] lsa baftah el button,…" at bounding box center [227, 113] width 117 height 30
click at [262, 175] on div "Got it! ✅ Your case has been sent to our customer service team. They’ll review …" at bounding box center [299, 203] width 261 height 128
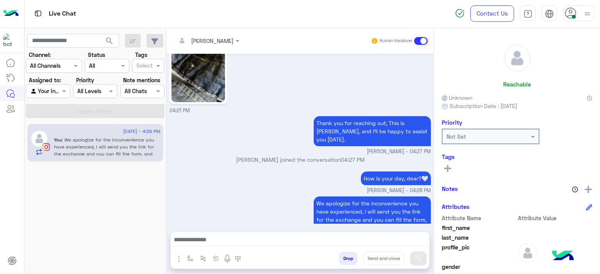
scroll to position [1256, 0]
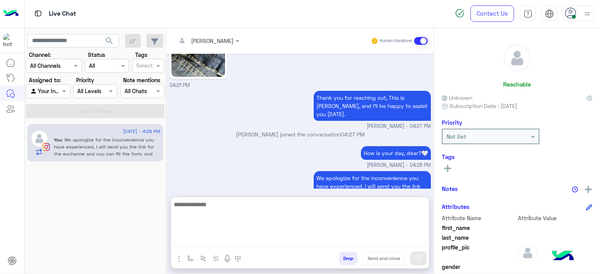
click at [208, 242] on textarea at bounding box center [300, 223] width 258 height 47
paste textarea "**********"
type textarea "**********"
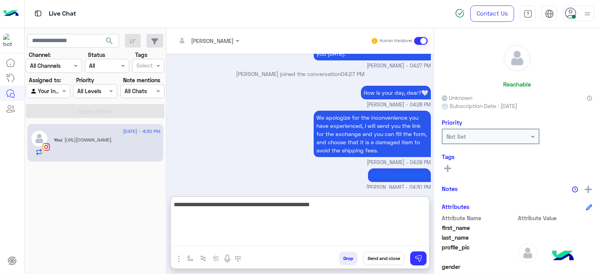
type textarea "**********"
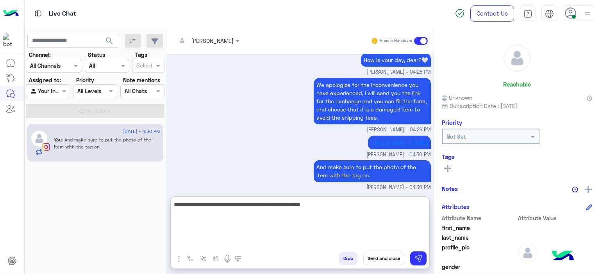
type textarea "**********"
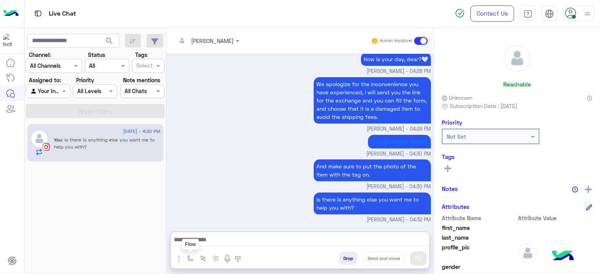
click at [184, 258] on button "button" at bounding box center [190, 258] width 13 height 13
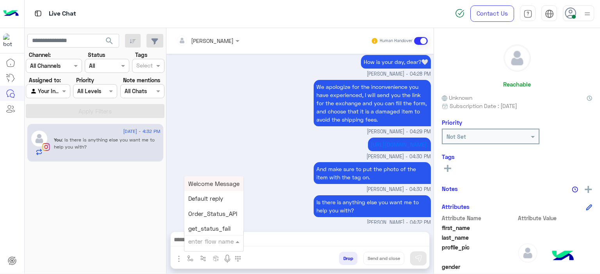
click at [204, 242] on input "text" at bounding box center [204, 241] width 32 height 9
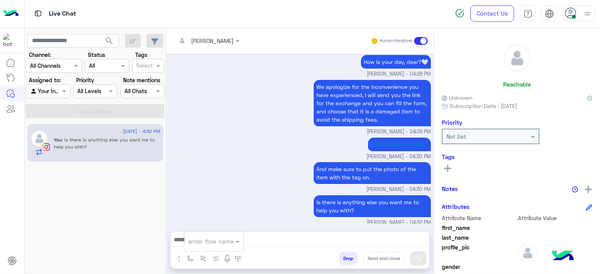
click at [263, 154] on small "[PERSON_NAME] - 04:30 PM" at bounding box center [299, 156] width 261 height 7
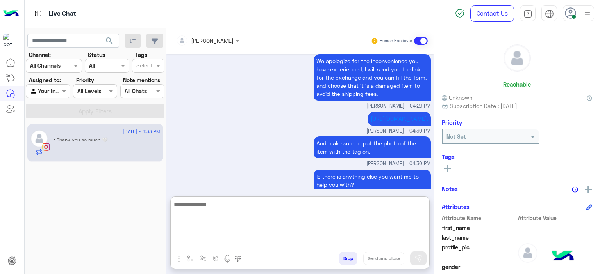
scroll to position [1383, 0]
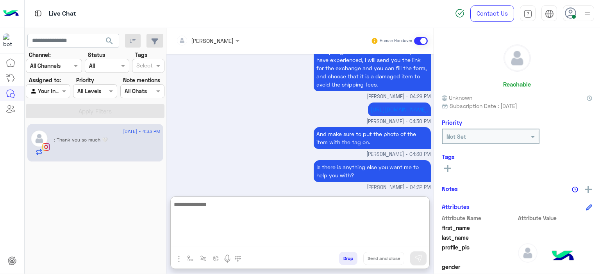
click at [242, 241] on textarea at bounding box center [300, 223] width 258 height 47
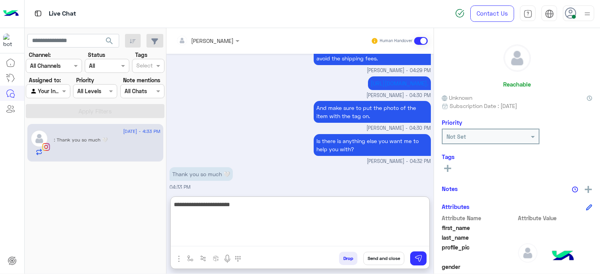
type textarea "**********"
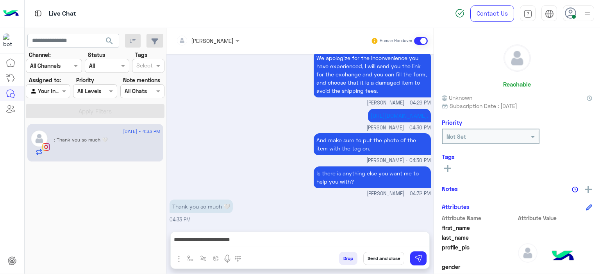
click at [378, 257] on button "Send and close" at bounding box center [383, 258] width 41 height 13
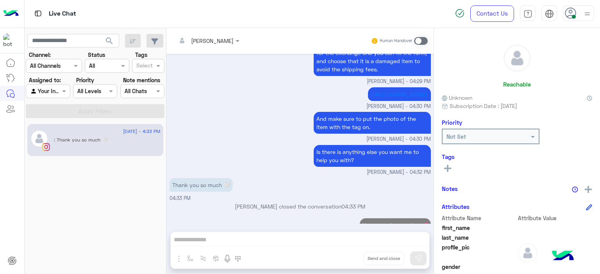
scroll to position [1412, 0]
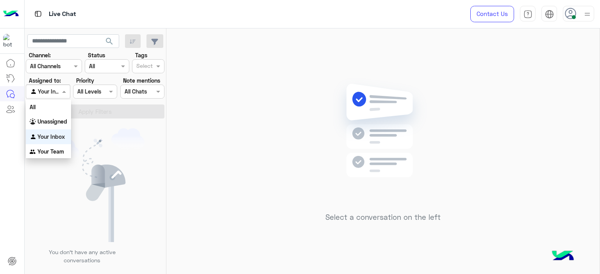
click at [67, 90] on span at bounding box center [65, 91] width 10 height 8
click at [61, 122] on b "Unassigned" at bounding box center [52, 121] width 30 height 7
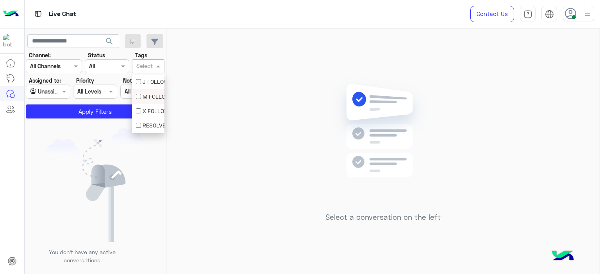
drag, startPoint x: 157, startPoint y: 62, endPoint x: 147, endPoint y: 97, distance: 36.1
click at [147, 97] on body "Live Chat Contact Us Help Center عربي English search Channel: Channel All Chann…" at bounding box center [300, 137] width 600 height 274
click at [147, 97] on div "M FOLLOW UP" at bounding box center [148, 97] width 25 height 8
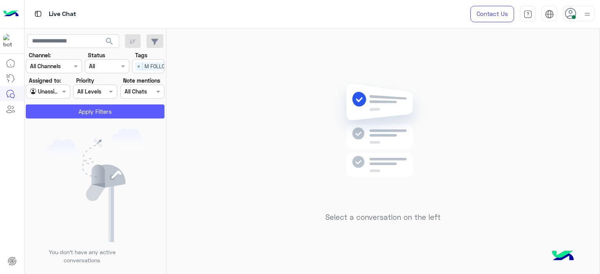
click at [111, 111] on button "Apply Filters" at bounding box center [95, 112] width 139 height 14
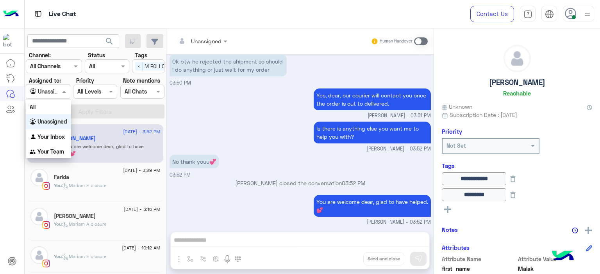
click at [52, 93] on div at bounding box center [47, 91] width 43 height 9
click at [53, 137] on b "Your Inbox" at bounding box center [50, 137] width 27 height 7
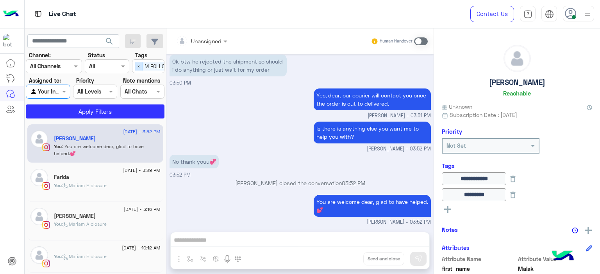
click at [137, 67] on span "×" at bounding box center [138, 66] width 7 height 8
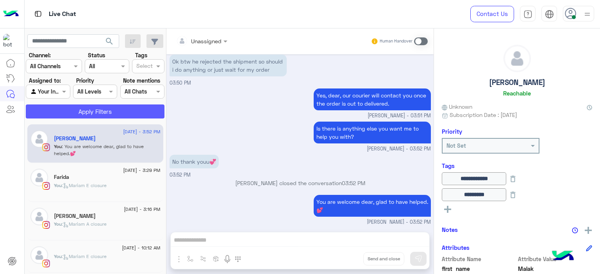
click at [132, 105] on button "Apply Filters" at bounding box center [95, 112] width 139 height 14
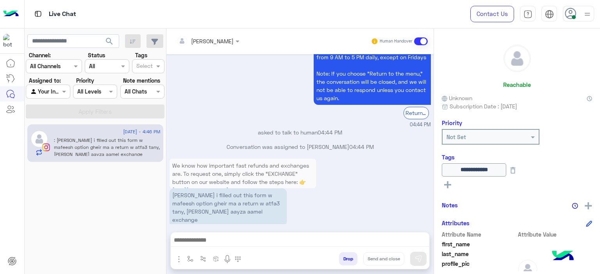
scroll to position [853, 0]
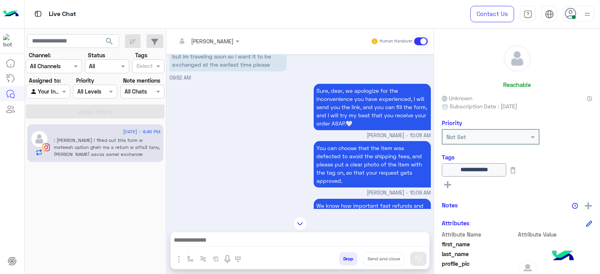
click at [263, 164] on div "You can choose that the item was defected to avoid the shipping fees, and pleas…" at bounding box center [299, 168] width 261 height 58
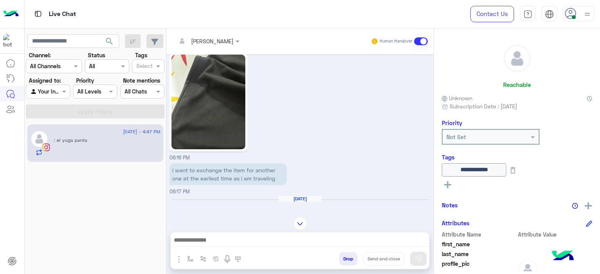
scroll to position [158, 0]
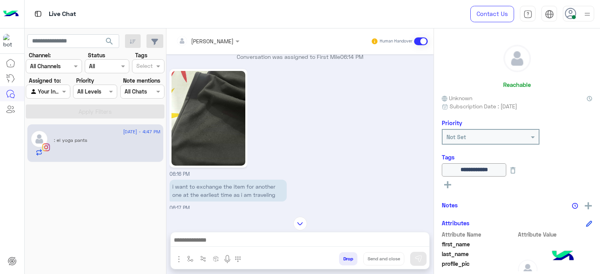
click at [208, 136] on img at bounding box center [208, 118] width 74 height 95
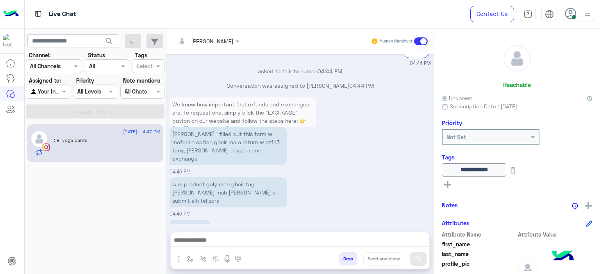
scroll to position [916, 0]
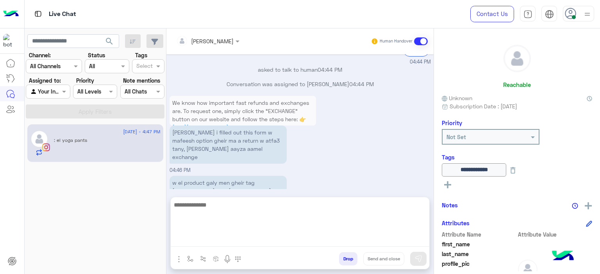
click at [208, 237] on textarea at bounding box center [300, 223] width 258 height 47
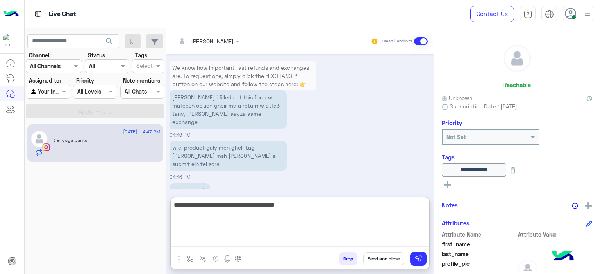
type textarea "**********"
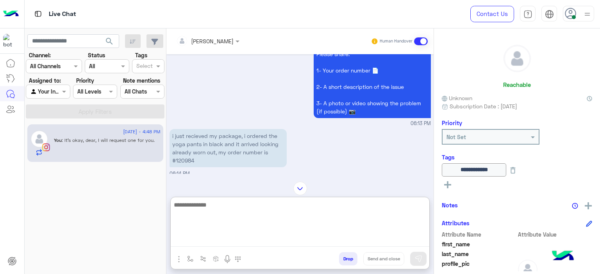
scroll to position [595, 0]
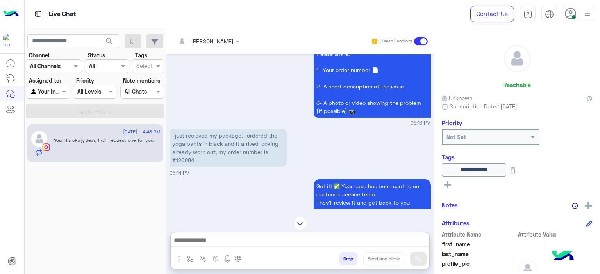
click at [187, 159] on p "i just recieved my package, i ordered the yoga pants in black and it arrived lo…" at bounding box center [227, 148] width 117 height 38
click at [187, 158] on p "i just recieved my package, i ordered the yoga pants in black and it arrived lo…" at bounding box center [227, 148] width 117 height 38
copy p "120984"
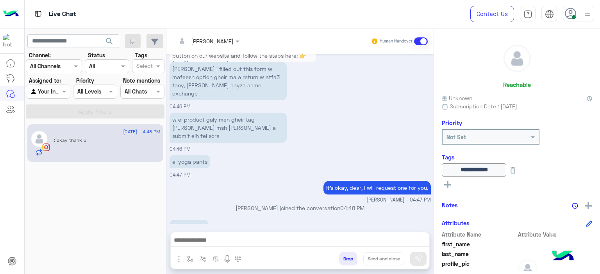
scroll to position [162, 0]
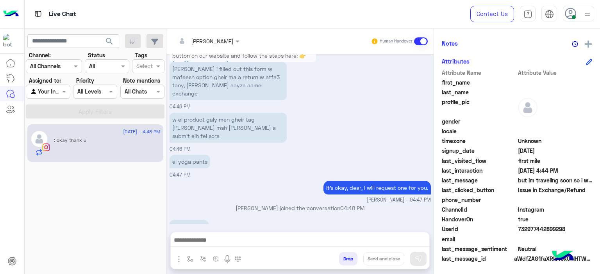
click at [518, 232] on span "732977442899298" at bounding box center [555, 229] width 75 height 8
copy span "732977442899298"
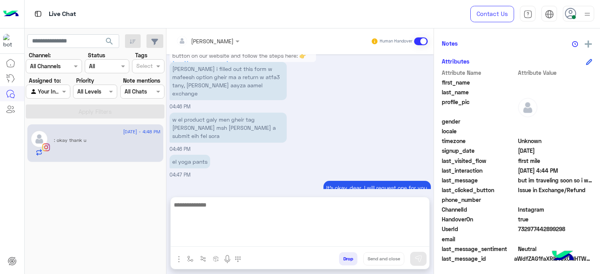
click at [242, 241] on textarea at bounding box center [300, 223] width 258 height 47
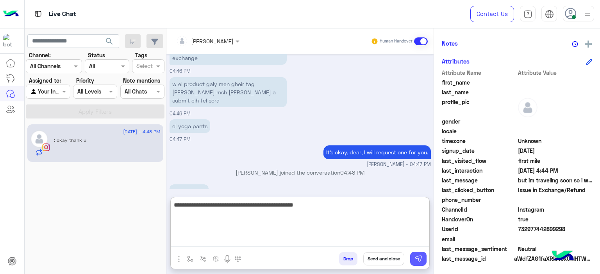
type textarea "**********"
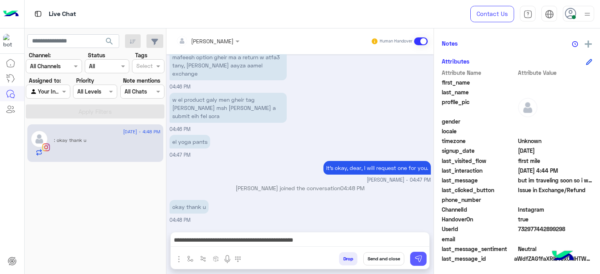
click at [413, 260] on button at bounding box center [418, 259] width 16 height 14
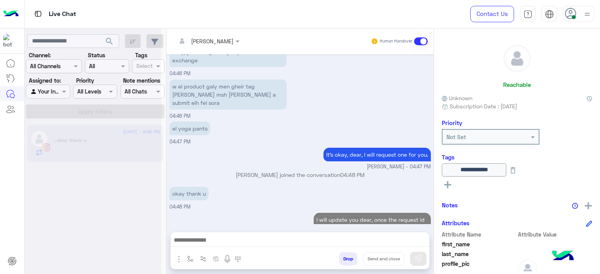
scroll to position [1756, 0]
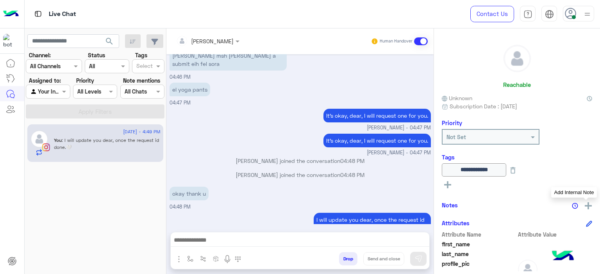
click at [587, 204] on img at bounding box center [587, 206] width 7 height 7
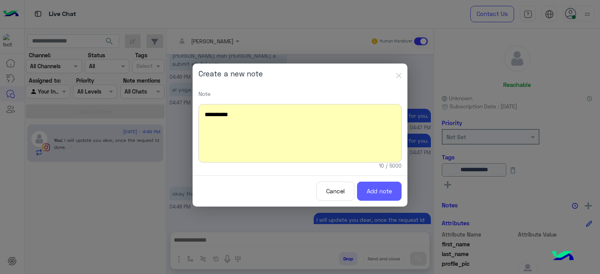
click at [370, 198] on button "Add note" at bounding box center [379, 191] width 45 height 19
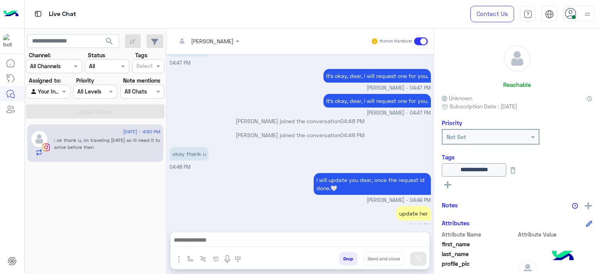
scroll to position [1830, 0]
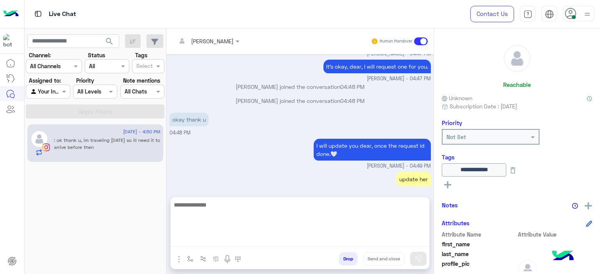
click at [234, 240] on textarea at bounding box center [300, 223] width 258 height 47
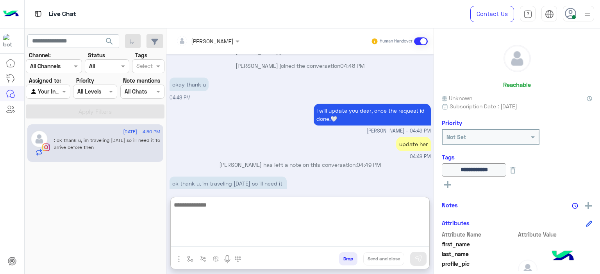
type textarea "*"
click at [303, 207] on textarea "**********" at bounding box center [300, 223] width 258 height 47
click at [331, 209] on textarea "**********" at bounding box center [300, 223] width 258 height 47
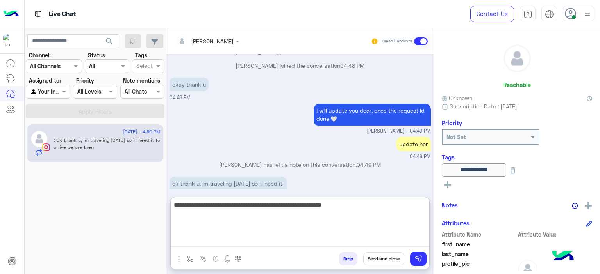
type textarea "**********"
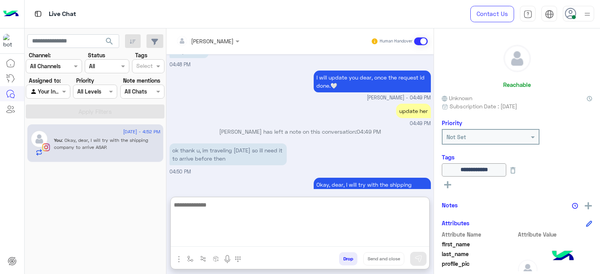
scroll to position [1924, 0]
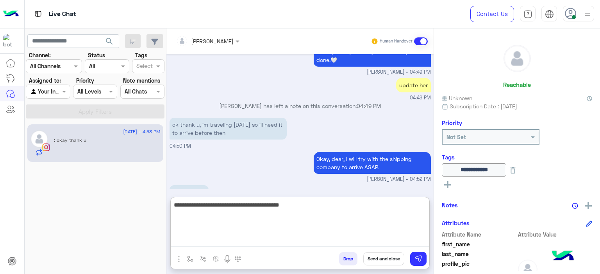
type textarea "**********"
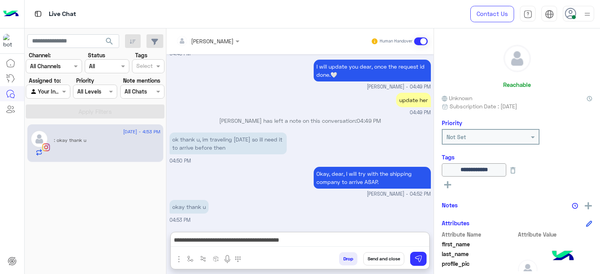
click at [384, 261] on button "Send and close" at bounding box center [383, 259] width 41 height 13
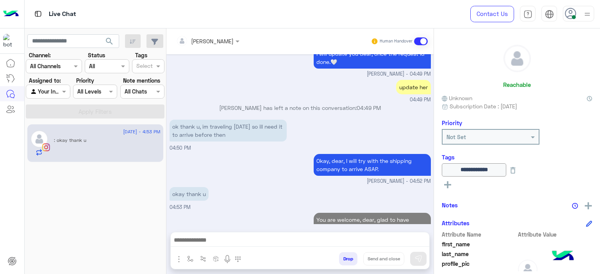
scroll to position [1937, 0]
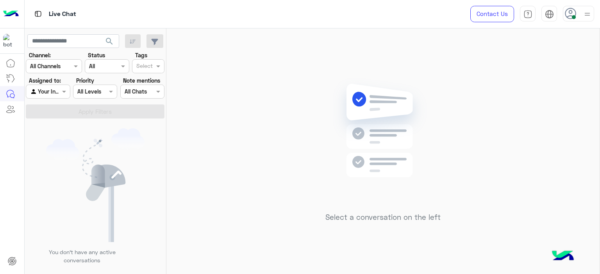
click at [577, 14] on div at bounding box center [578, 14] width 31 height 16
